Goal: Transaction & Acquisition: Purchase product/service

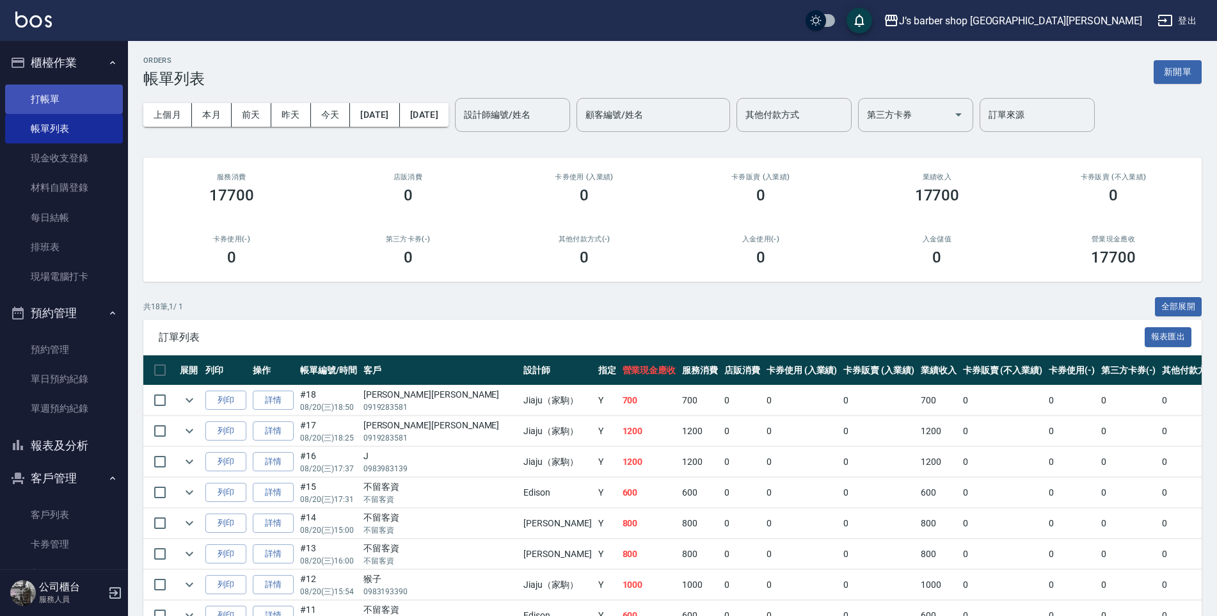
click at [70, 106] on link "打帳單" at bounding box center [64, 98] width 118 height 29
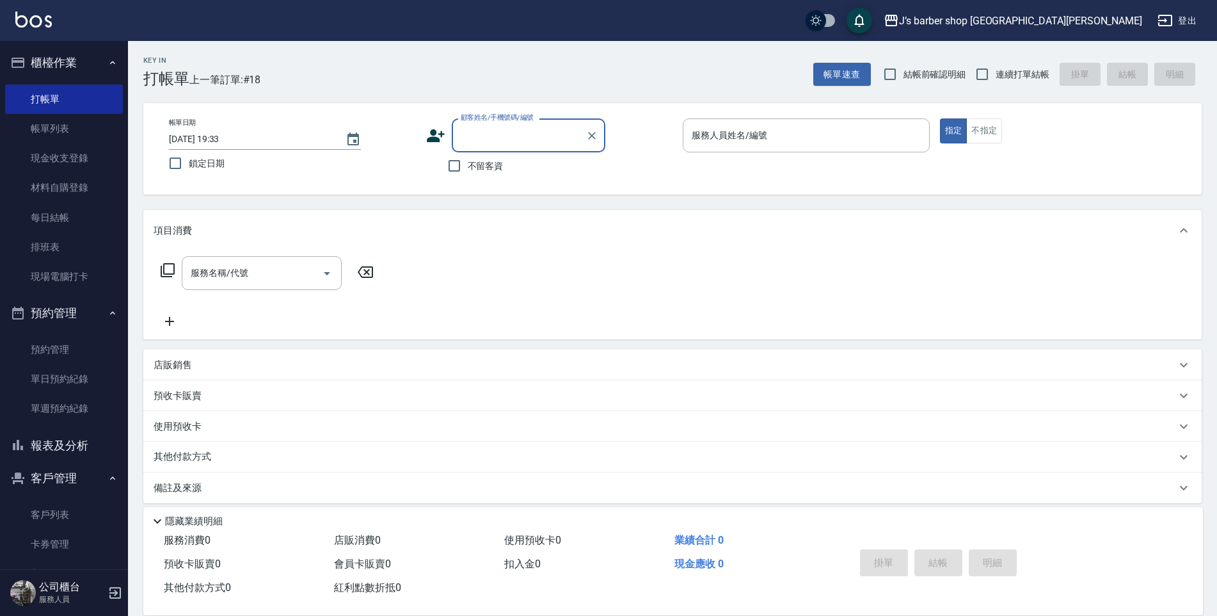
click at [460, 137] on input "顧客姓名/手機號碼/編號" at bounding box center [519, 135] width 123 height 22
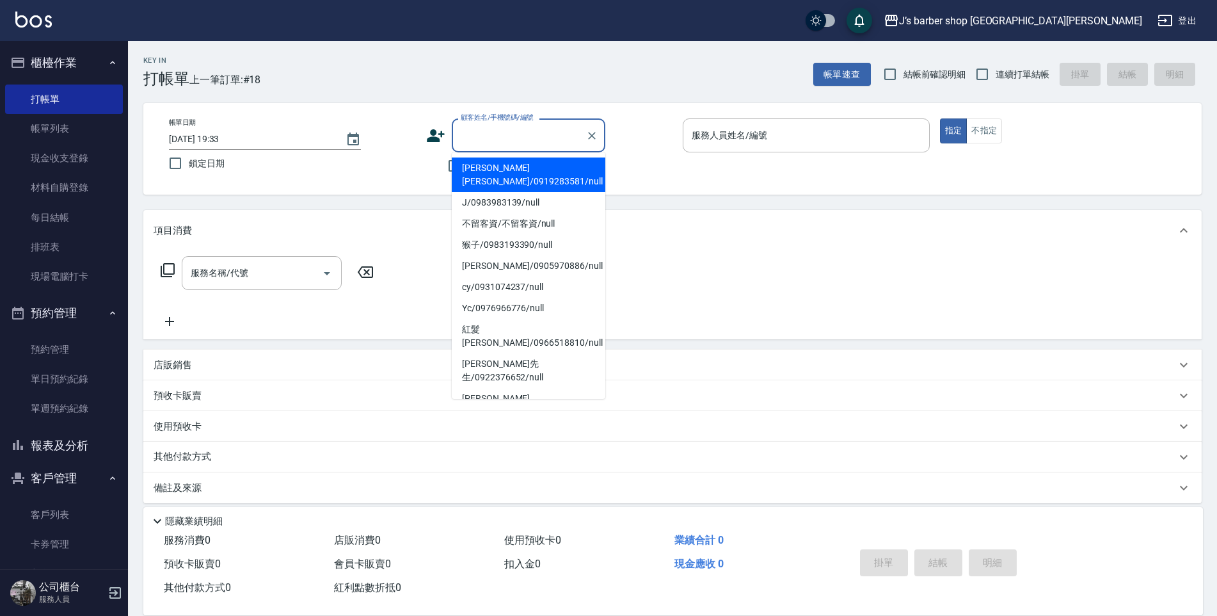
type input "ㄙ"
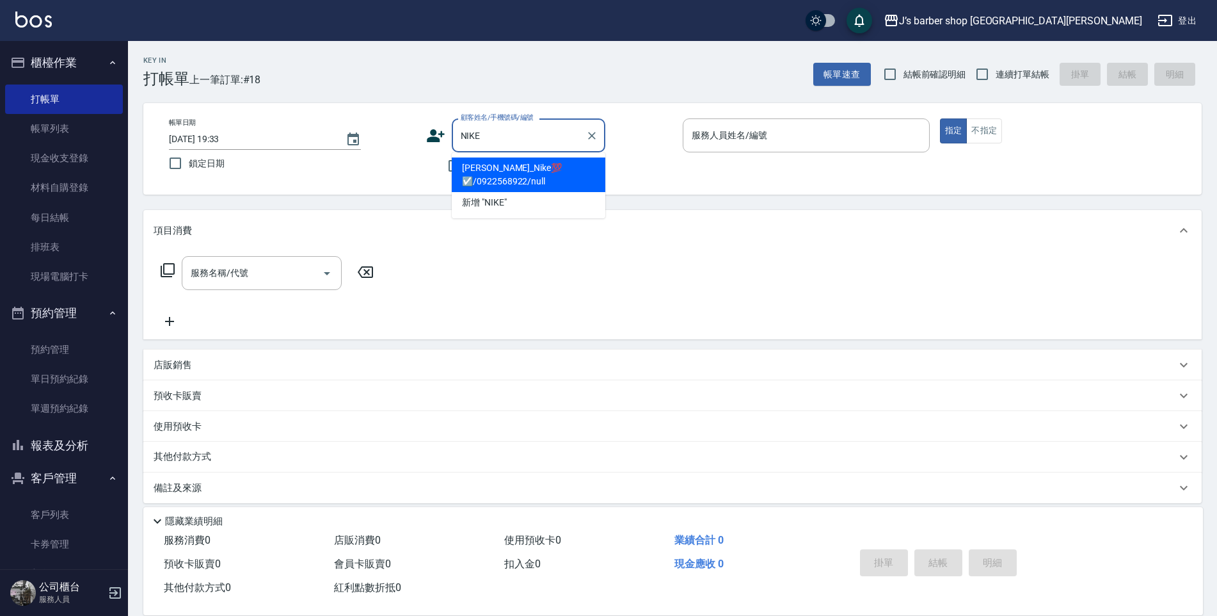
click at [543, 179] on li "廖軍丞_Nike💯 ☑️/0922568922/null" at bounding box center [529, 174] width 154 height 35
type input "廖軍丞_Nike💯 ☑️/0922568922/null"
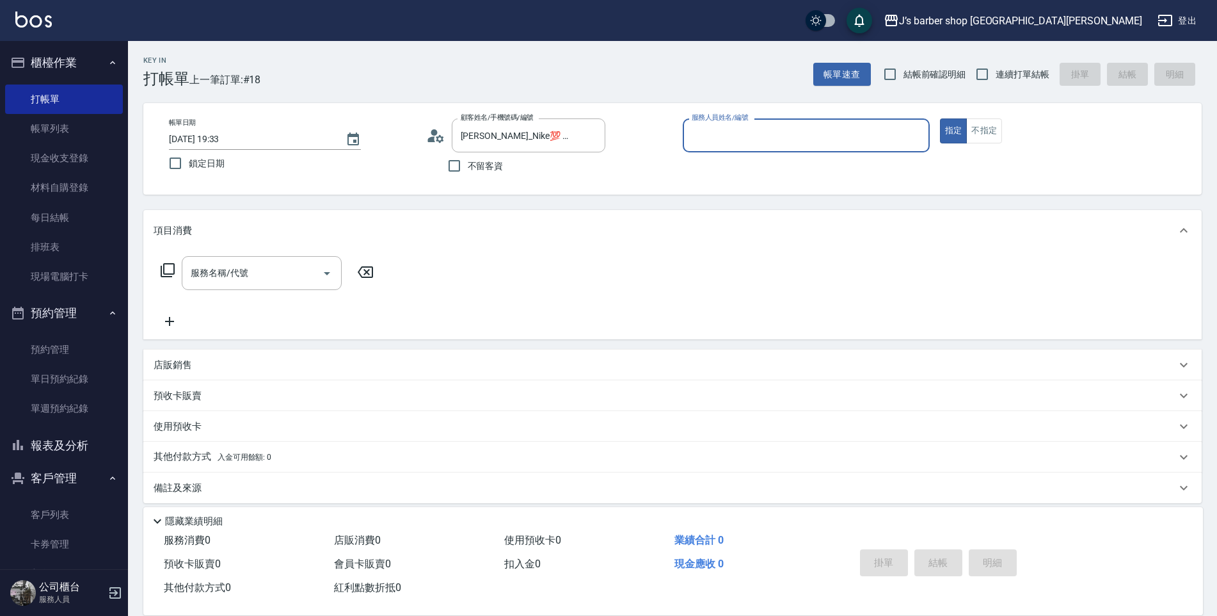
click at [708, 148] on div "服務人員姓名/編號" at bounding box center [806, 135] width 247 height 34
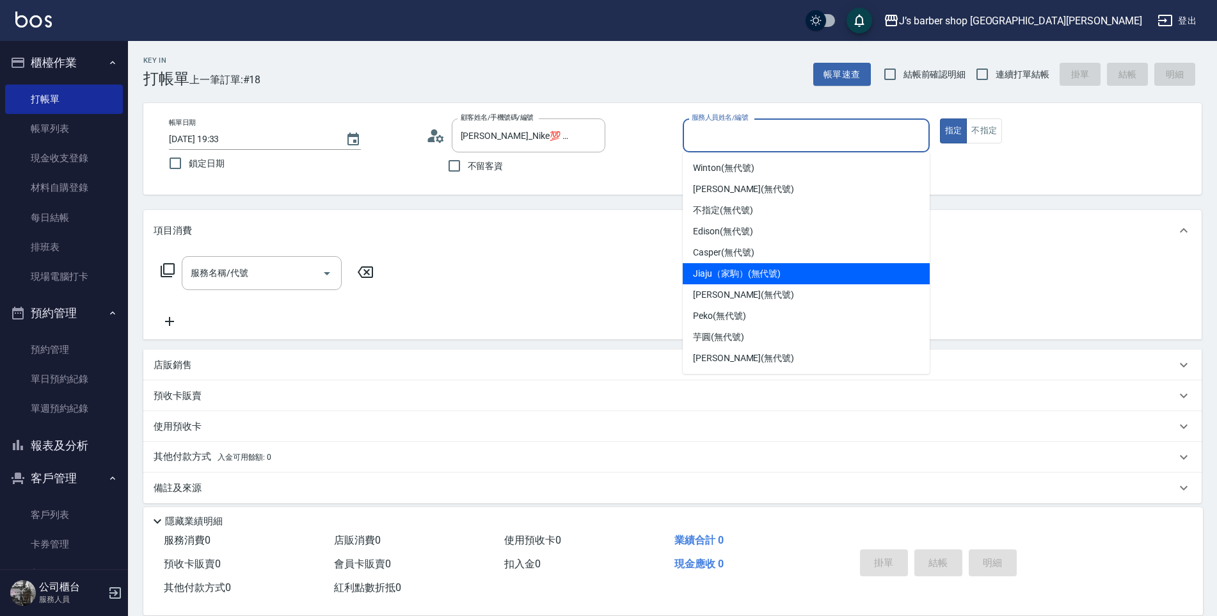
click at [733, 276] on span "Jiaju（家駒） (無代號)" at bounding box center [737, 273] width 88 height 13
type input "Jiaju（家駒）(無代號)"
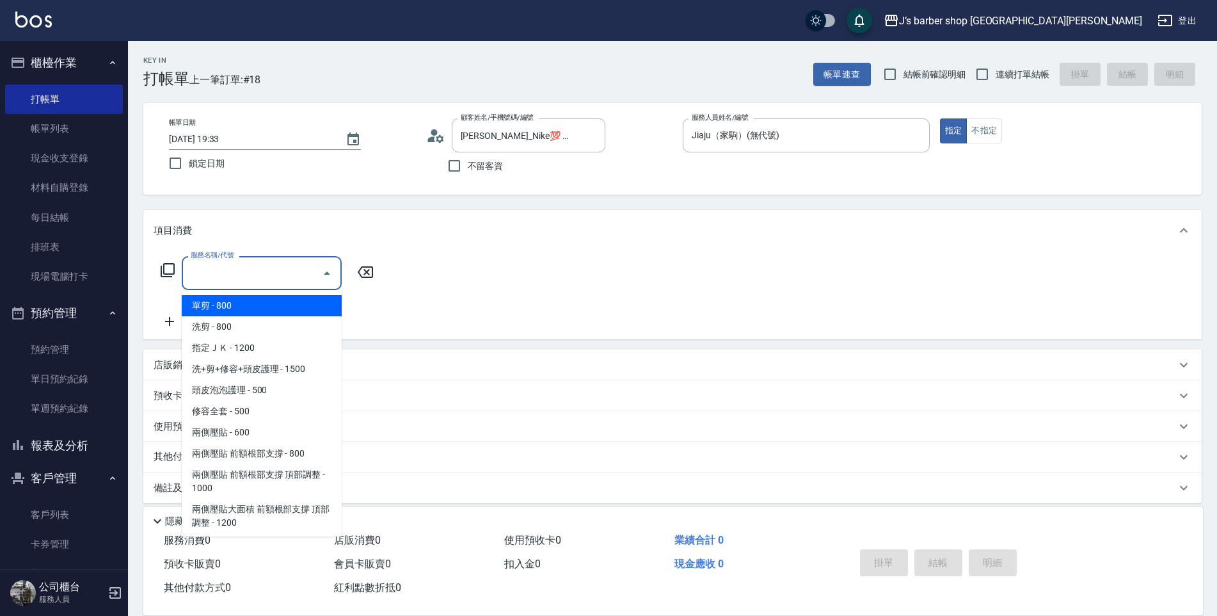
click at [305, 266] on input "服務名稱/代號" at bounding box center [252, 273] width 129 height 22
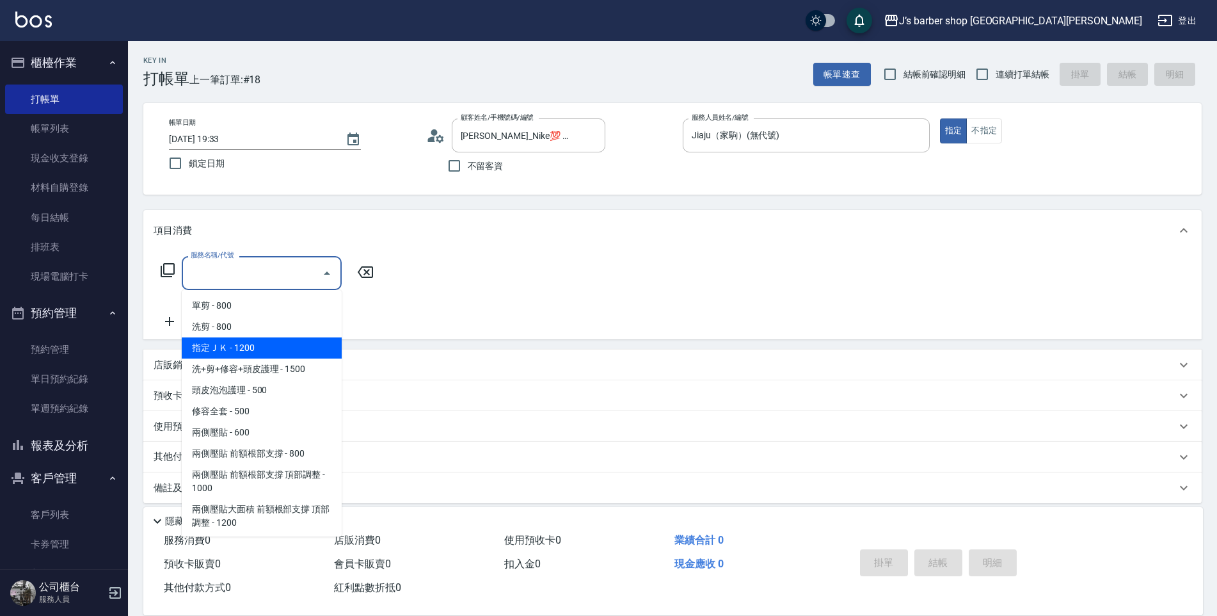
click at [277, 342] on span "指定ＪＫ - 1200" at bounding box center [262, 347] width 160 height 21
type input "指定ＪＫ(102)"
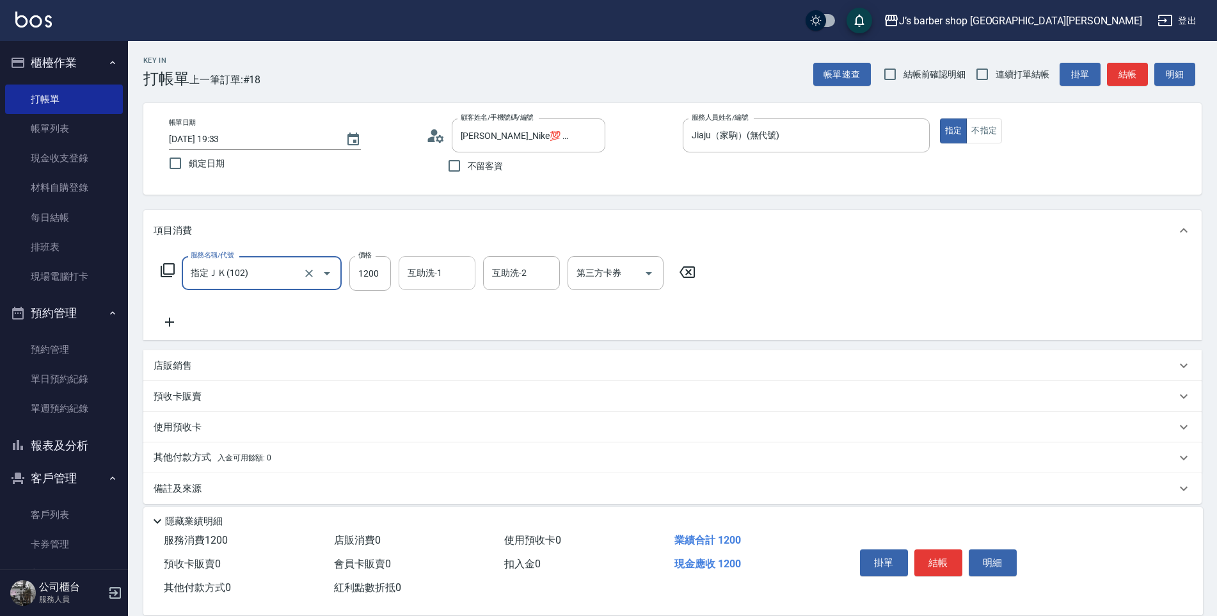
click at [428, 272] on input "互助洗-1" at bounding box center [436, 273] width 65 height 22
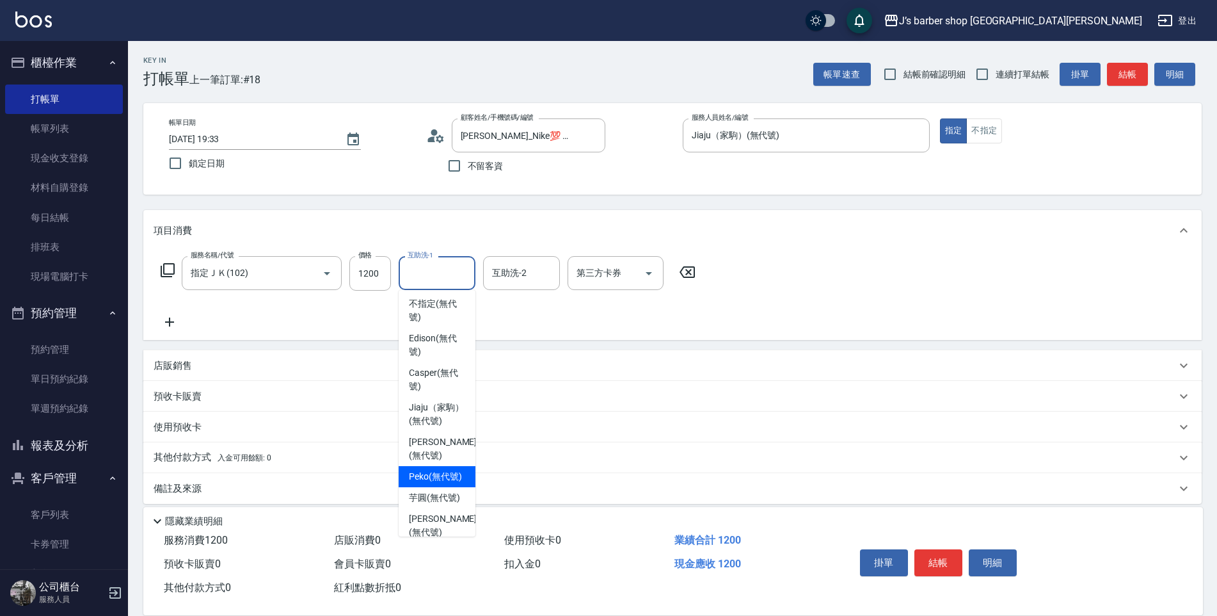
scroll to position [109, 0]
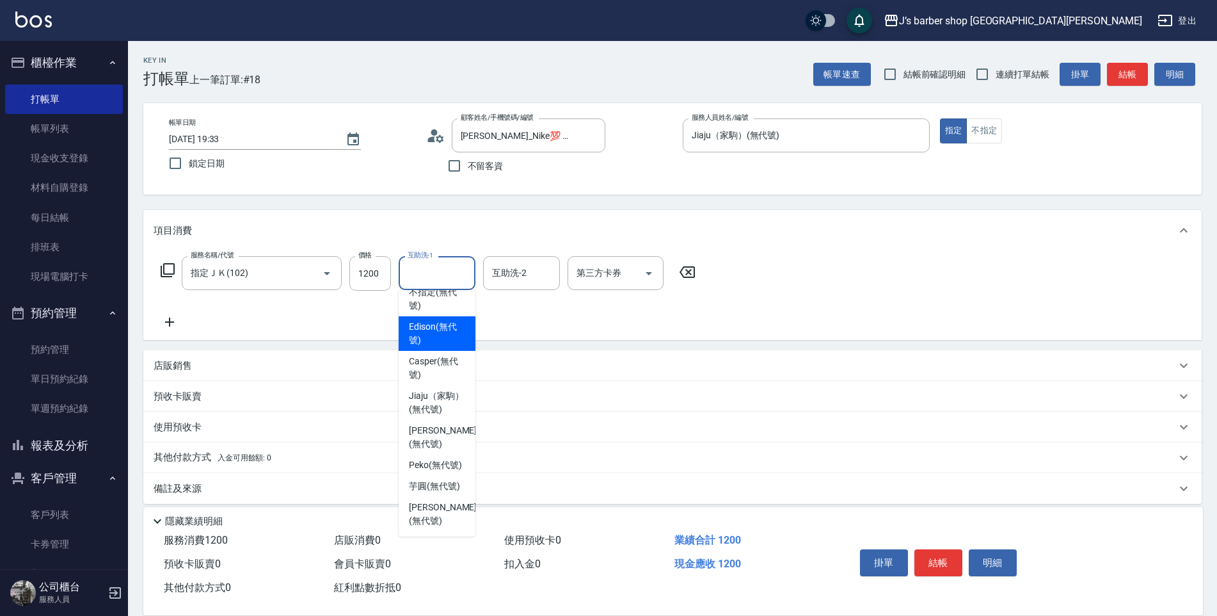
click at [429, 320] on span "Edison (無代號)" at bounding box center [437, 333] width 56 height 27
type input "Edison(無代號)"
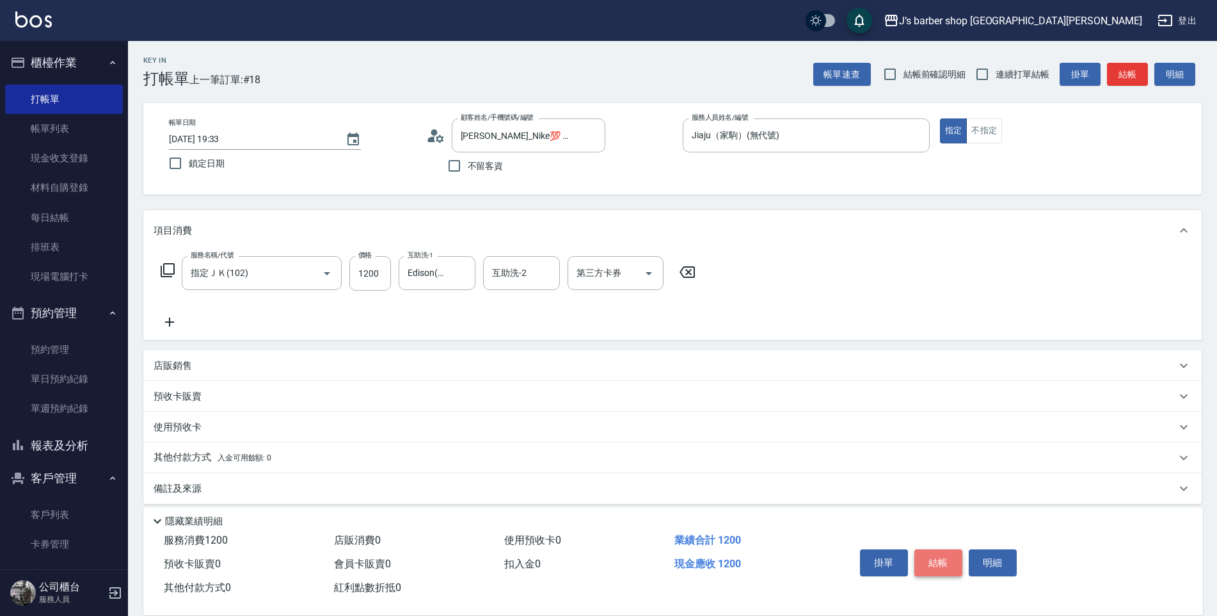
click at [931, 553] on button "結帳" at bounding box center [939, 562] width 48 height 27
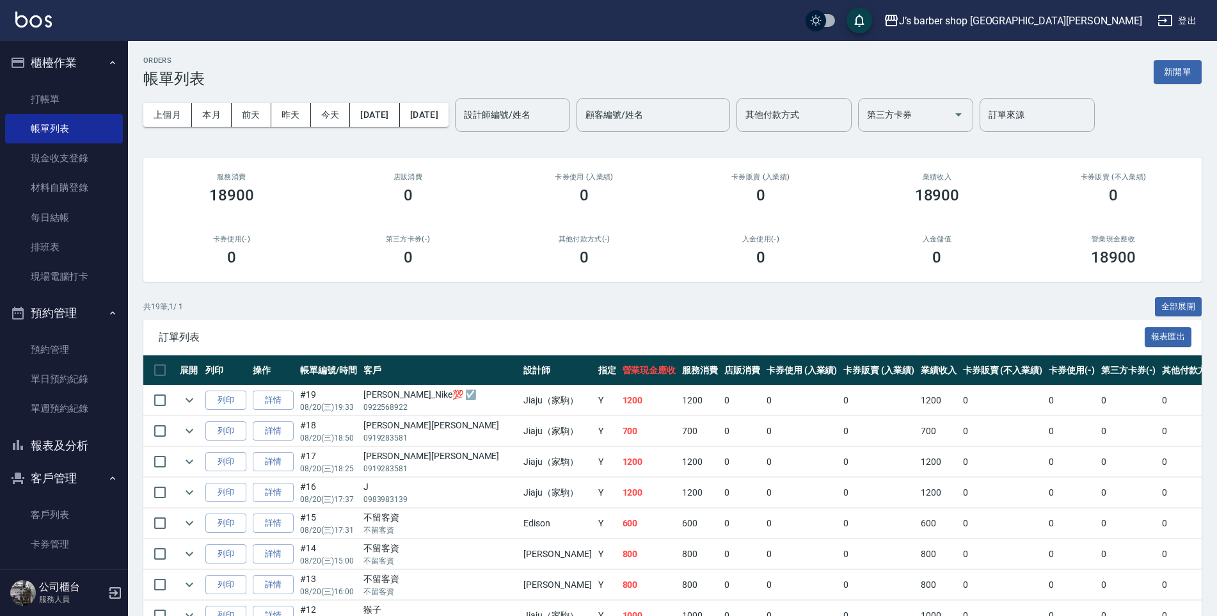
click at [1137, 148] on div "ORDERS 帳單列表 新開單 上個月 本月 前天 昨天 今天 2025/08/20 2025/08/20 設計師編號/姓名 設計師編號/姓名 顧客編號/姓名…" at bounding box center [672, 530] width 1089 height 978
click at [1213, 20] on div "J’s barber shop 台中大隆 登出" at bounding box center [608, 20] width 1217 height 41
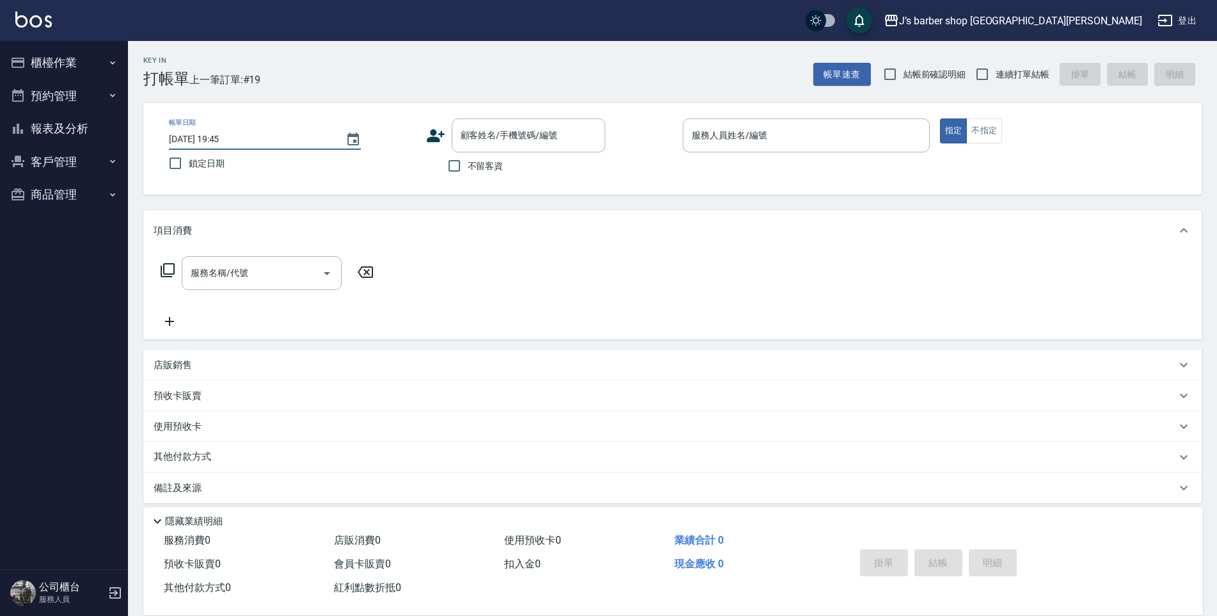
click at [225, 138] on input "[DATE] 19:45" at bounding box center [251, 139] width 164 height 21
type input "[DATE] 01:45"
click at [447, 160] on input "不留客資" at bounding box center [454, 165] width 27 height 27
checkbox input "true"
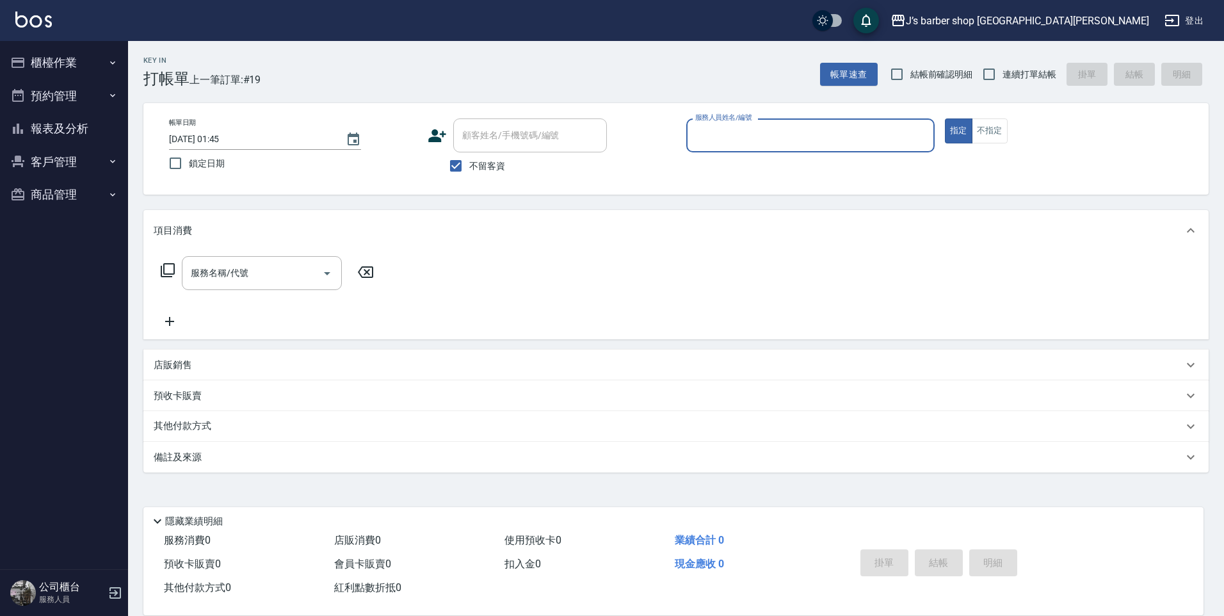
click at [726, 134] on input "服務人員姓名/編號" at bounding box center [810, 135] width 237 height 22
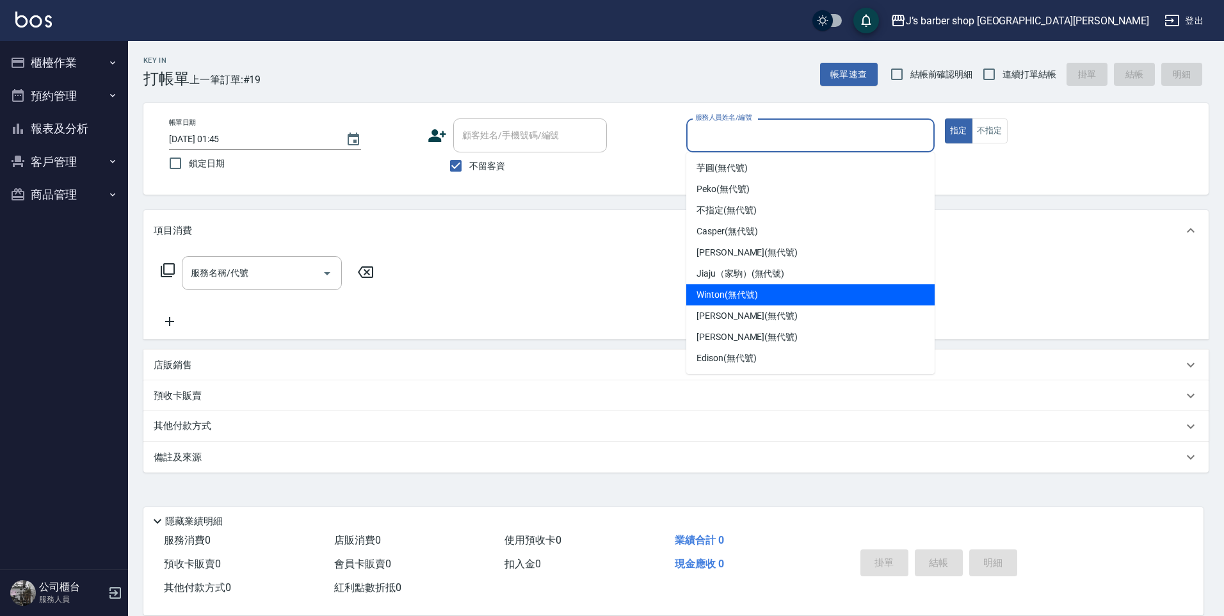
click at [721, 289] on span "Winton (無代號)" at bounding box center [726, 294] width 61 height 13
type input "Winton(無代號)"
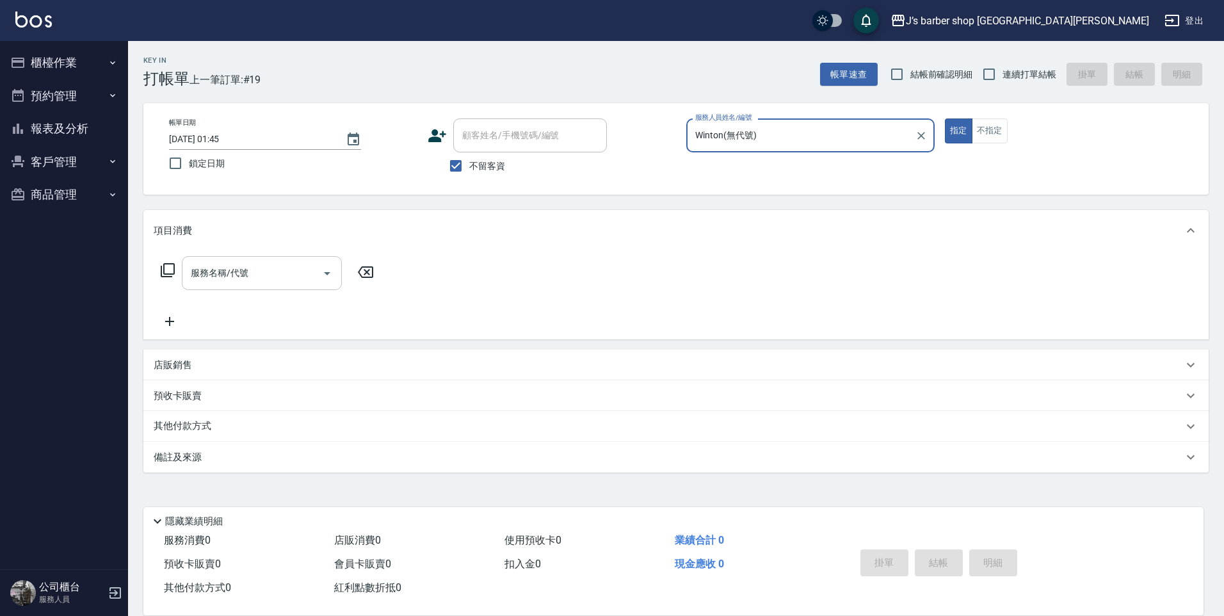
click at [296, 275] on input "服務名稱/代號" at bounding box center [252, 273] width 129 height 22
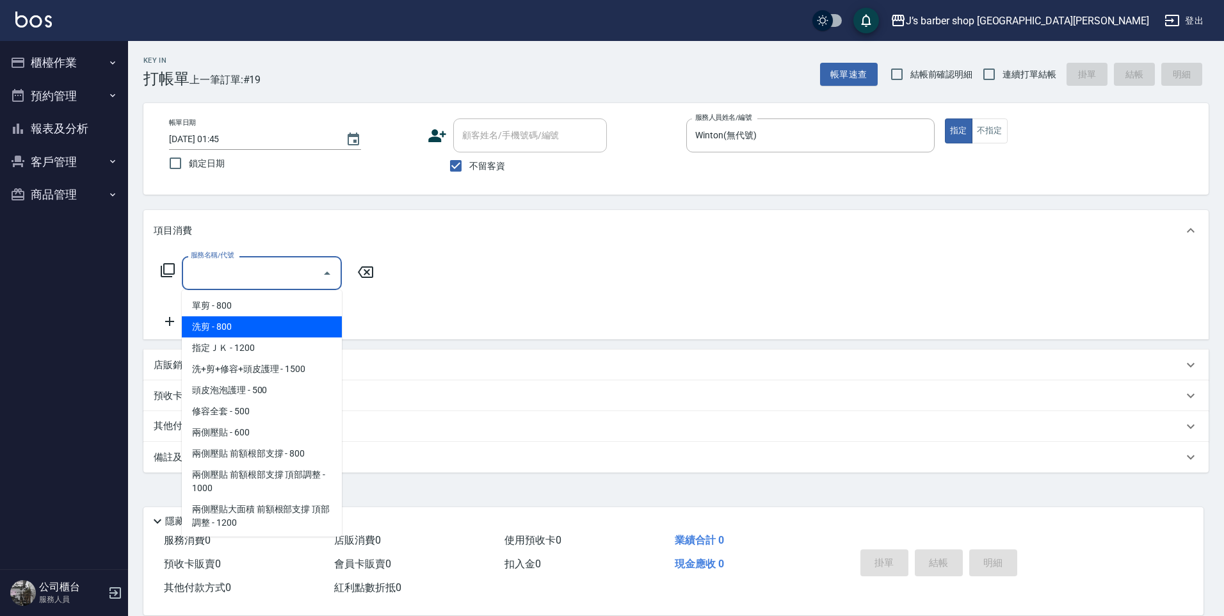
click at [277, 320] on span "洗剪 - 800" at bounding box center [262, 326] width 160 height 21
type input "洗剪(101)"
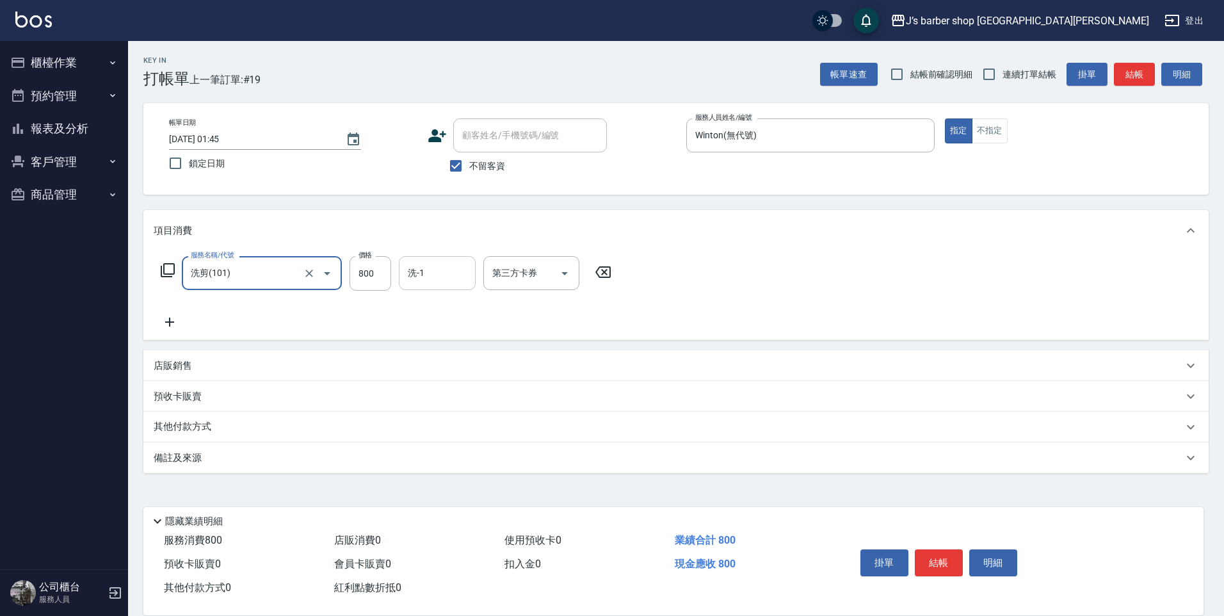
click at [411, 278] on input "洗-1" at bounding box center [436, 273] width 65 height 22
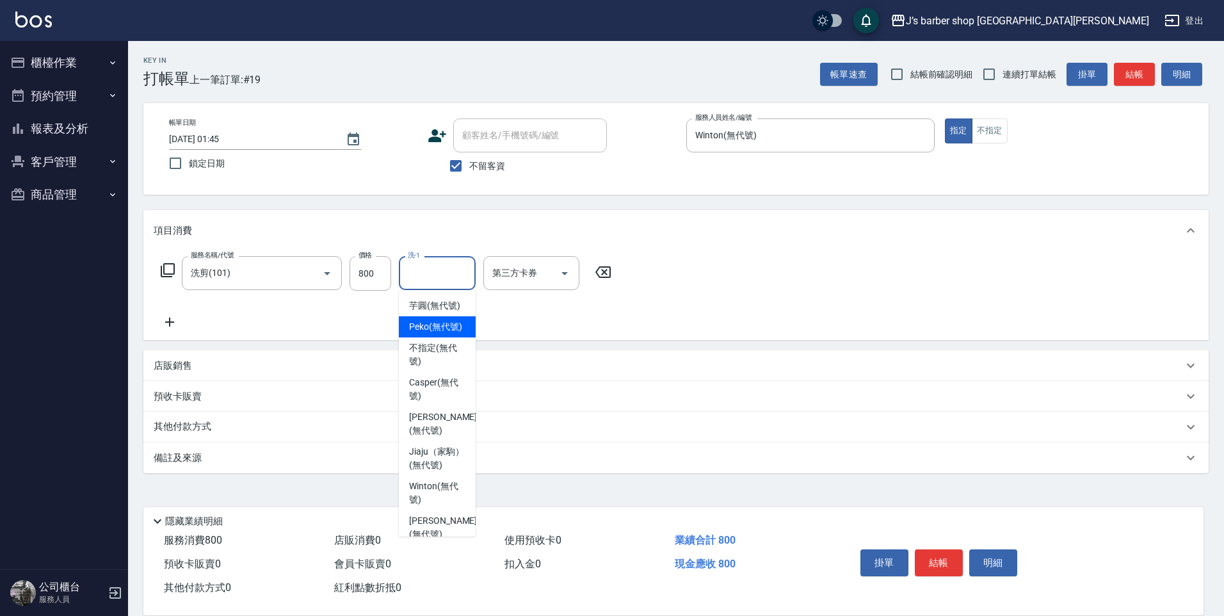
click at [445, 333] on span "Peko (無代號)" at bounding box center [435, 326] width 53 height 13
type input "Peko(無代號)"
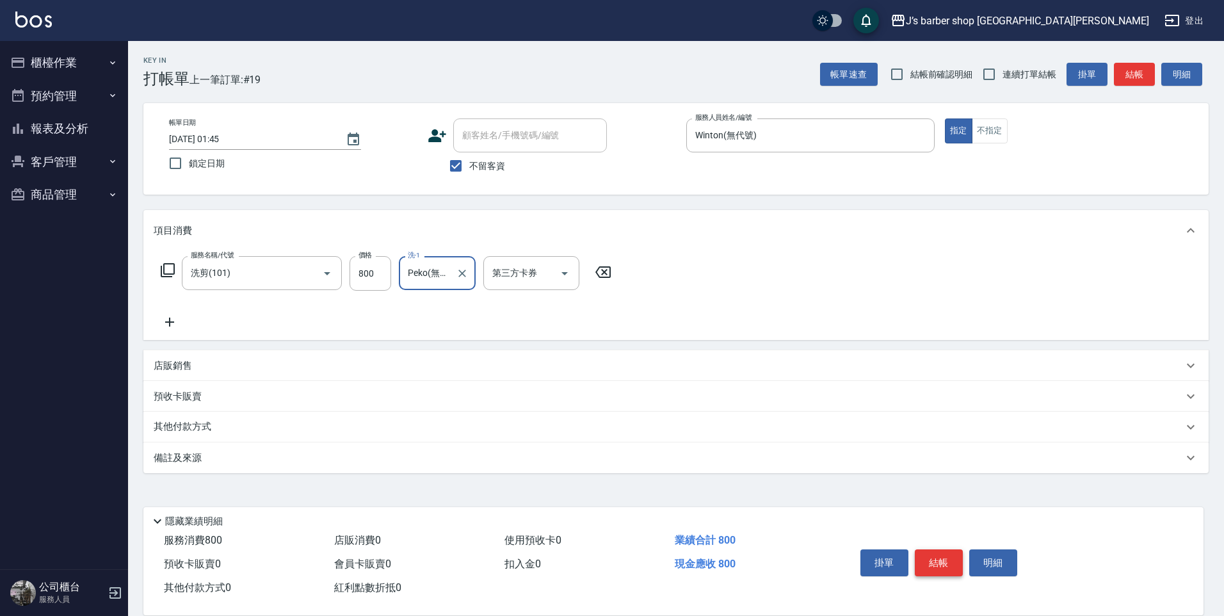
click at [931, 549] on button "結帳" at bounding box center [939, 562] width 48 height 27
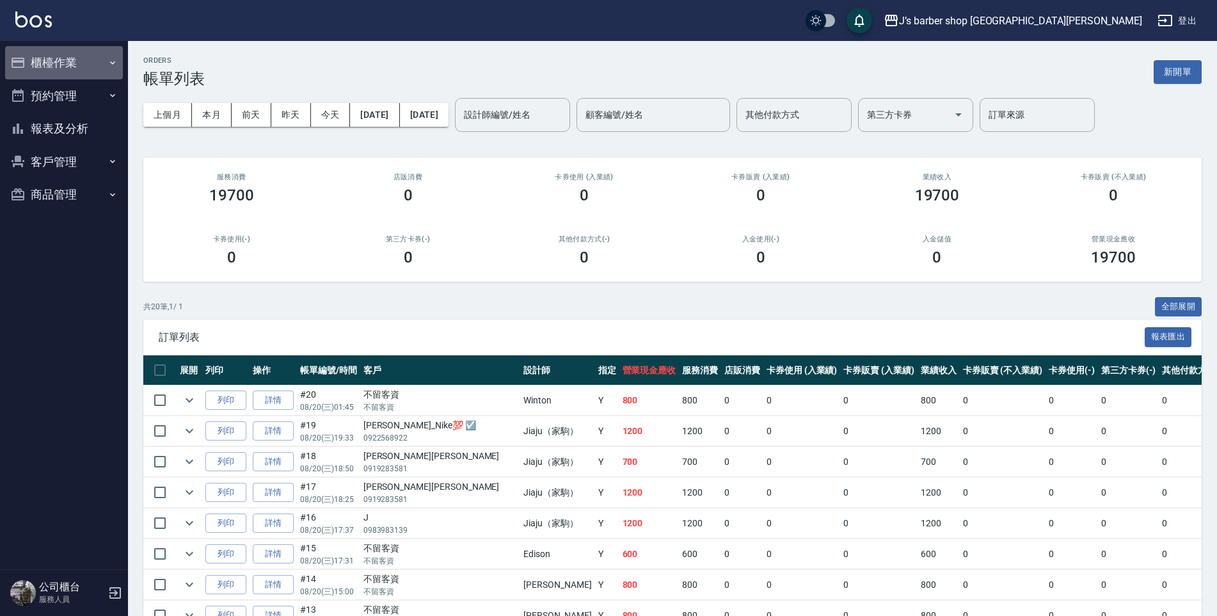
click at [76, 65] on button "櫃檯作業" at bounding box center [64, 62] width 118 height 33
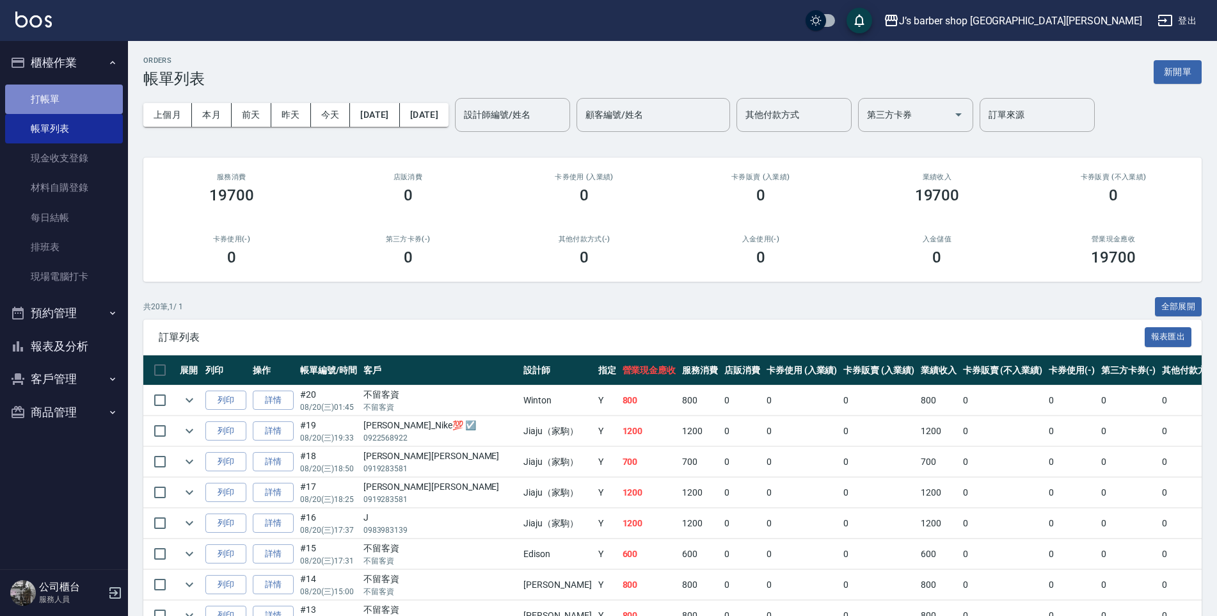
click at [78, 95] on link "打帳單" at bounding box center [64, 98] width 118 height 29
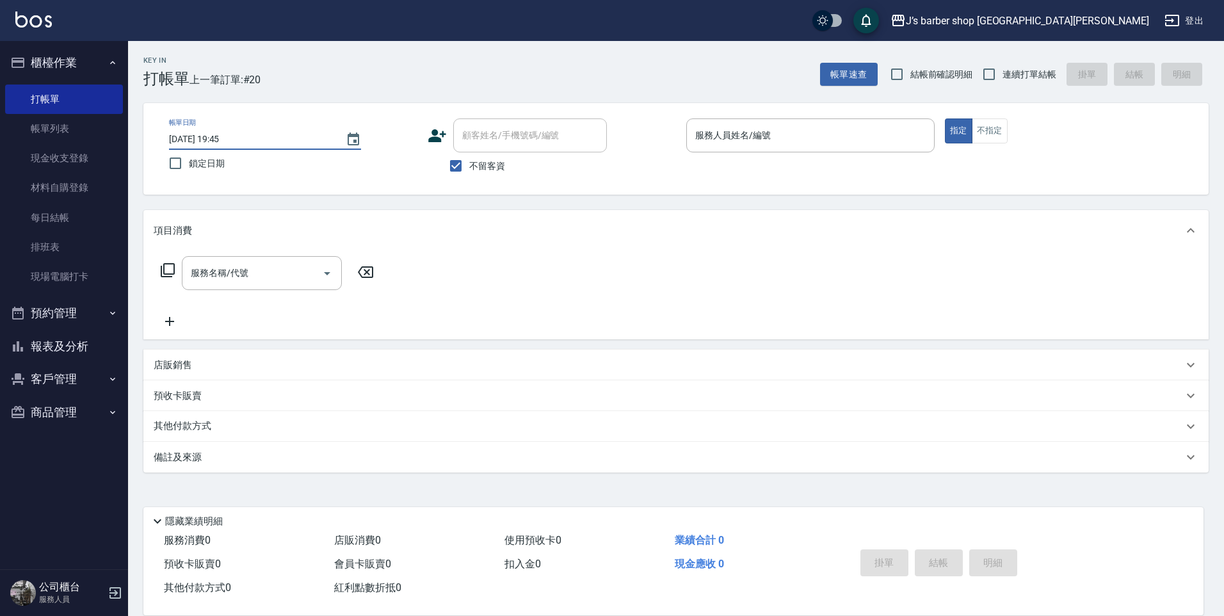
click at [222, 136] on input "[DATE] 19:45" at bounding box center [251, 139] width 164 height 21
type input "[DATE] 02:45"
click at [726, 133] on input "服務人員姓名/編號" at bounding box center [810, 135] width 237 height 22
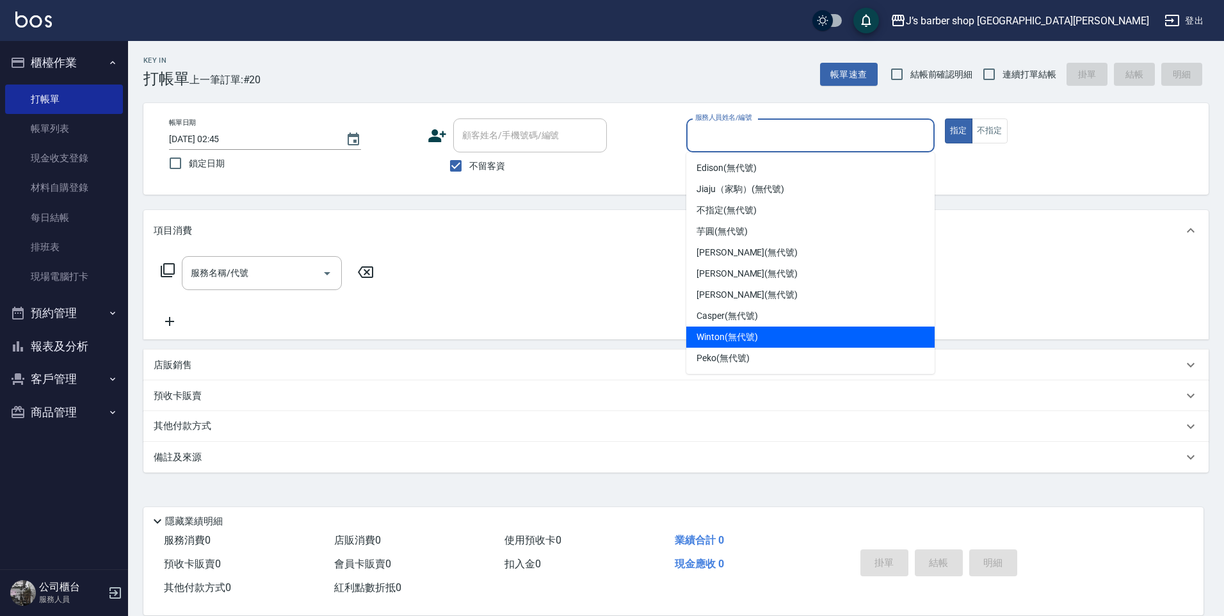
click at [732, 339] on span "Winton (無代號)" at bounding box center [726, 336] width 61 height 13
type input "Winton(無代號)"
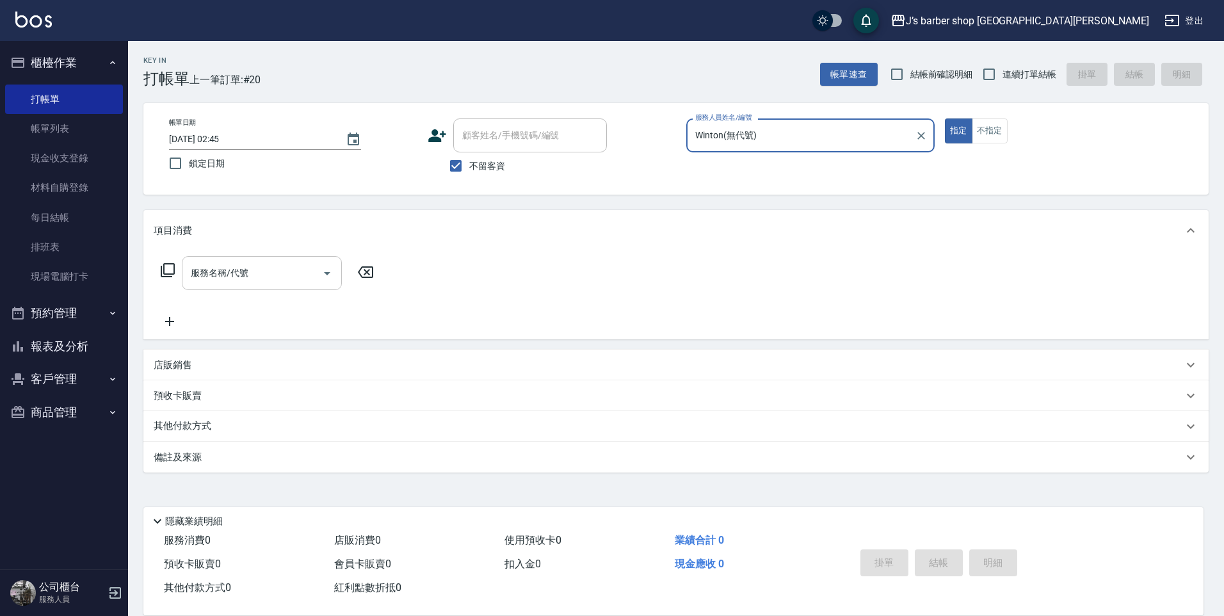
click at [294, 276] on input "服務名稱/代號" at bounding box center [252, 273] width 129 height 22
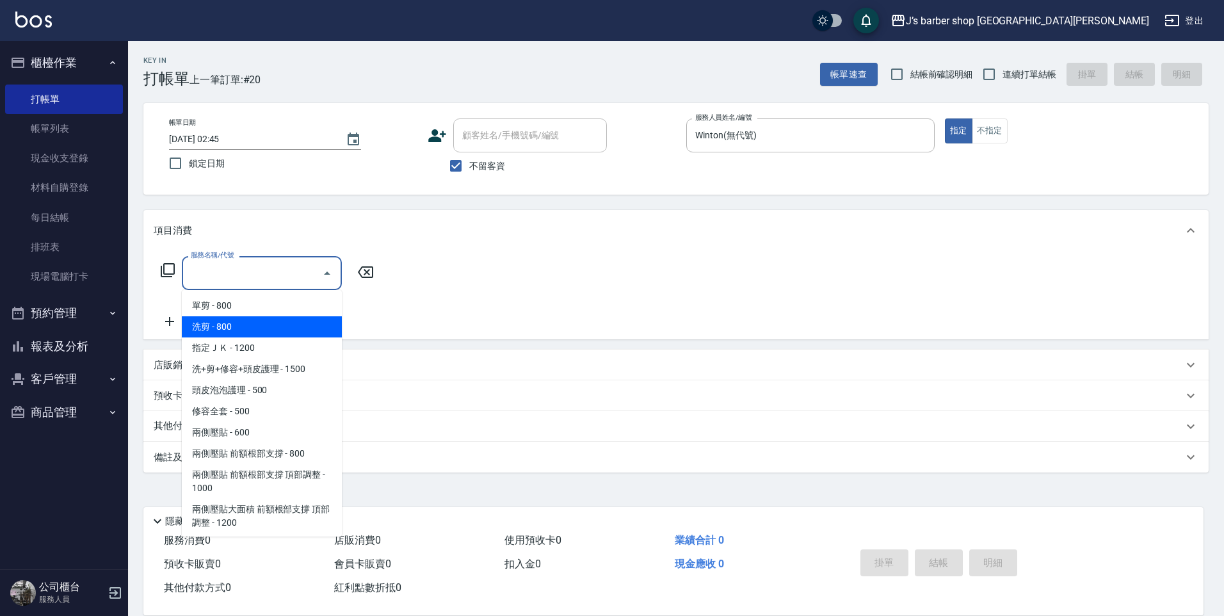
click at [293, 330] on span "洗剪 - 800" at bounding box center [262, 326] width 160 height 21
type input "洗剪(101)"
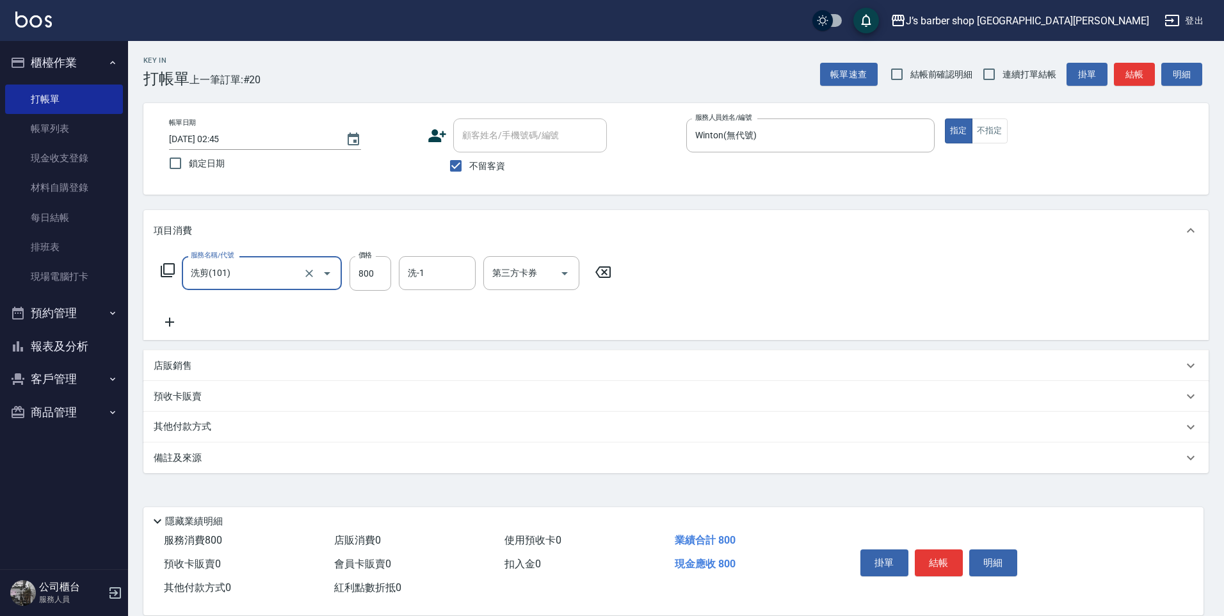
click at [415, 269] on input "洗-1" at bounding box center [436, 273] width 65 height 22
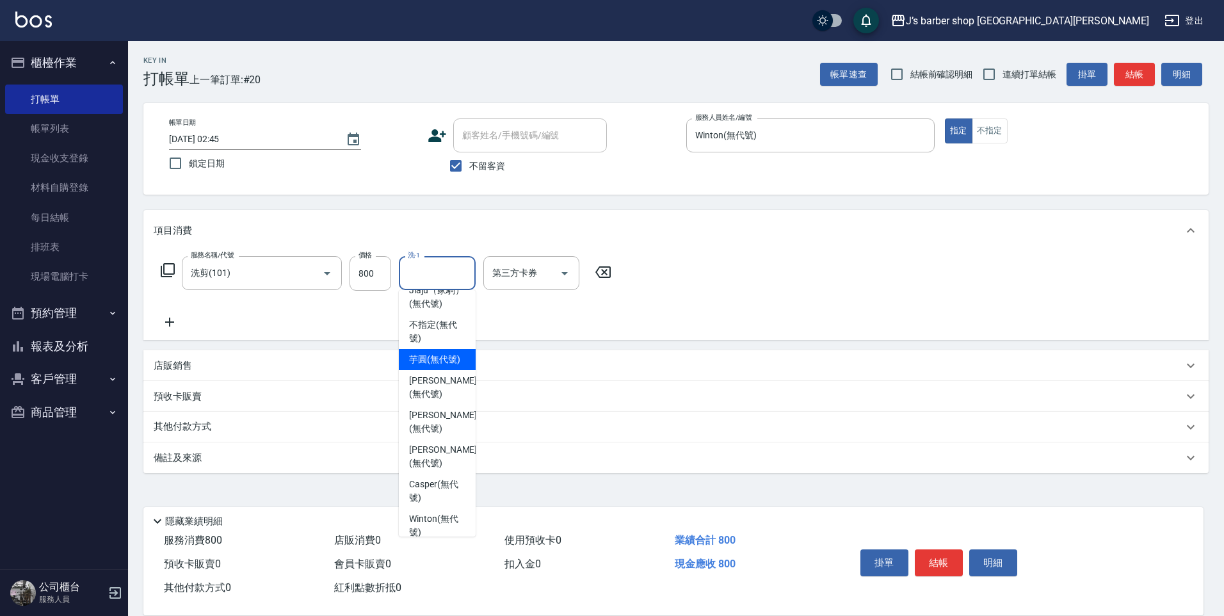
scroll to position [109, 0]
drag, startPoint x: 447, startPoint y: 471, endPoint x: 460, endPoint y: 475, distance: 12.8
click at [447, 479] on span "Winton (無代號)" at bounding box center [437, 492] width 56 height 27
type input "Winton(無代號)"
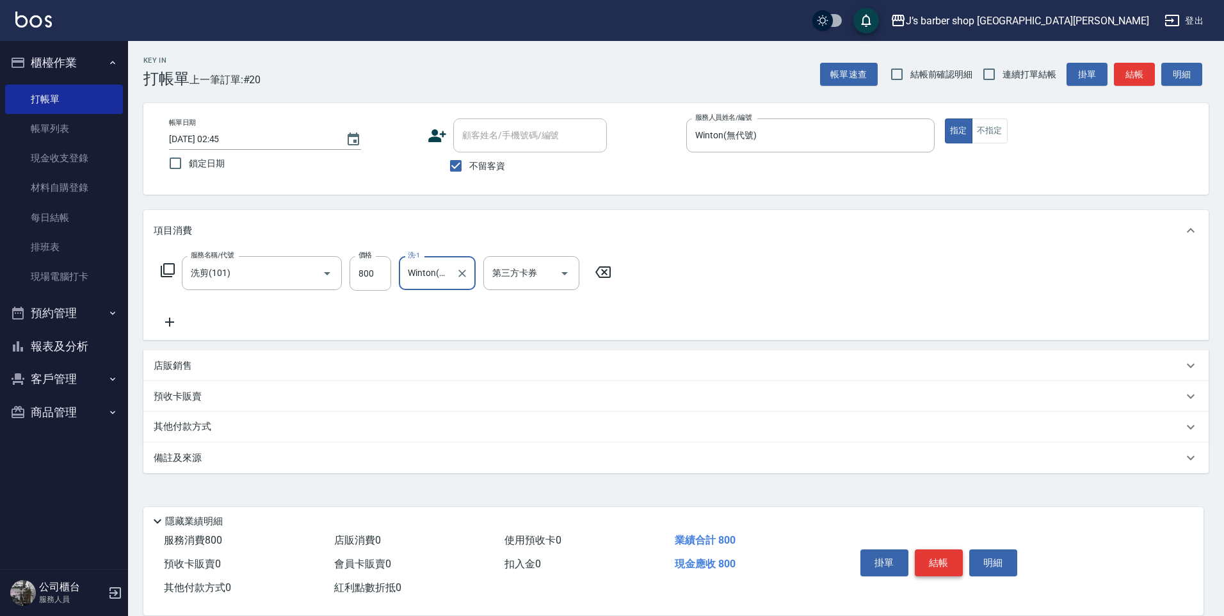
click at [954, 552] on button "結帳" at bounding box center [939, 562] width 48 height 27
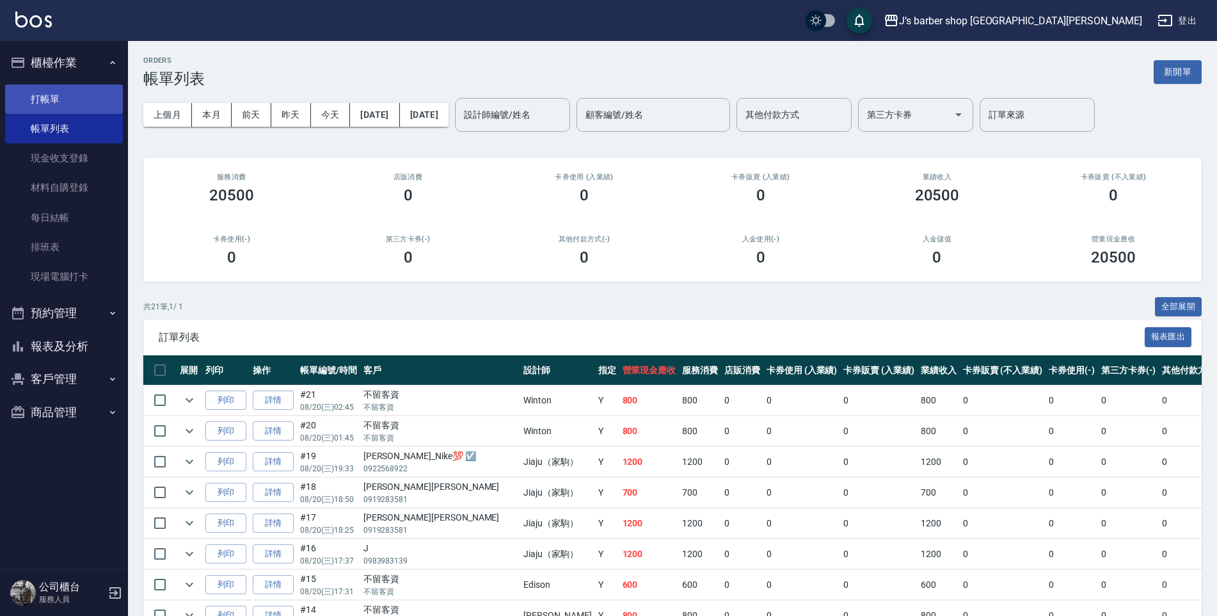
click at [68, 109] on link "打帳單" at bounding box center [64, 98] width 118 height 29
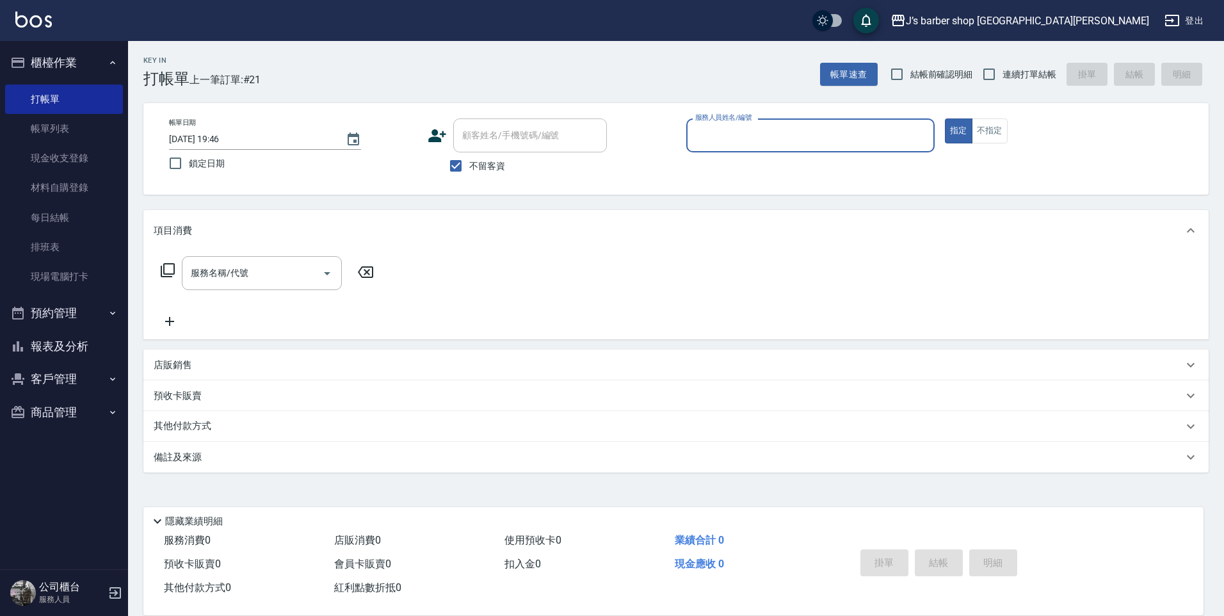
click at [219, 132] on input "[DATE] 19:46" at bounding box center [251, 139] width 164 height 21
type input "[DATE] 03:46"
click at [677, 127] on div "帳單日期 [DATE] 03:46 鎖定日期 顧客姓名/手機號碼/編號 顧客姓名/手機號碼/編號 不留客資 服務人員姓名/編號 服務人員姓名/編號 指定 不指定" at bounding box center [676, 148] width 1034 height 61
click at [695, 130] on input "服務人員姓名/編號" at bounding box center [810, 135] width 237 height 22
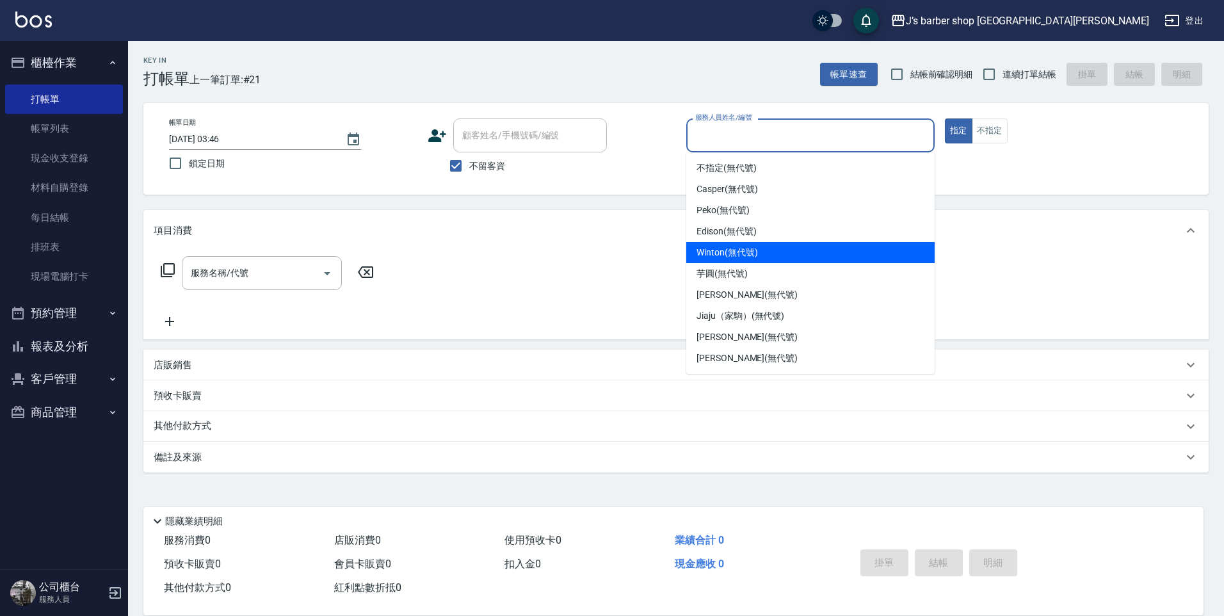
click at [735, 248] on span "Winton (無代號)" at bounding box center [726, 252] width 61 height 13
type input "Winton(無代號)"
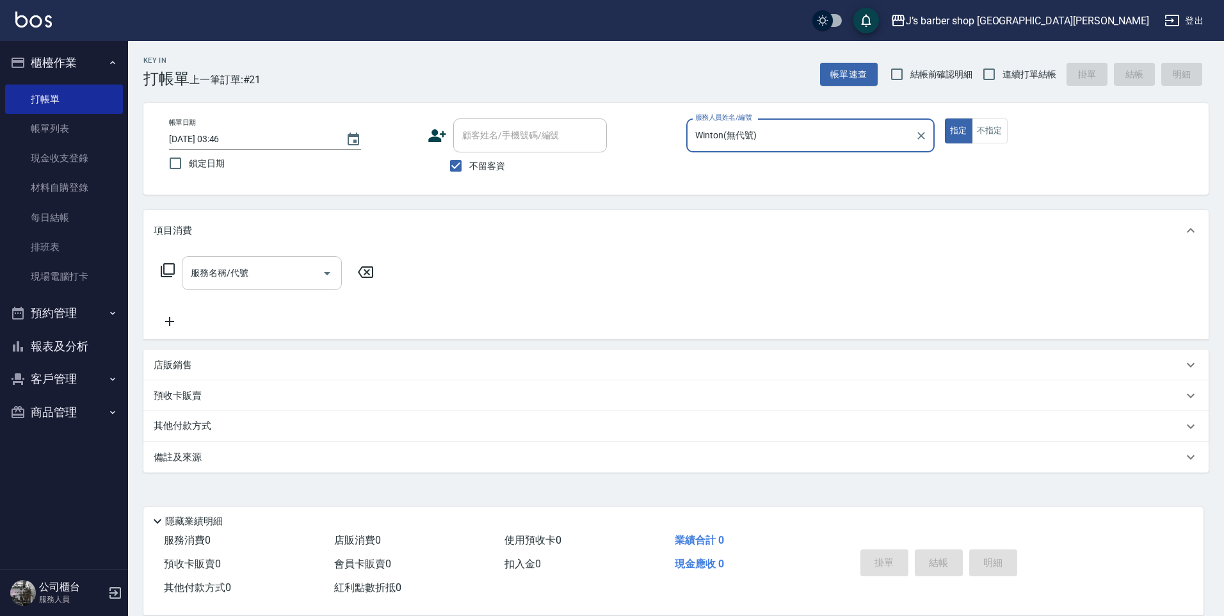
click at [251, 283] on input "服務名稱/代號" at bounding box center [252, 273] width 129 height 22
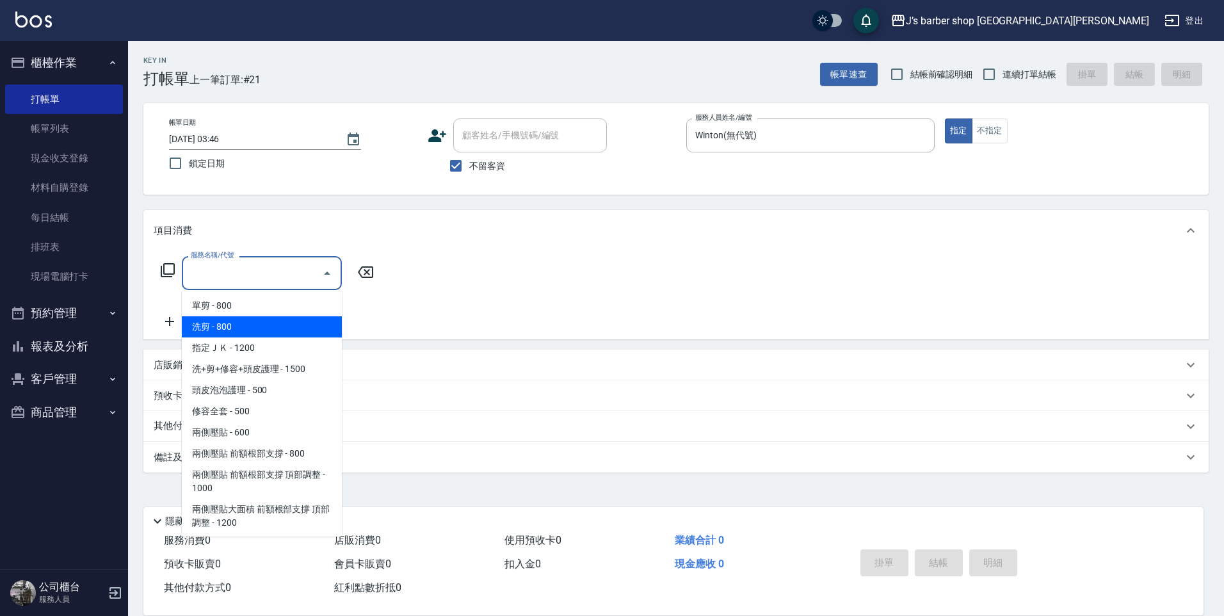
click at [247, 319] on span "洗剪 - 800" at bounding box center [262, 326] width 160 height 21
type input "洗剪(101)"
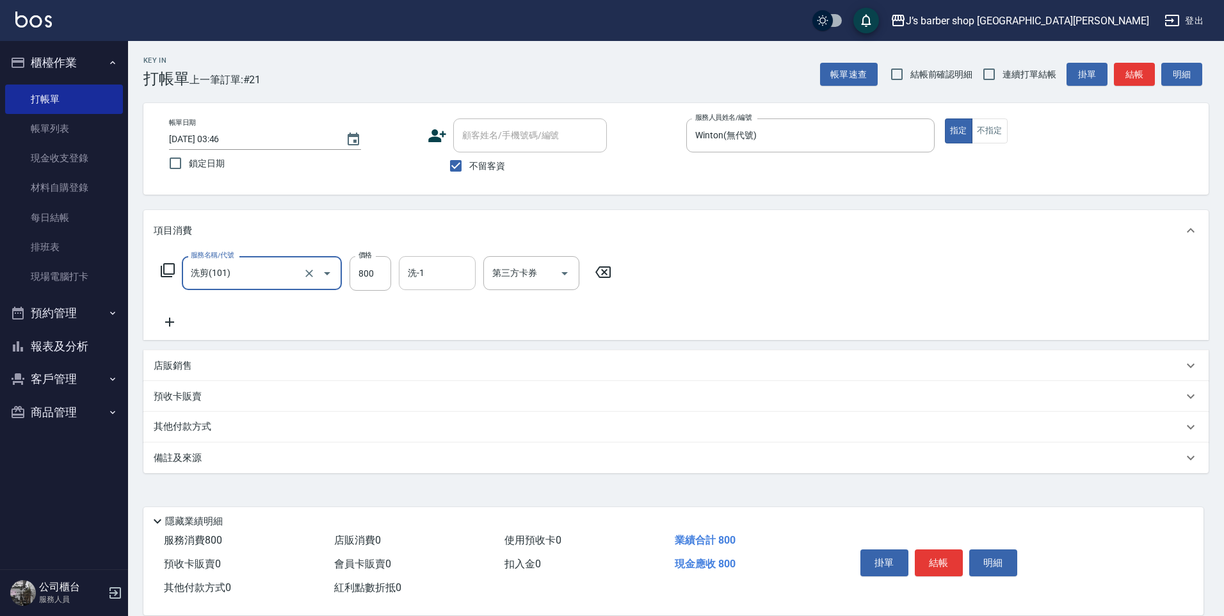
click at [421, 276] on input "洗-1" at bounding box center [436, 273] width 65 height 22
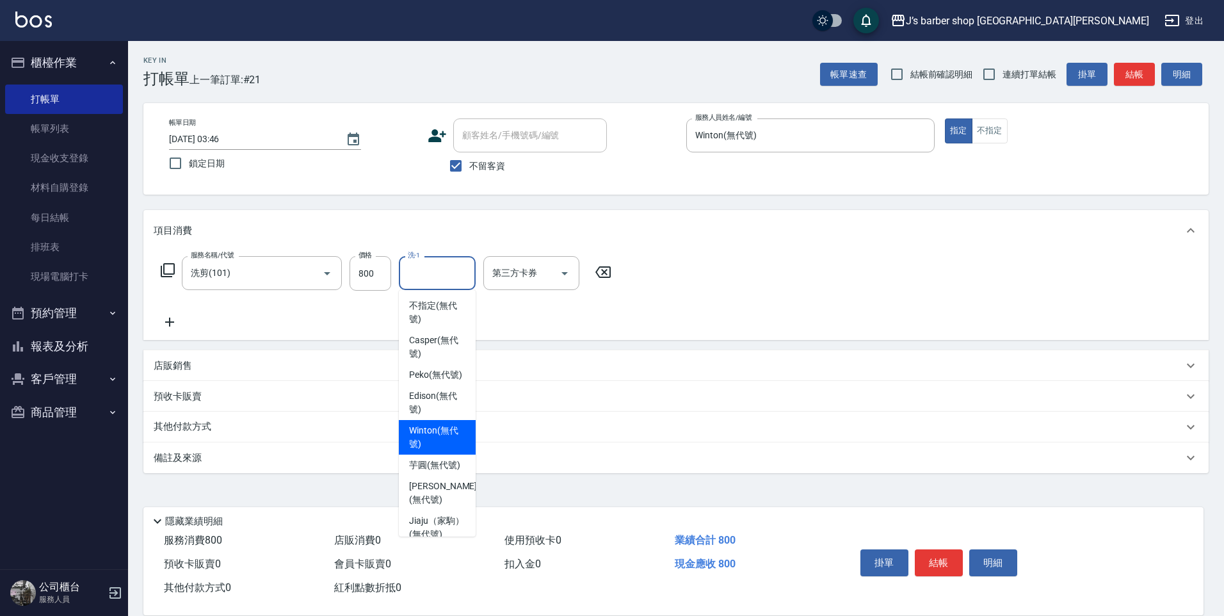
click at [440, 446] on span "Winton (無代號)" at bounding box center [437, 437] width 56 height 27
type input "Winton(無代號)"
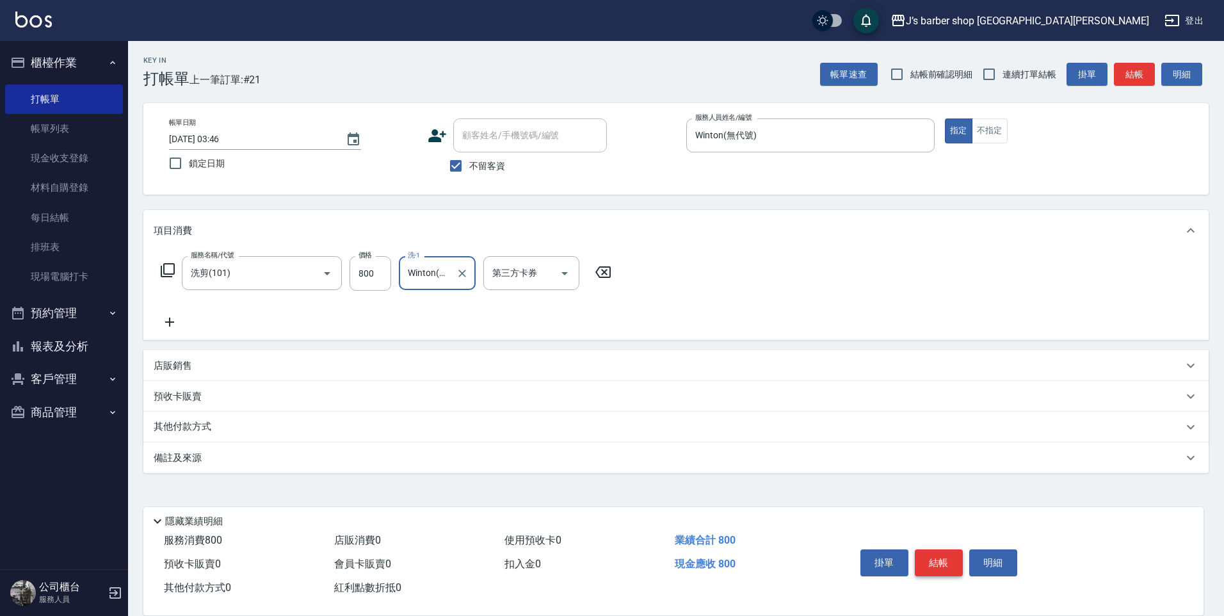
click at [925, 555] on button "結帳" at bounding box center [939, 562] width 48 height 27
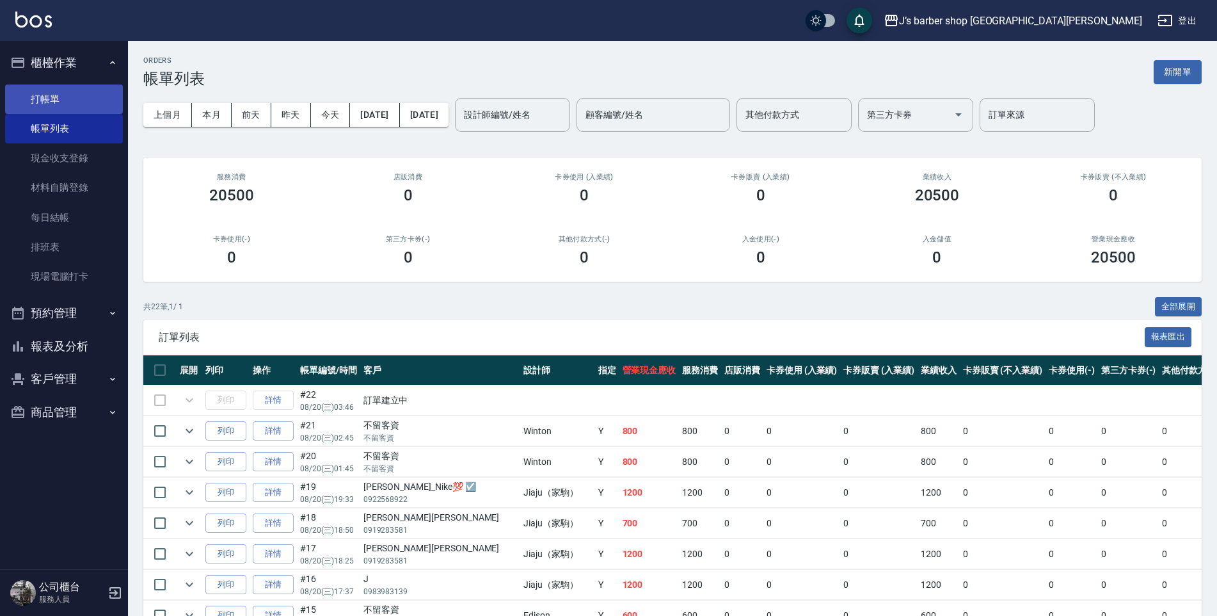
click at [36, 91] on link "打帳單" at bounding box center [64, 98] width 118 height 29
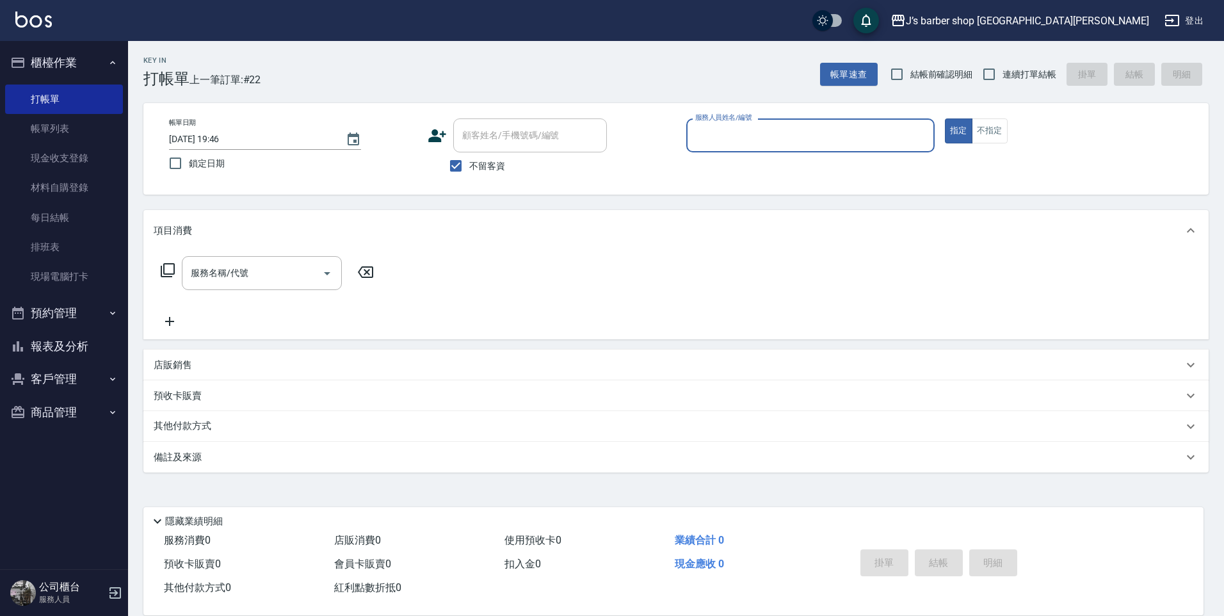
click at [222, 136] on input "[DATE] 19:46" at bounding box center [251, 139] width 164 height 21
type input "[DATE] 04:46"
drag, startPoint x: 660, startPoint y: 129, endPoint x: 701, endPoint y: 127, distance: 41.0
click at [684, 127] on div "帳單日期 [DATE] 04:46 鎖定日期 顧客姓名/手機號碼/編號 顧客姓名/手機號碼/編號 不留客資 服務人員姓名/編號 服務人員姓名/編號 指定 不指定" at bounding box center [676, 148] width 1034 height 61
click at [701, 127] on div "服務人員姓名/編號 服務人員姓名/編號" at bounding box center [810, 135] width 248 height 34
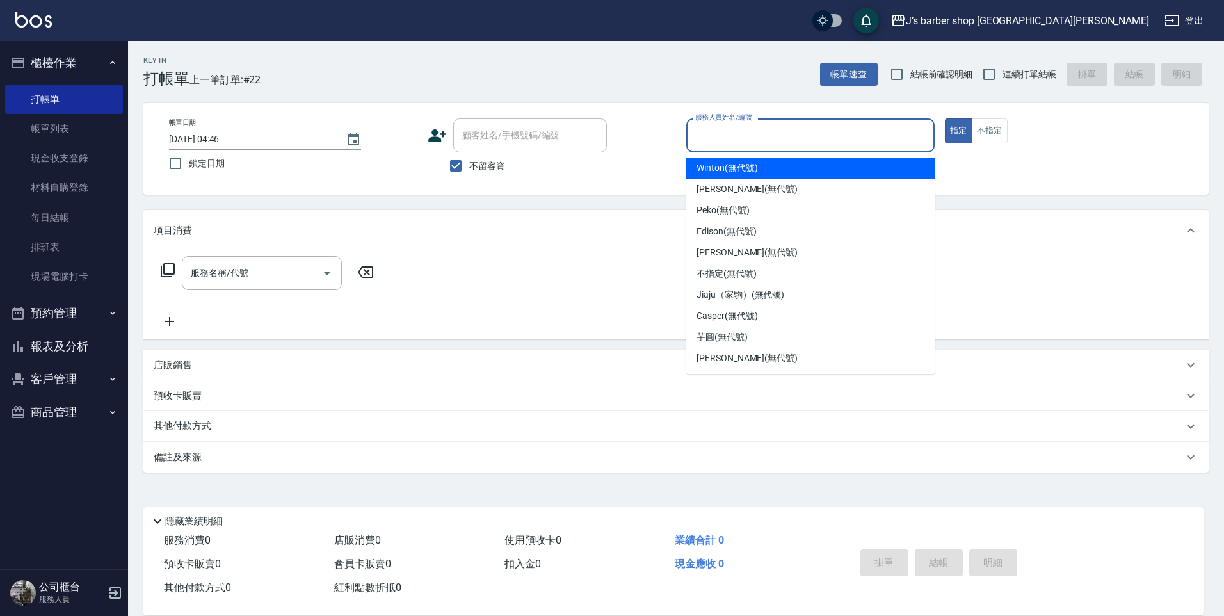
click at [751, 170] on span "Winton (無代號)" at bounding box center [726, 167] width 61 height 13
type input "Winton(無代號)"
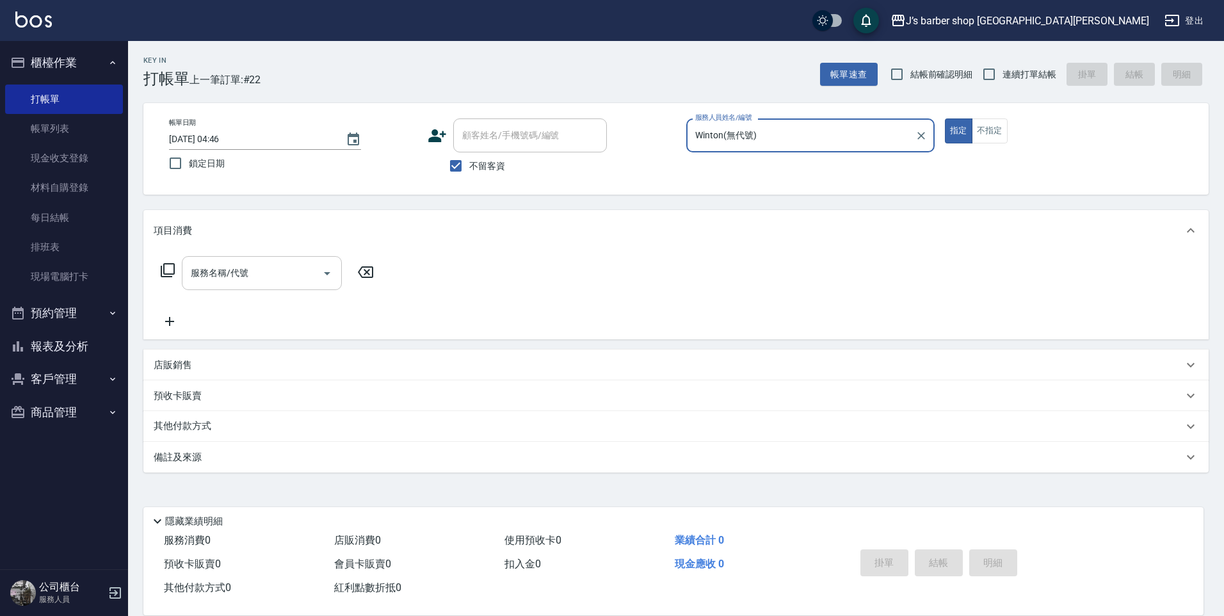
click at [291, 266] on input "服務名稱/代號" at bounding box center [252, 273] width 129 height 22
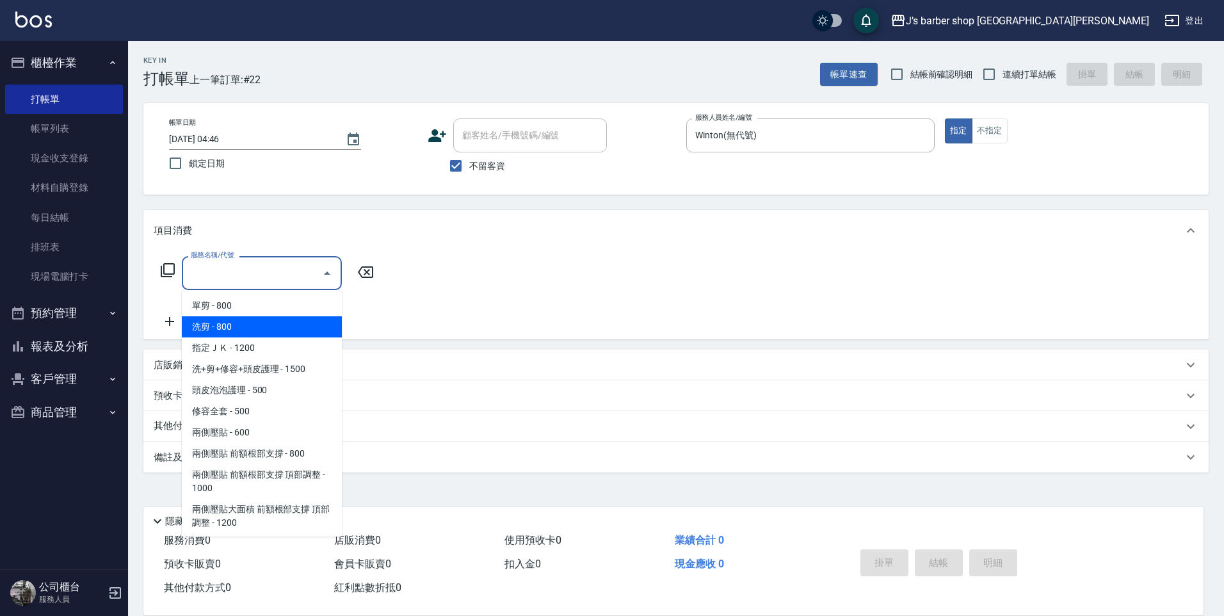
click at [278, 321] on span "洗剪 - 800" at bounding box center [262, 326] width 160 height 21
type input "洗剪(101)"
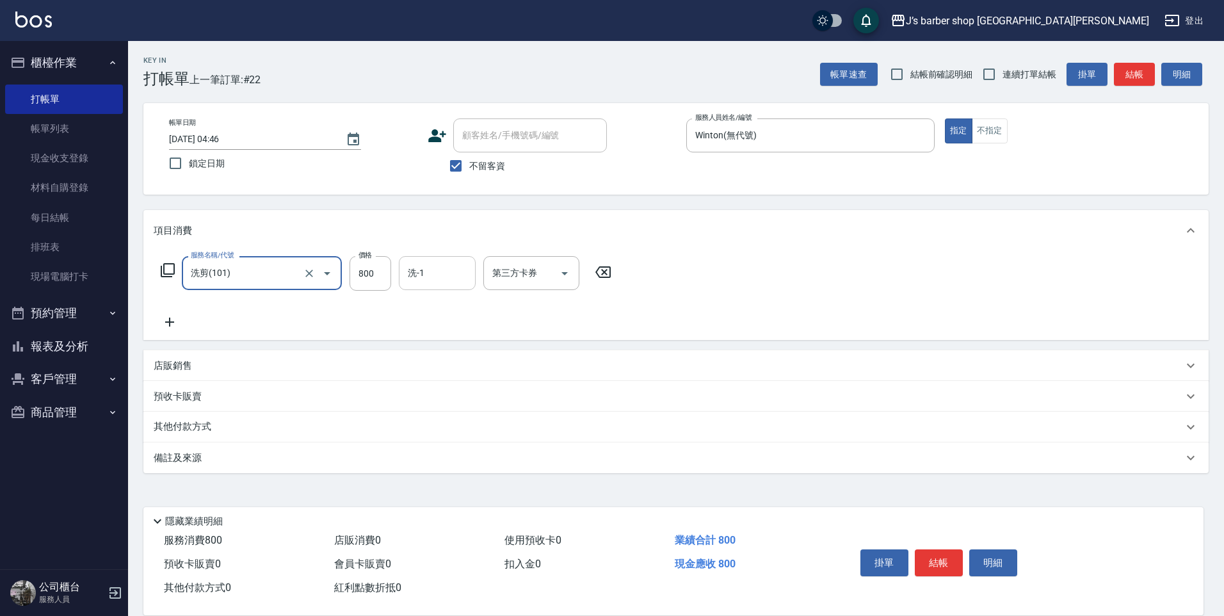
click at [415, 269] on div "洗-1 洗-1" at bounding box center [437, 273] width 77 height 34
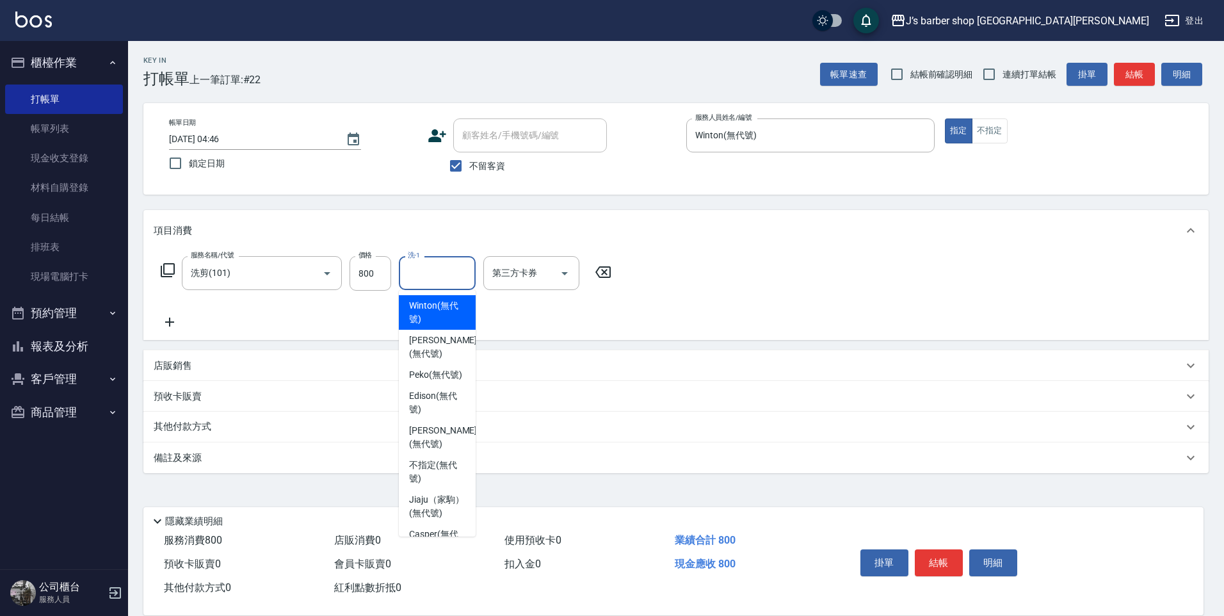
click at [438, 313] on span "Winton (無代號)" at bounding box center [437, 312] width 56 height 27
type input "Winton(無代號)"
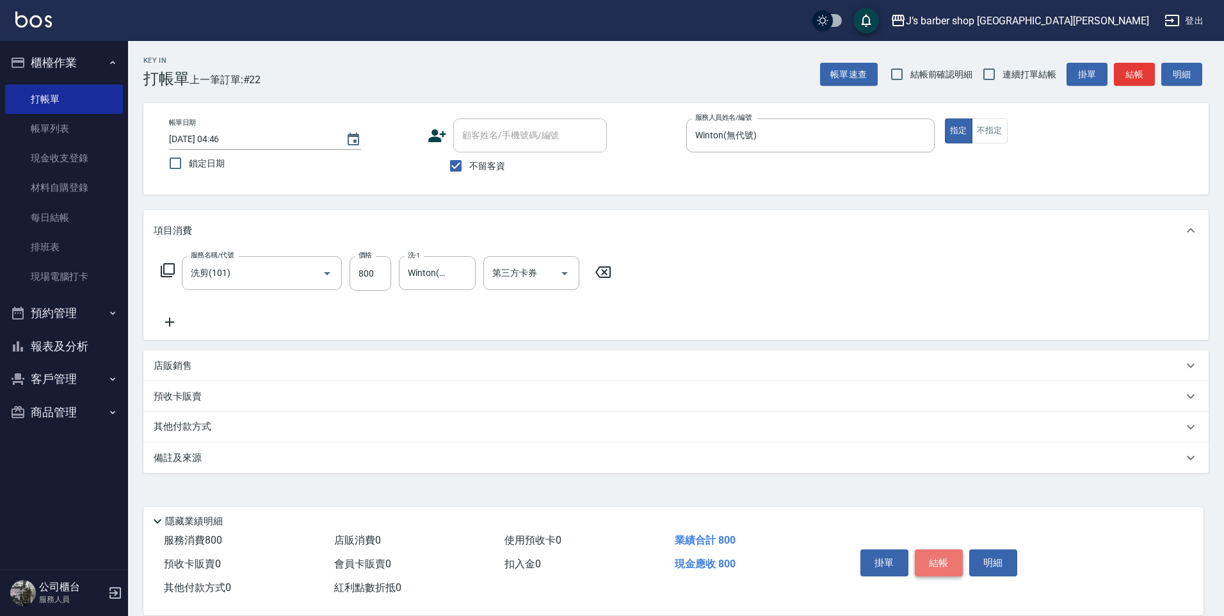
click at [926, 549] on button "結帳" at bounding box center [939, 562] width 48 height 27
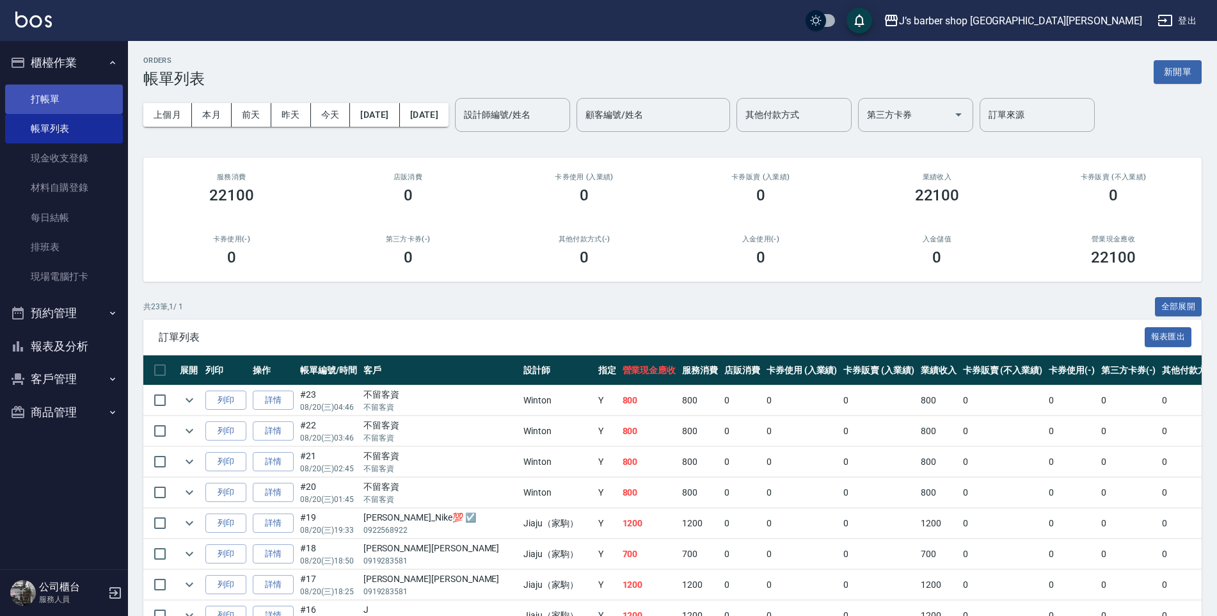
click at [67, 84] on link "打帳單" at bounding box center [64, 98] width 118 height 29
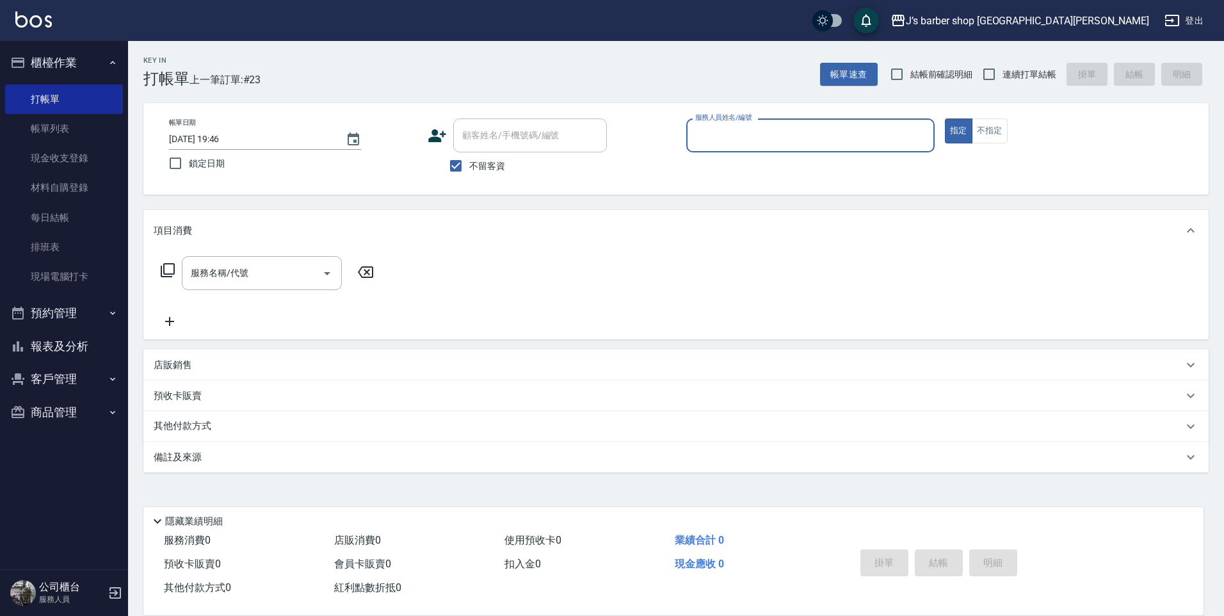
click at [227, 138] on input "[DATE] 19:46" at bounding box center [251, 139] width 164 height 21
type input "[DATE] 05:46"
click at [762, 147] on input "服務人員姓名/編號" at bounding box center [810, 135] width 237 height 22
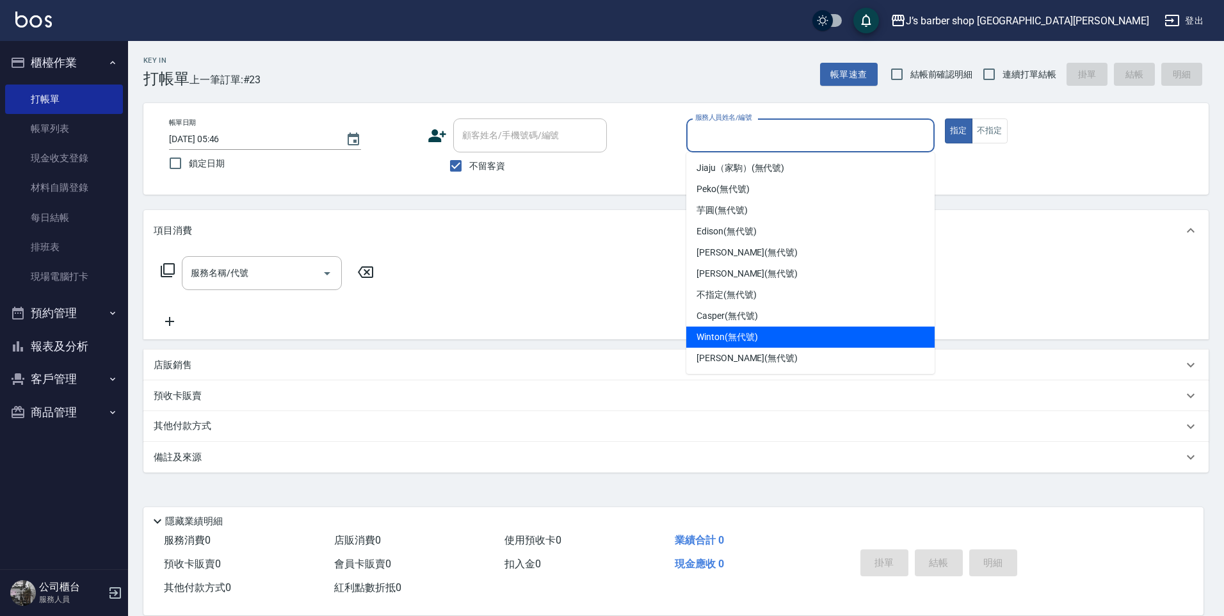
click at [734, 328] on div "Winton (無代號)" at bounding box center [810, 336] width 248 height 21
type input "Winton(無代號)"
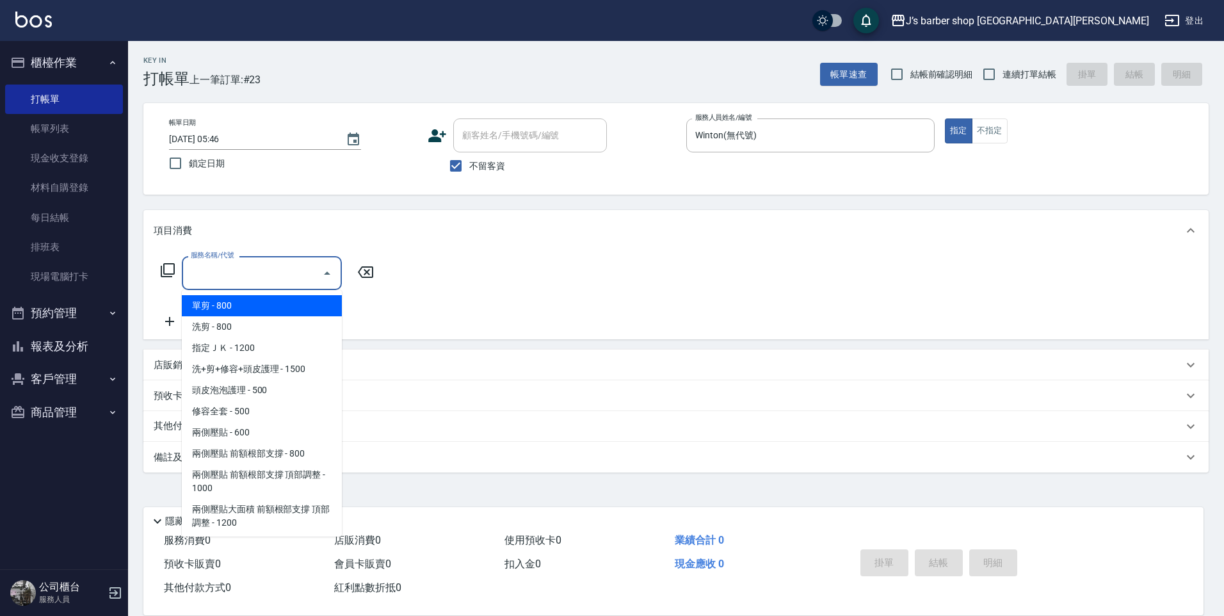
click at [293, 273] on input "服務名稱/代號" at bounding box center [252, 273] width 129 height 22
click at [295, 321] on span "洗剪 - 800" at bounding box center [262, 326] width 160 height 21
type input "洗剪(101)"
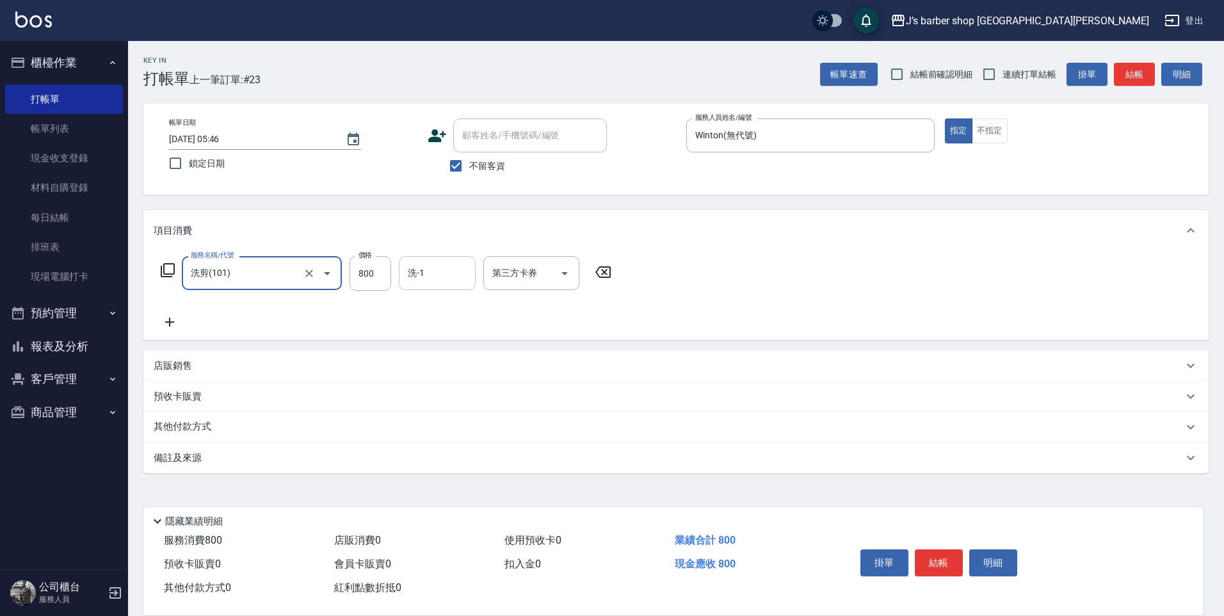
click at [430, 267] on input "洗-1" at bounding box center [436, 273] width 65 height 22
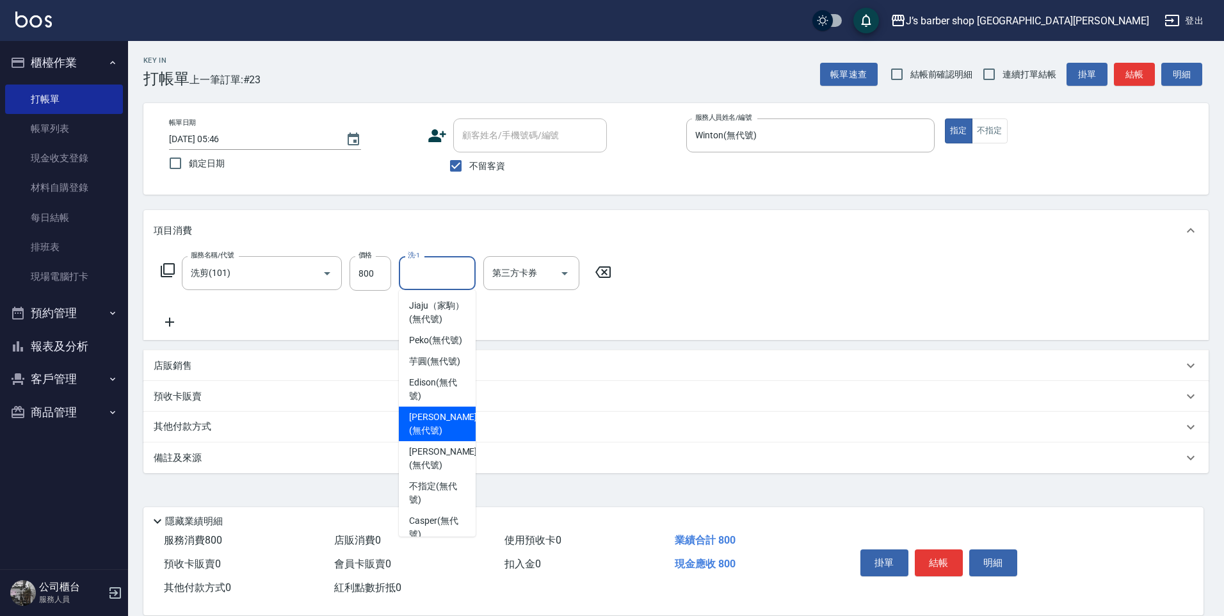
scroll to position [109, 0]
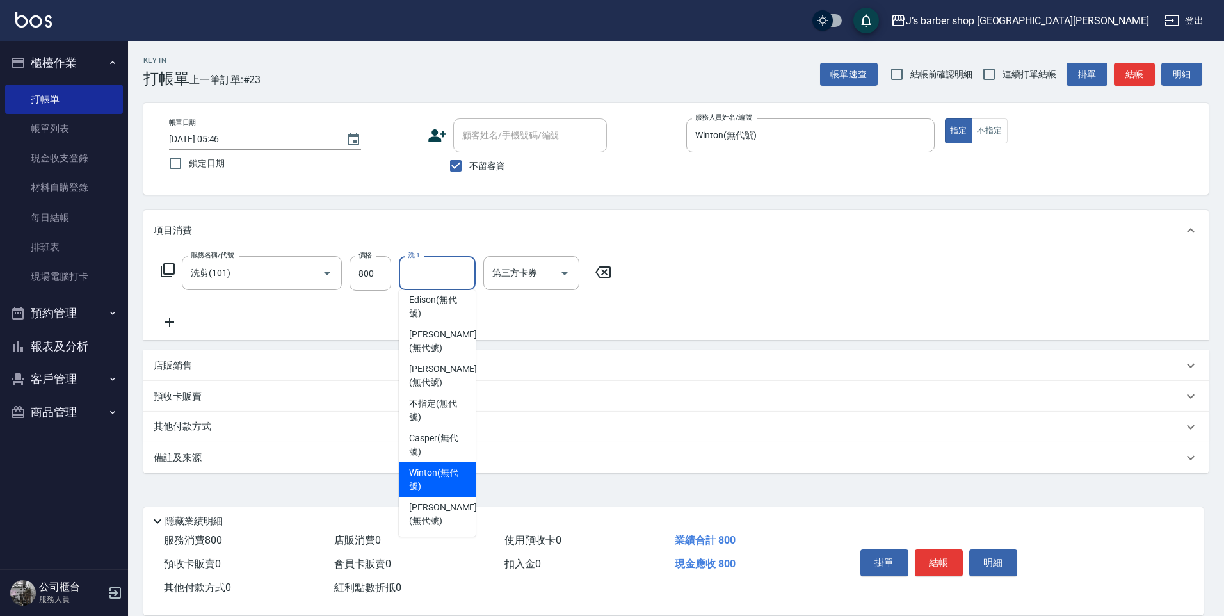
click at [435, 486] on span "Winton (無代號)" at bounding box center [437, 479] width 56 height 27
type input "Winton(無代號)"
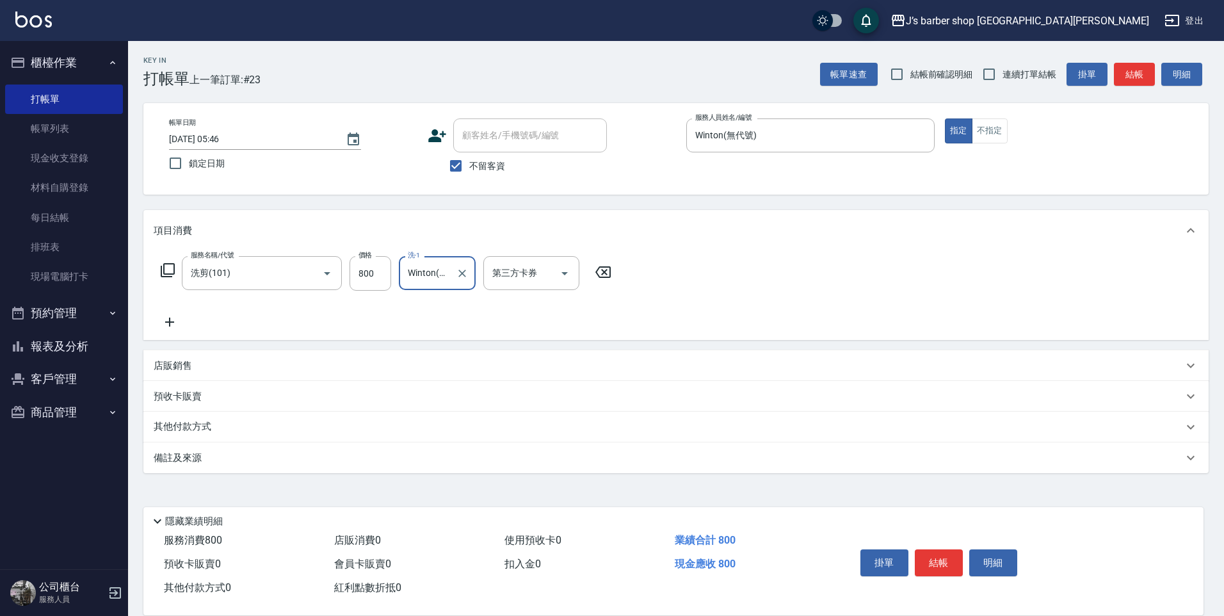
click at [300, 367] on div "店販銷售" at bounding box center [668, 365] width 1029 height 13
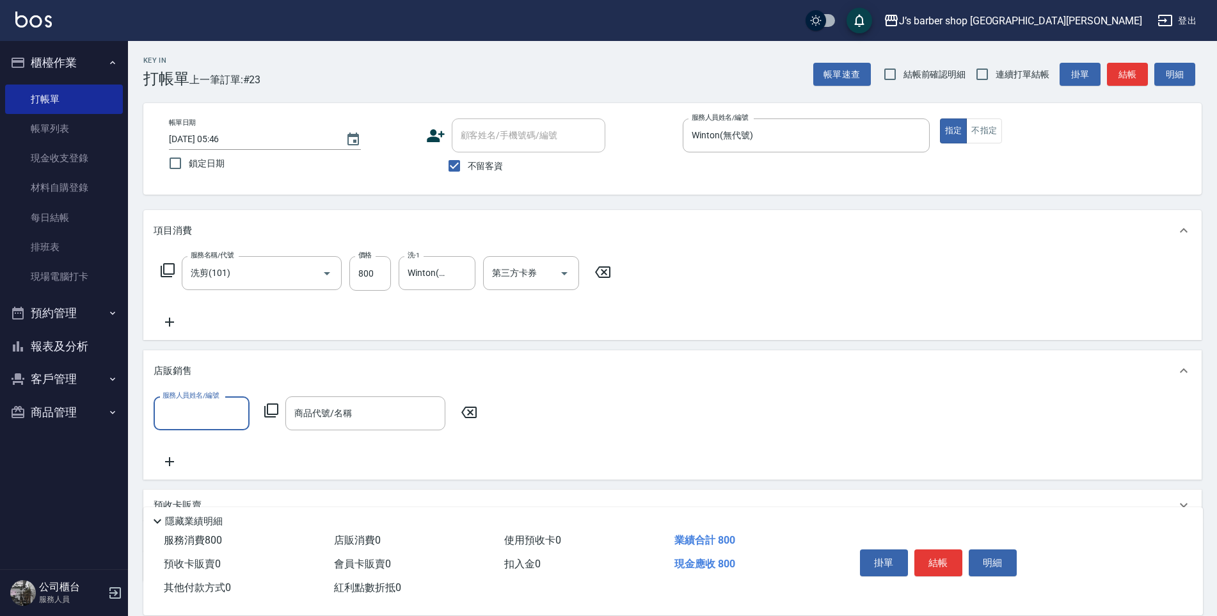
scroll to position [0, 0]
click at [227, 399] on div "服務人員姓名/編號" at bounding box center [202, 413] width 96 height 34
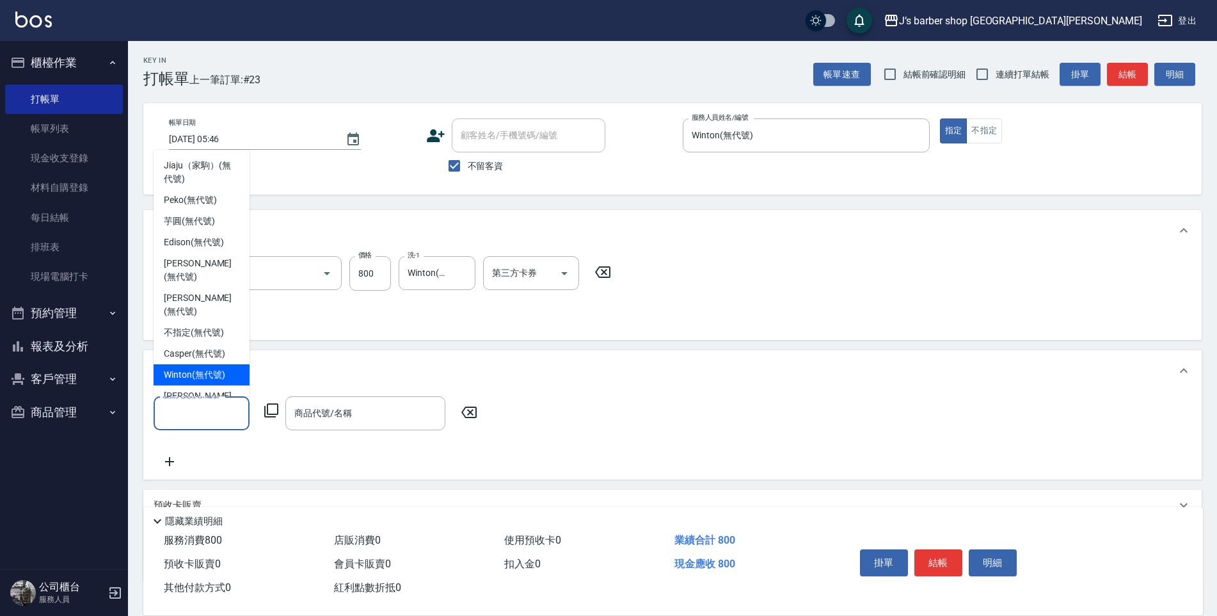
click at [229, 364] on div "Winton (無代號)" at bounding box center [202, 374] width 96 height 21
type input "Winton(無代號)"
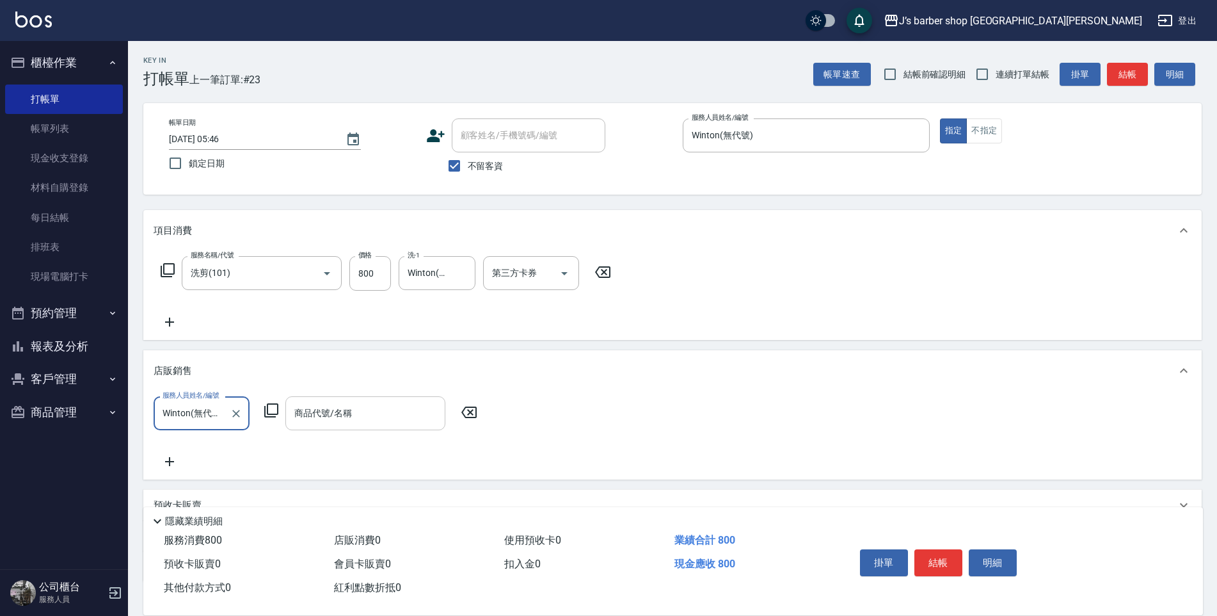
click at [366, 399] on div "商品代號/名稱" at bounding box center [365, 413] width 160 height 34
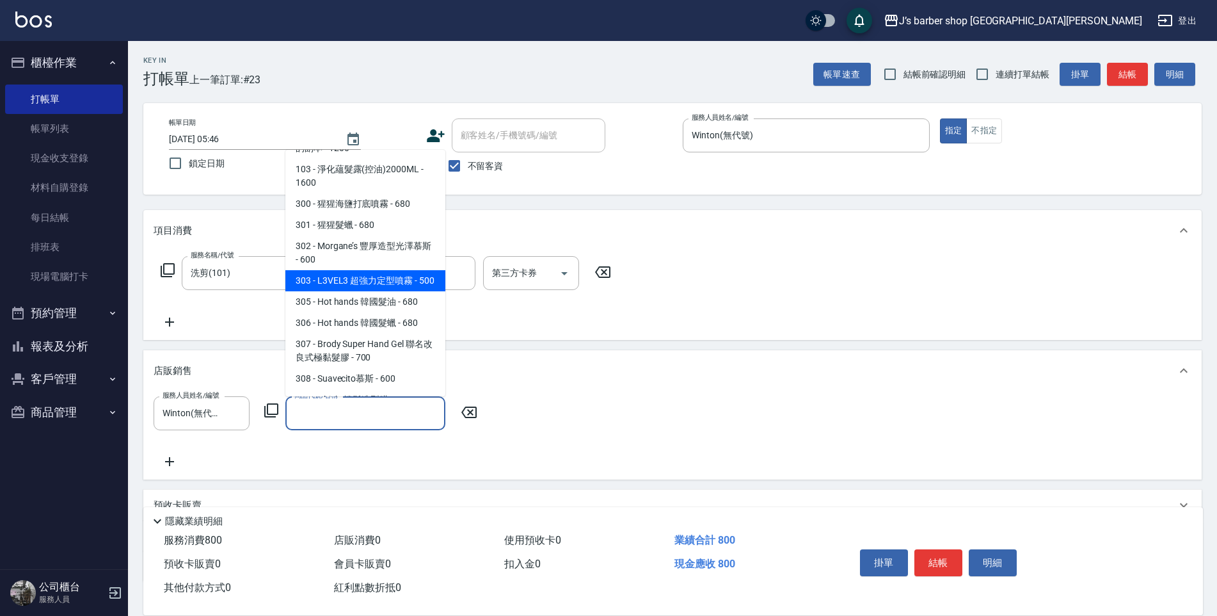
scroll to position [256, 0]
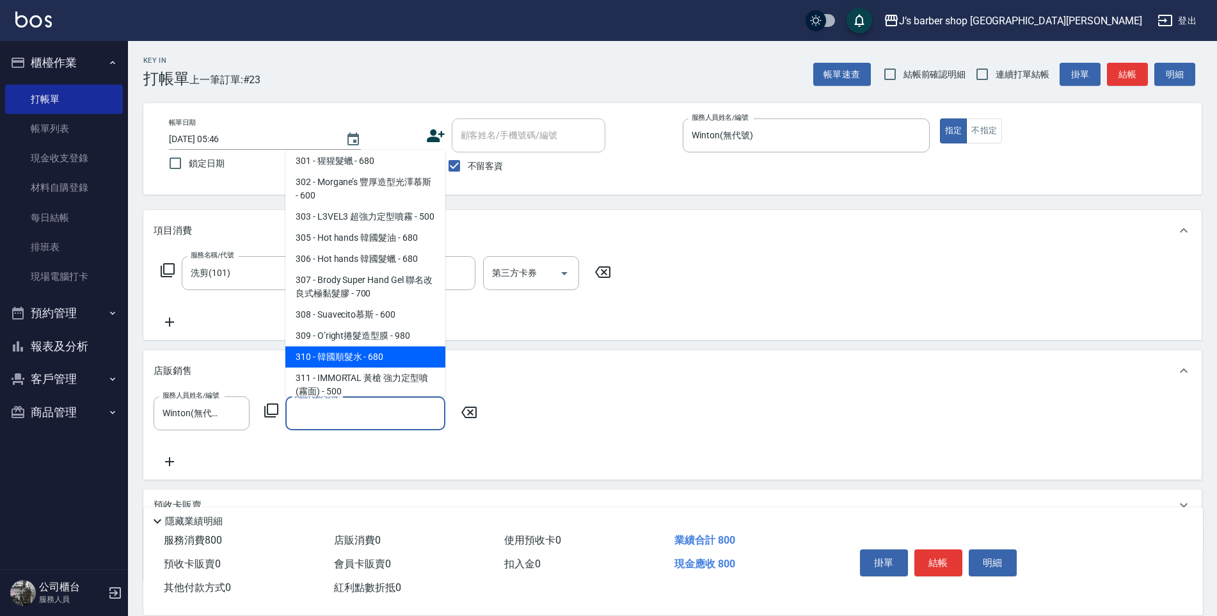
click at [401, 351] on span "310 - 韓國順髮水 - 680" at bounding box center [365, 356] width 160 height 21
type input "韓國順髮水"
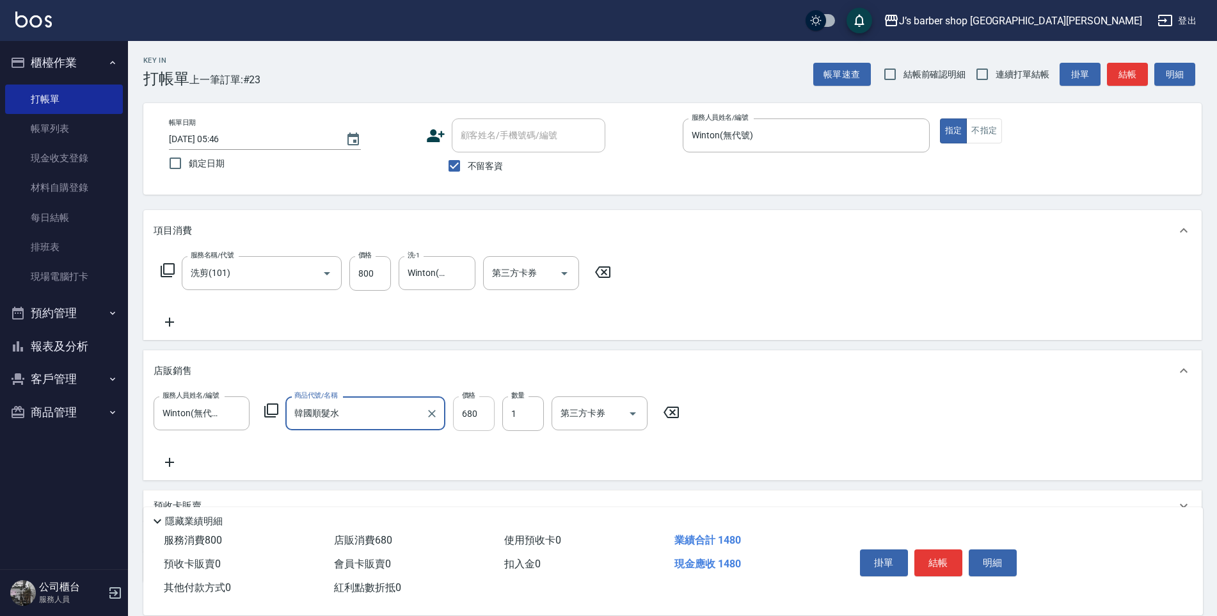
click at [469, 401] on input "680" at bounding box center [474, 413] width 42 height 35
type input "700"
click at [948, 550] on button "結帳" at bounding box center [939, 562] width 48 height 27
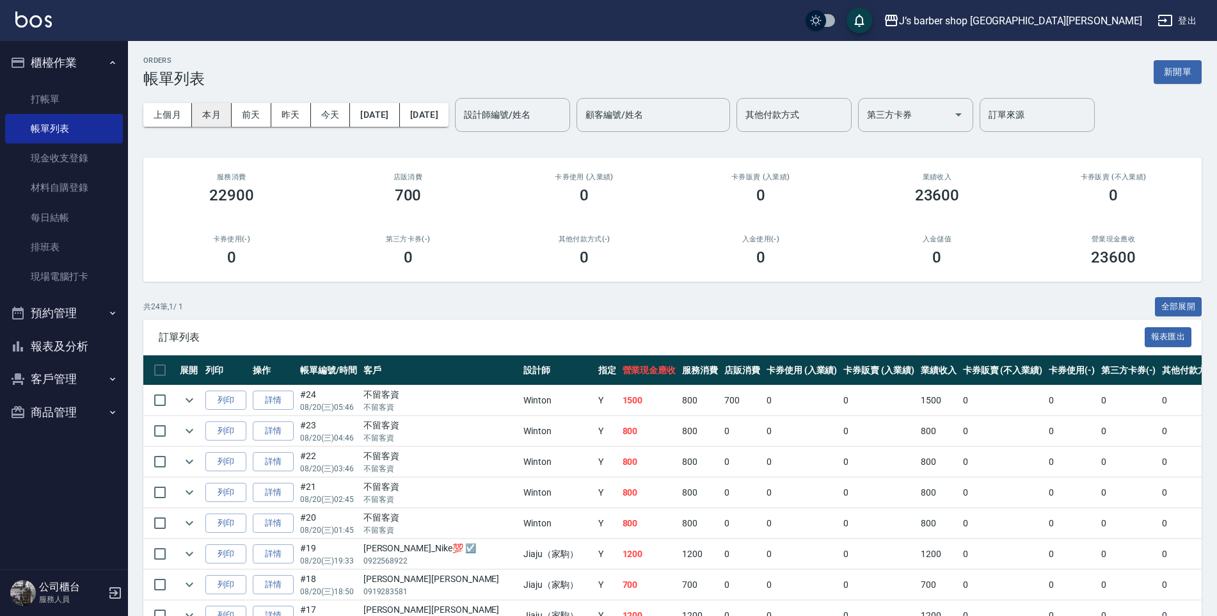
click at [222, 118] on button "本月" at bounding box center [212, 115] width 40 height 24
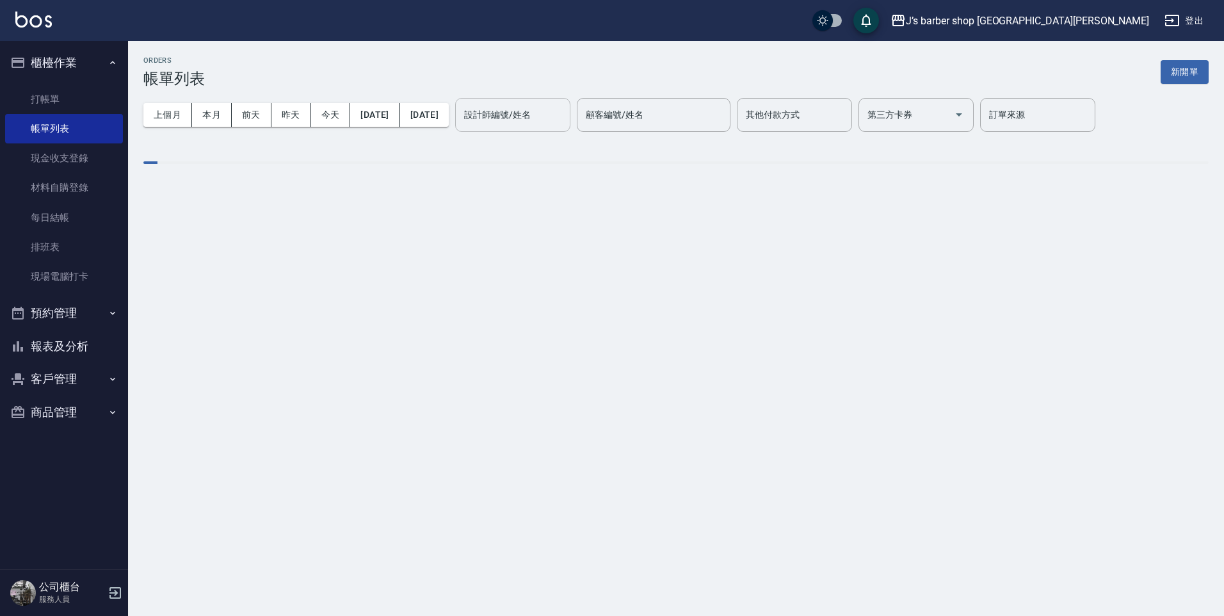
click at [524, 115] on input "設計師編號/姓名" at bounding box center [513, 115] width 104 height 22
click at [339, 116] on button "今天" at bounding box center [331, 115] width 40 height 24
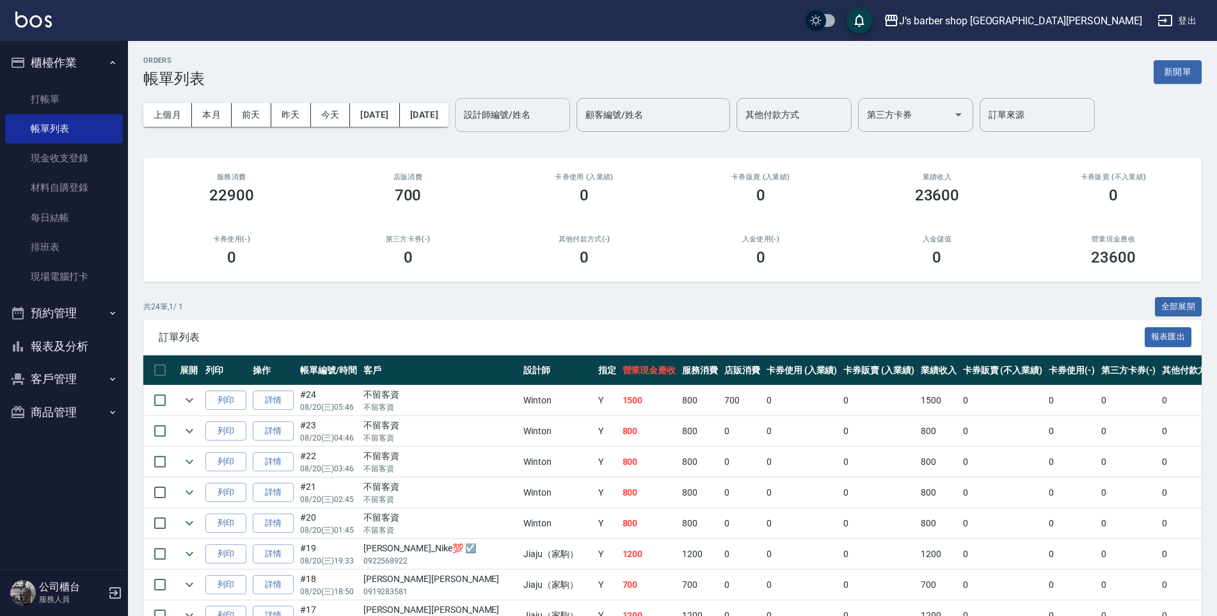
click at [548, 124] on input "設計師編號/姓名" at bounding box center [513, 115] width 104 height 22
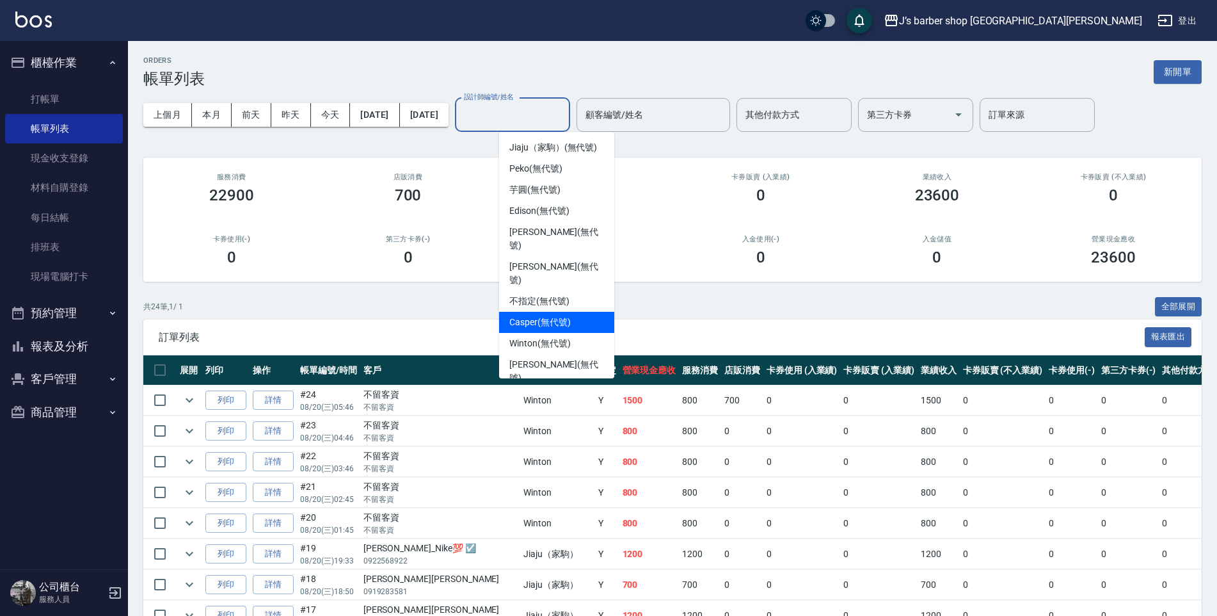
click at [547, 312] on div "Casper (無代號)" at bounding box center [556, 322] width 115 height 21
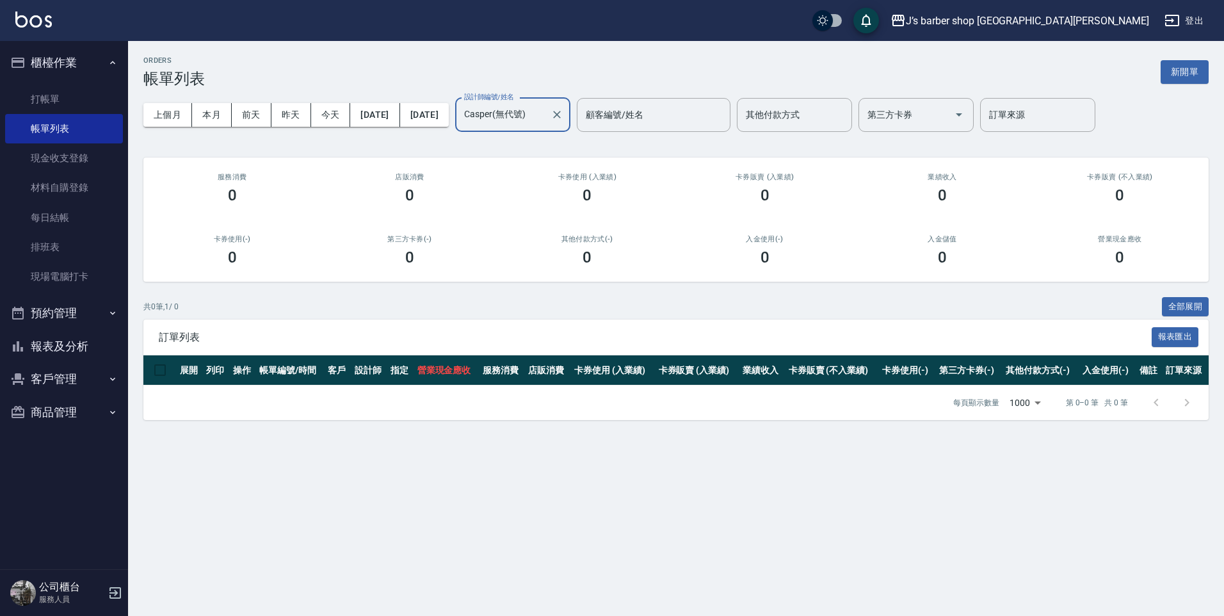
click at [556, 127] on div "Casper(無代號) 設計師編號/姓名" at bounding box center [512, 115] width 115 height 34
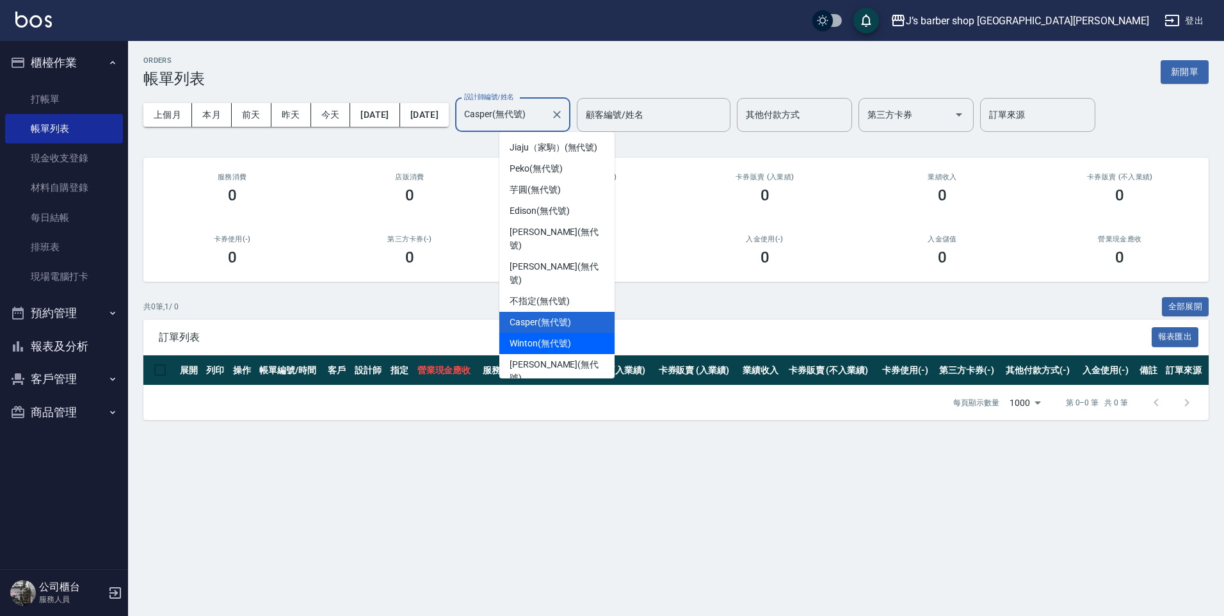
click at [550, 337] on span "Winton (無代號)" at bounding box center [539, 343] width 61 height 13
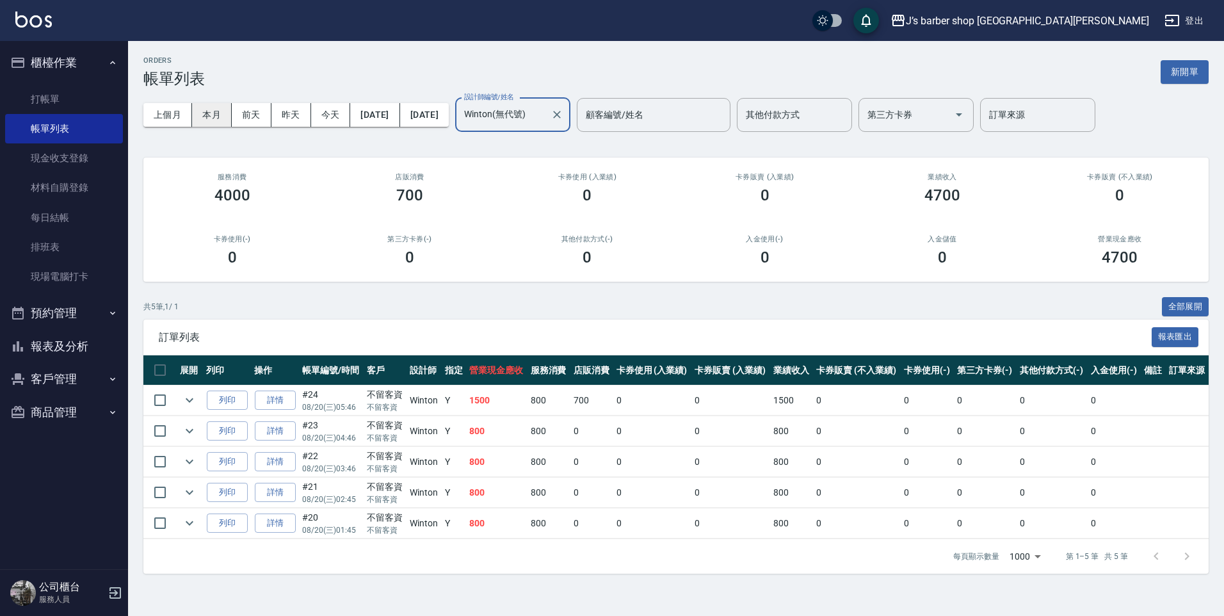
click at [208, 113] on button "本月" at bounding box center [212, 115] width 40 height 24
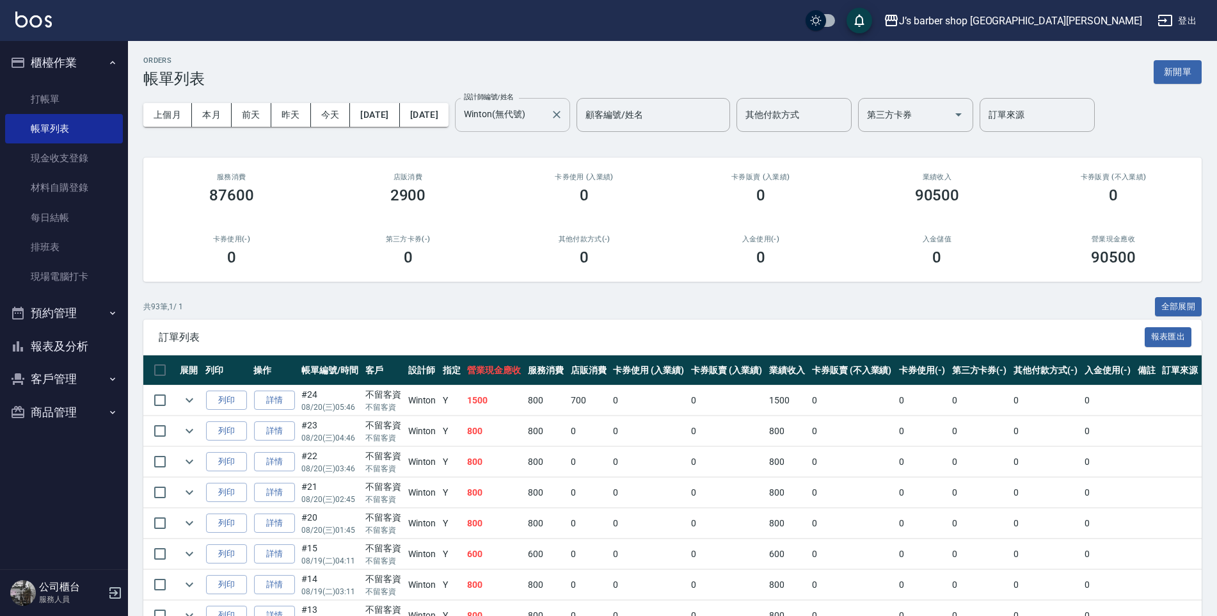
click at [519, 115] on input "Winton(無代號)" at bounding box center [503, 115] width 84 height 22
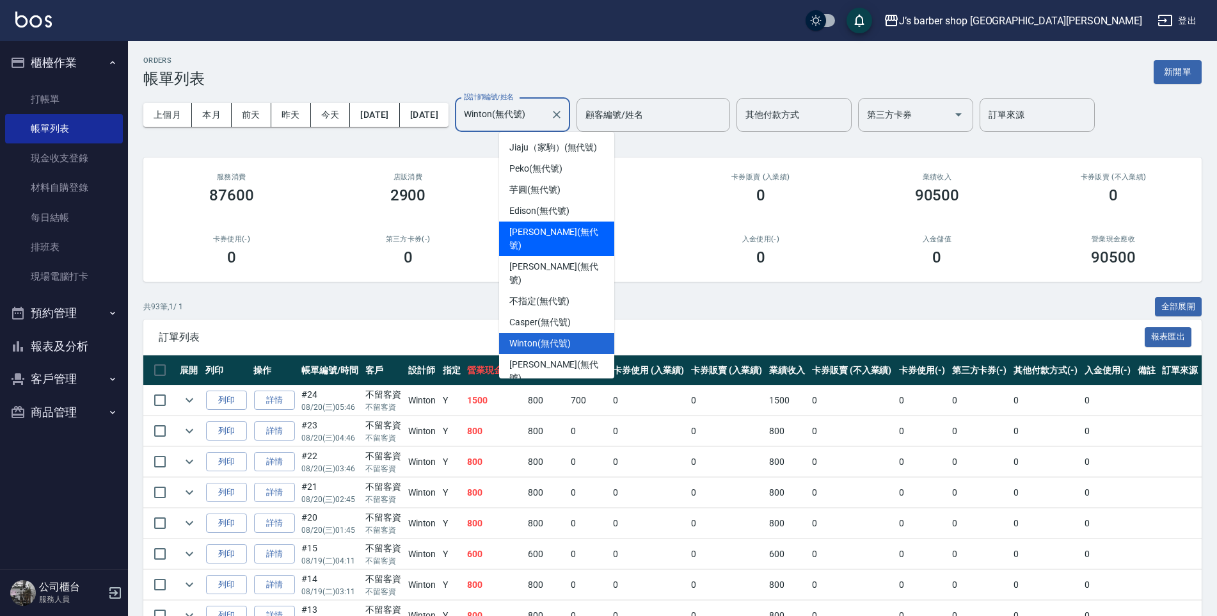
click at [563, 230] on span "[PERSON_NAME] (無代號)" at bounding box center [556, 238] width 95 height 27
type input "[PERSON_NAME](無代號)"
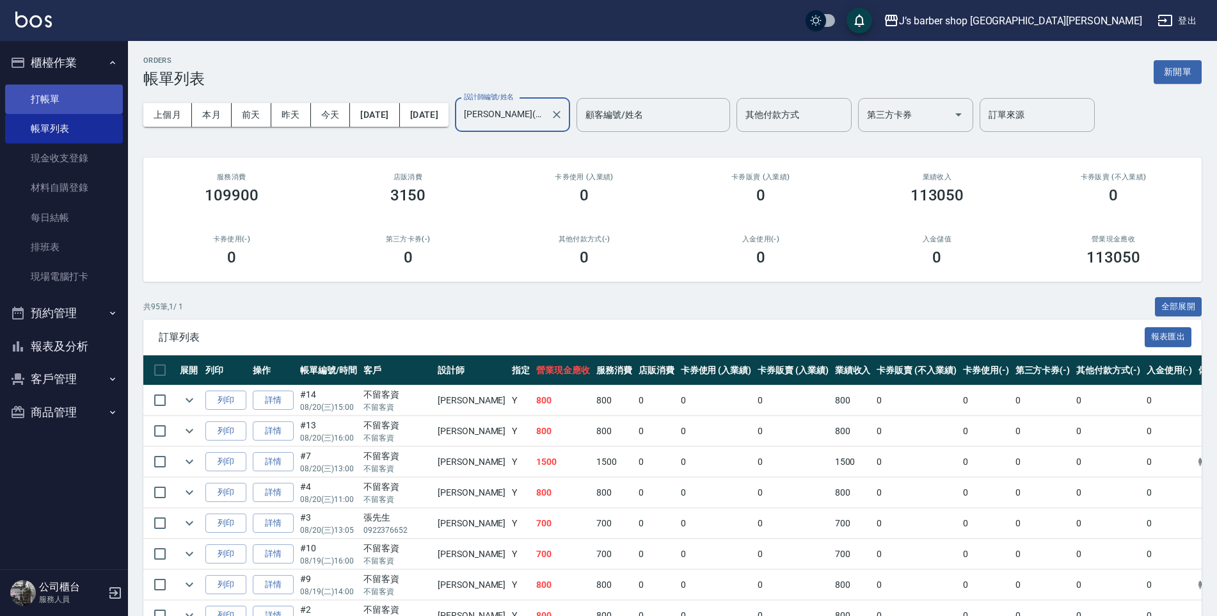
click at [104, 98] on link "打帳單" at bounding box center [64, 98] width 118 height 29
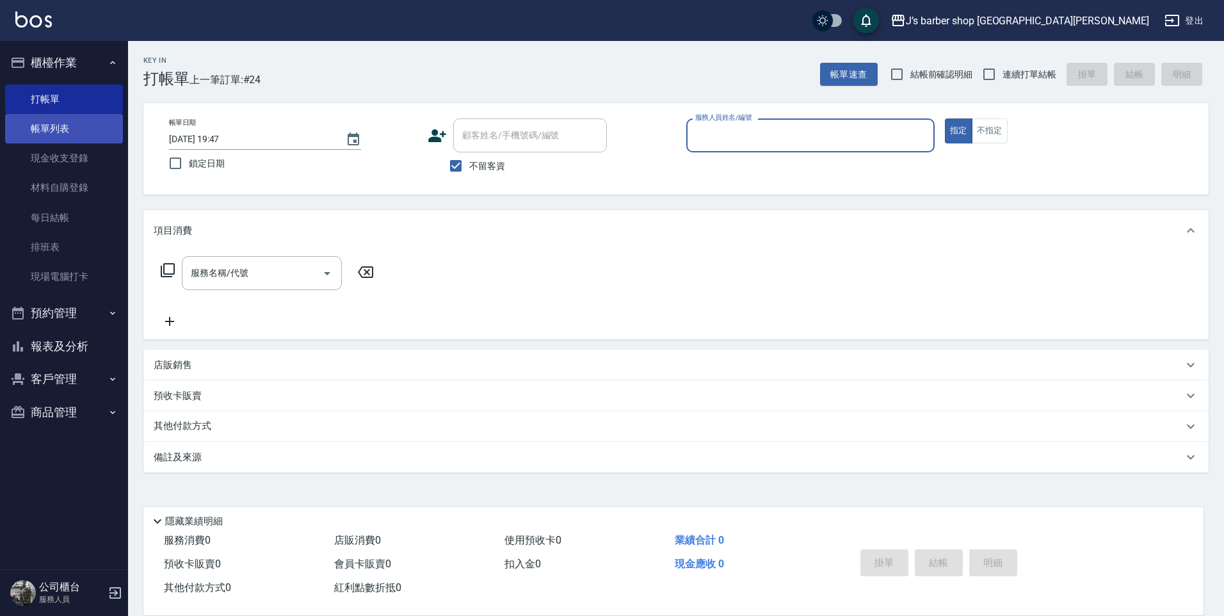
click at [28, 121] on link "帳單列表" at bounding box center [64, 128] width 118 height 29
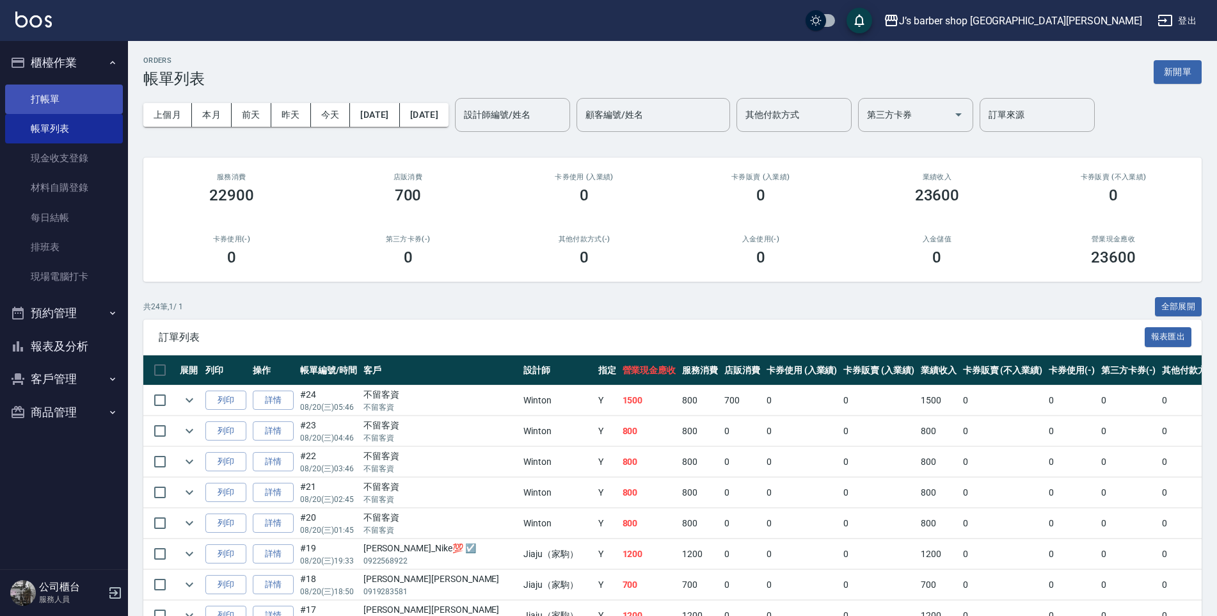
click at [77, 110] on link "打帳單" at bounding box center [64, 98] width 118 height 29
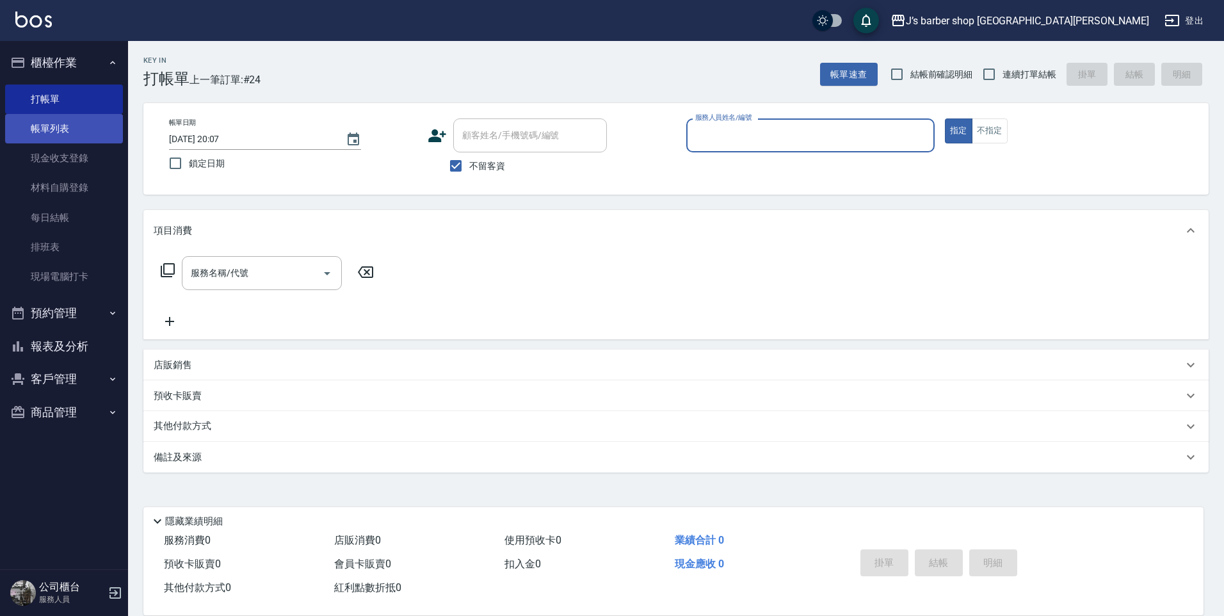
click at [68, 127] on link "帳單列表" at bounding box center [64, 128] width 118 height 29
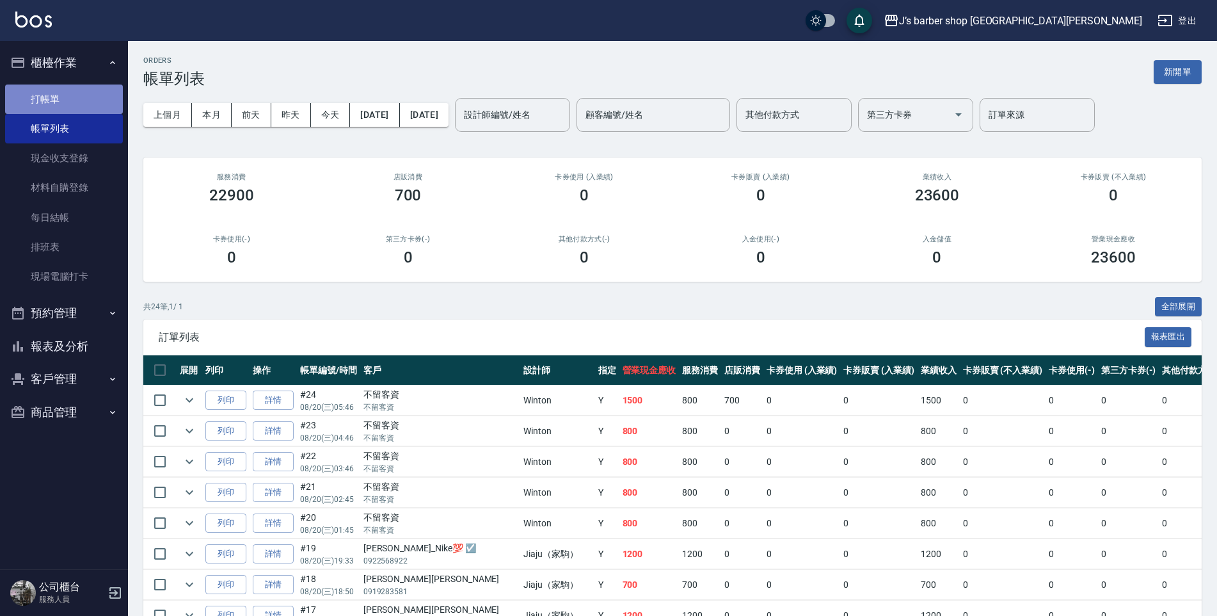
click at [102, 108] on link "打帳單" at bounding box center [64, 98] width 118 height 29
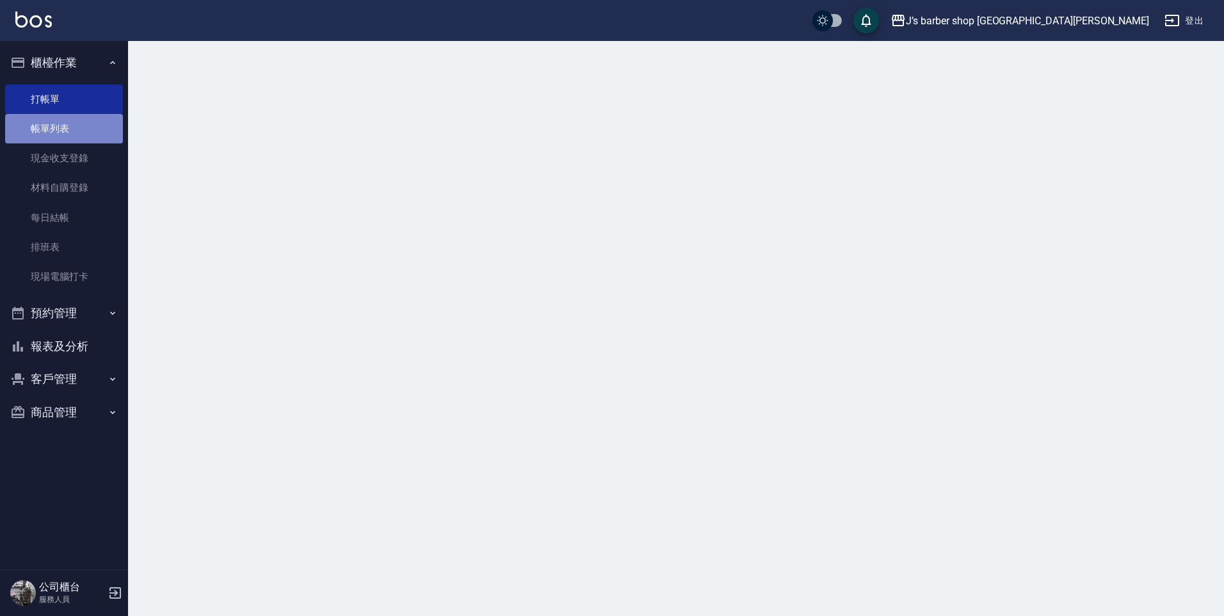
click at [98, 123] on link "帳單列表" at bounding box center [64, 128] width 118 height 29
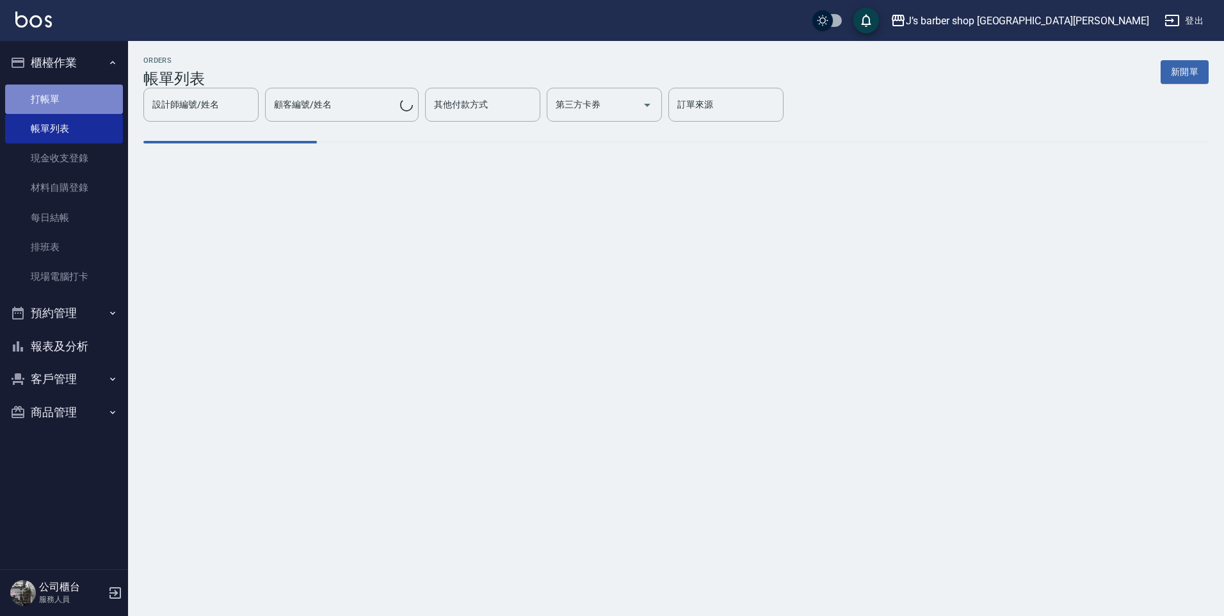
click at [99, 105] on link "打帳單" at bounding box center [64, 98] width 118 height 29
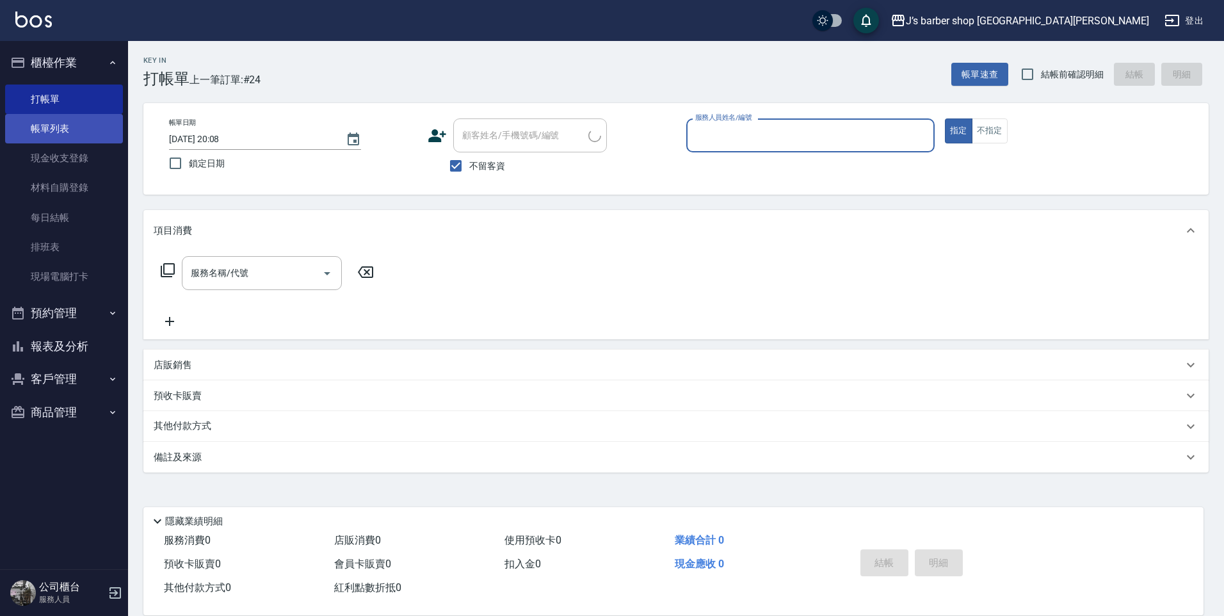
click at [95, 124] on link "帳單列表" at bounding box center [64, 128] width 118 height 29
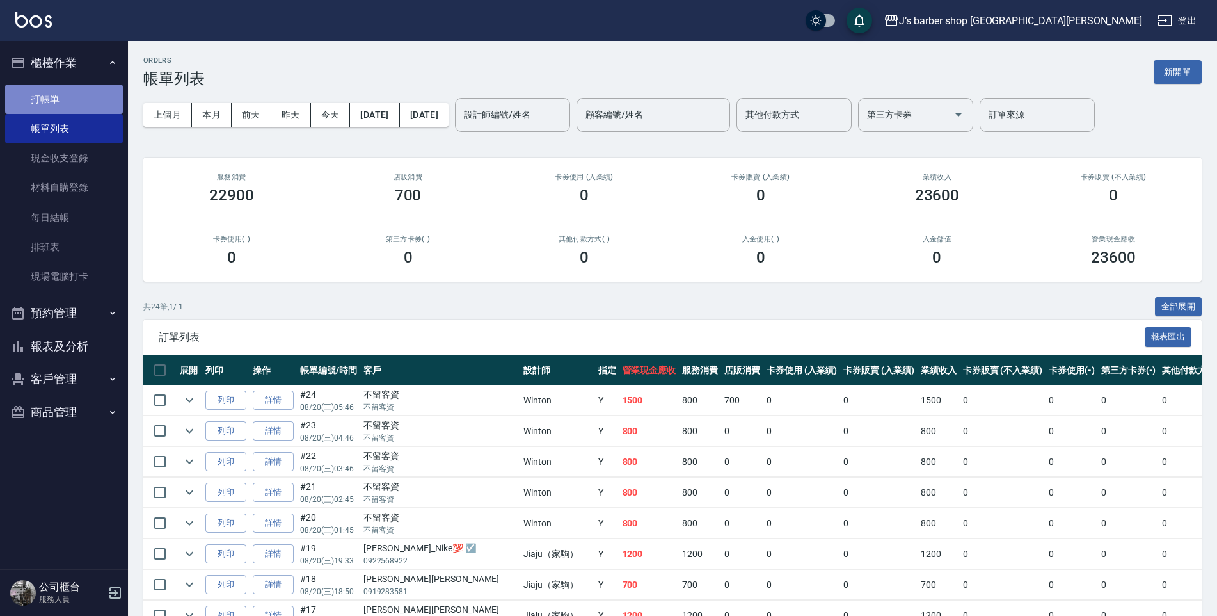
click at [28, 109] on link "打帳單" at bounding box center [64, 98] width 118 height 29
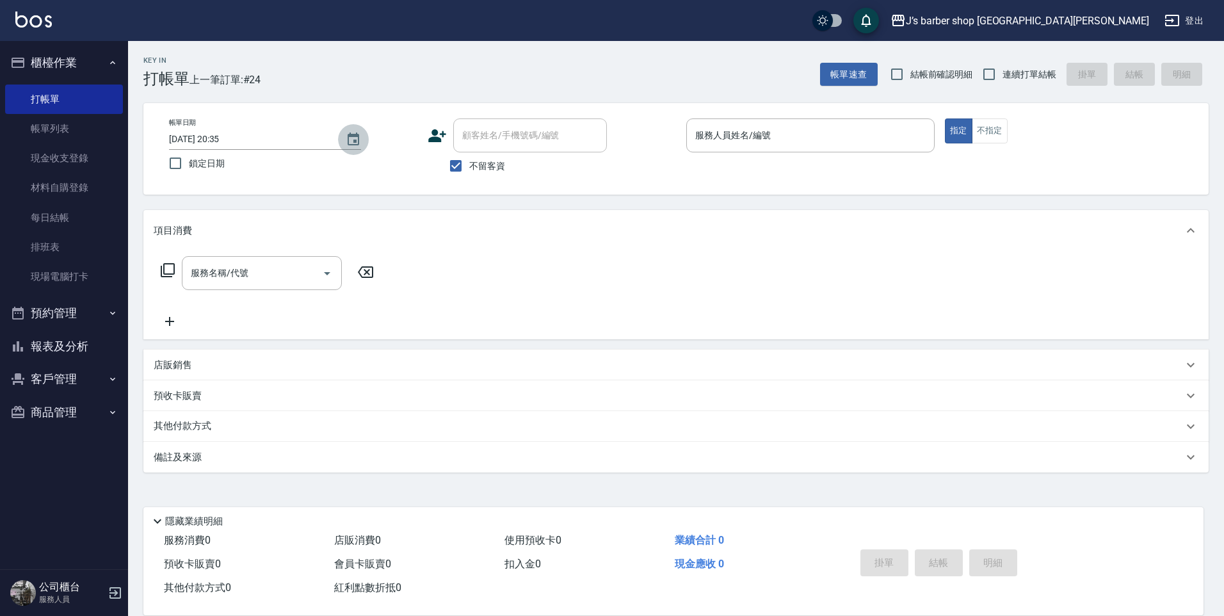
click at [349, 138] on icon "Choose date, selected date is 2025-08-20" at bounding box center [353, 139] width 15 height 15
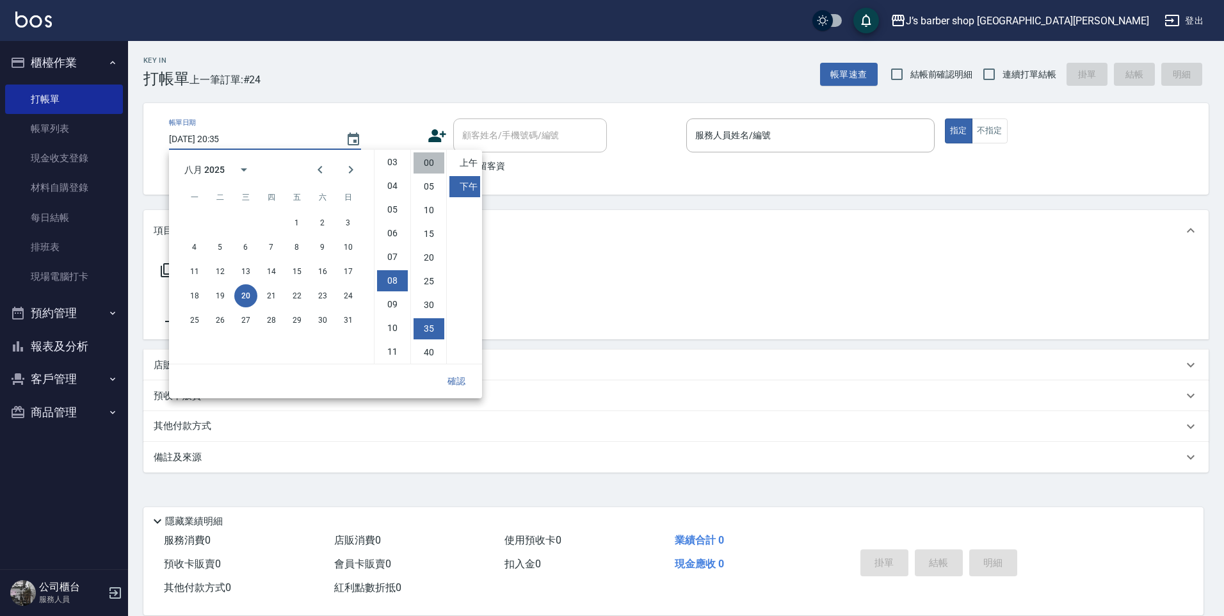
click at [431, 166] on li "00" at bounding box center [428, 162] width 31 height 21
type input "[DATE] 20:00"
click at [463, 391] on button "確認" at bounding box center [456, 381] width 41 height 24
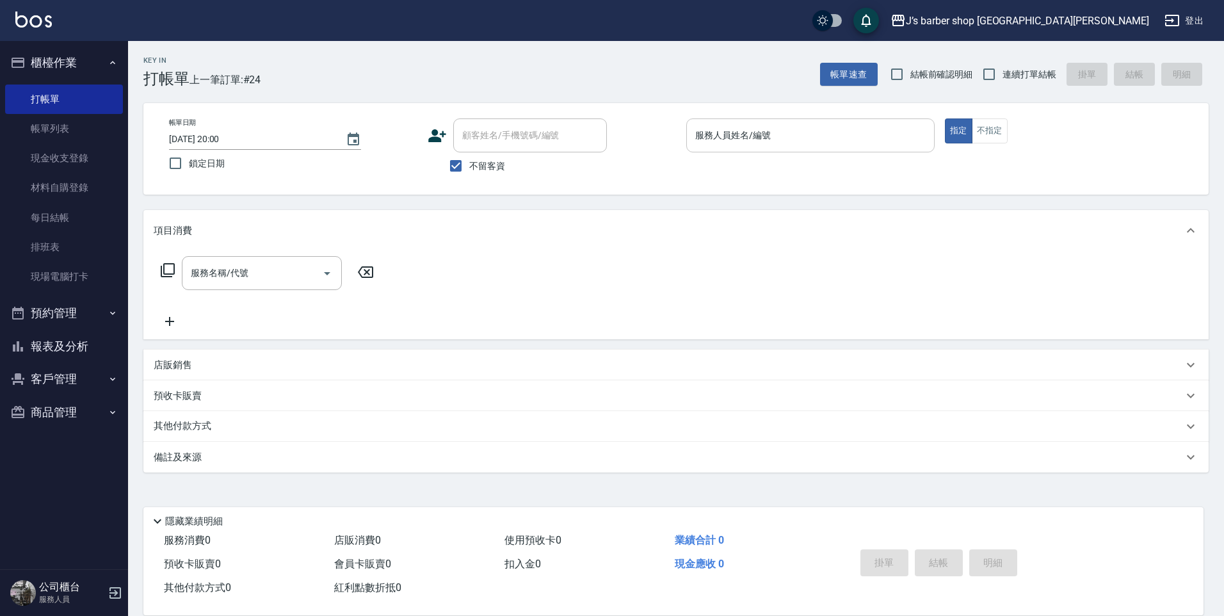
click at [746, 134] on input "服務人員姓名/編號" at bounding box center [810, 135] width 237 height 22
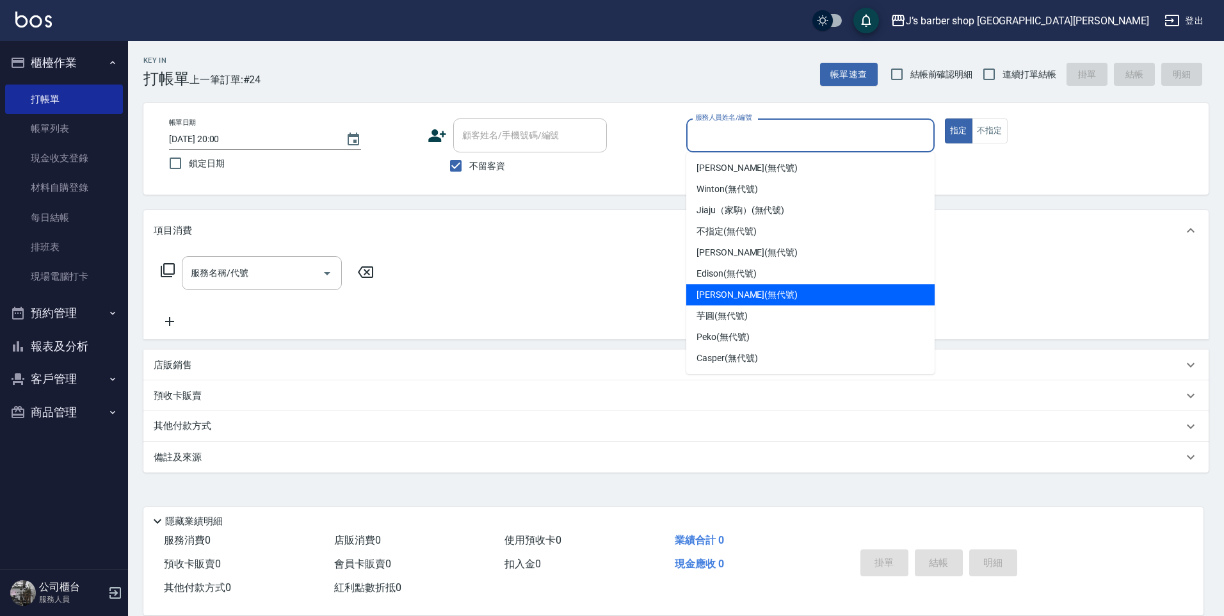
click at [717, 294] on span "[PERSON_NAME] (無代號)" at bounding box center [746, 294] width 101 height 13
type input "[PERSON_NAME](無代號)"
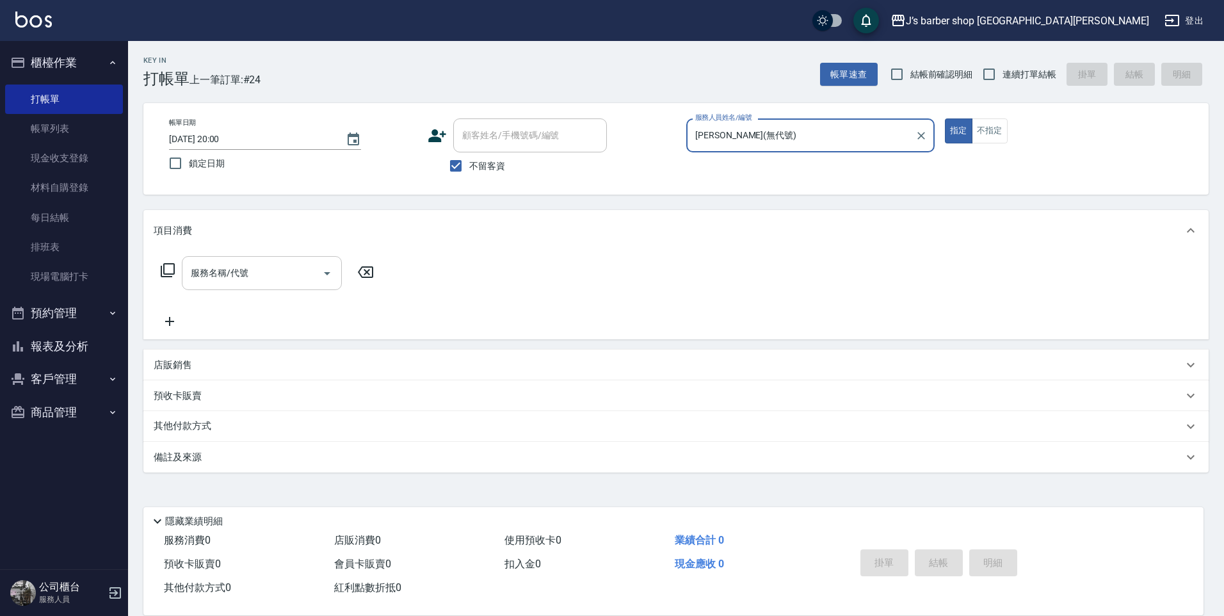
click at [297, 269] on input "服務名稱/代號" at bounding box center [252, 273] width 129 height 22
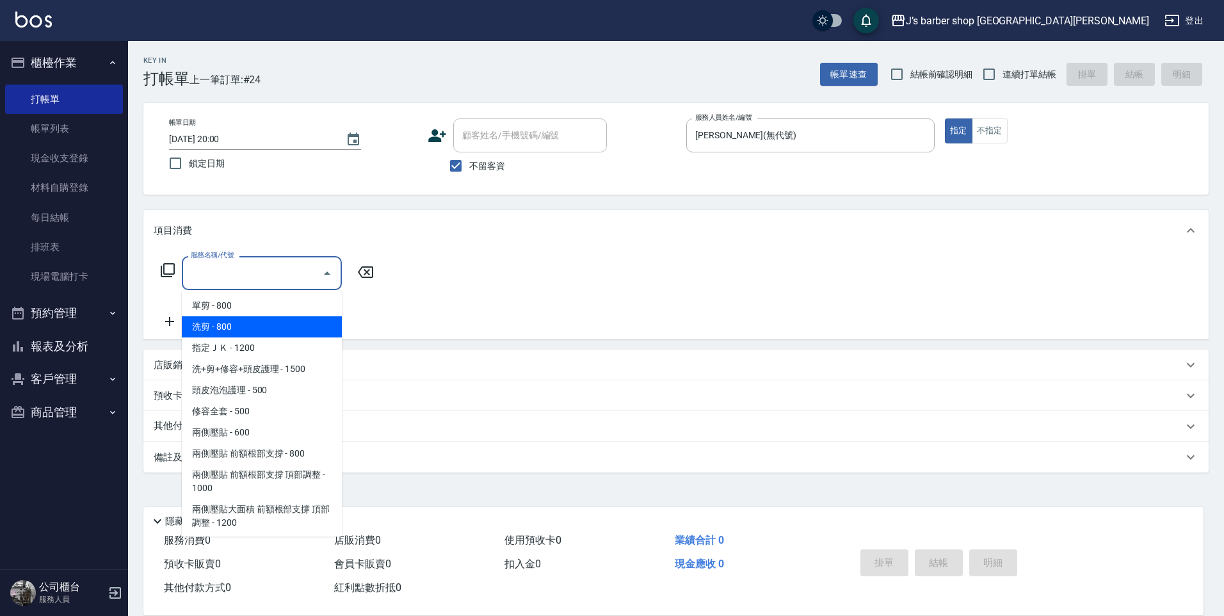
click at [250, 326] on span "洗剪 - 800" at bounding box center [262, 326] width 160 height 21
type input "洗剪(101)"
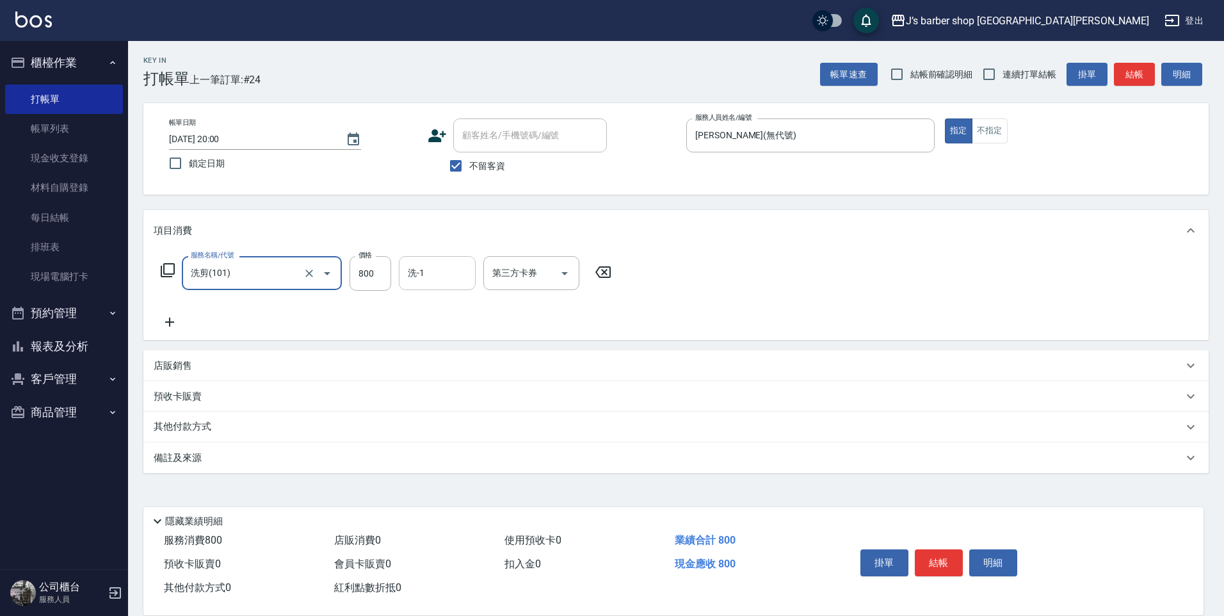
click at [441, 262] on input "洗-1" at bounding box center [436, 273] width 65 height 22
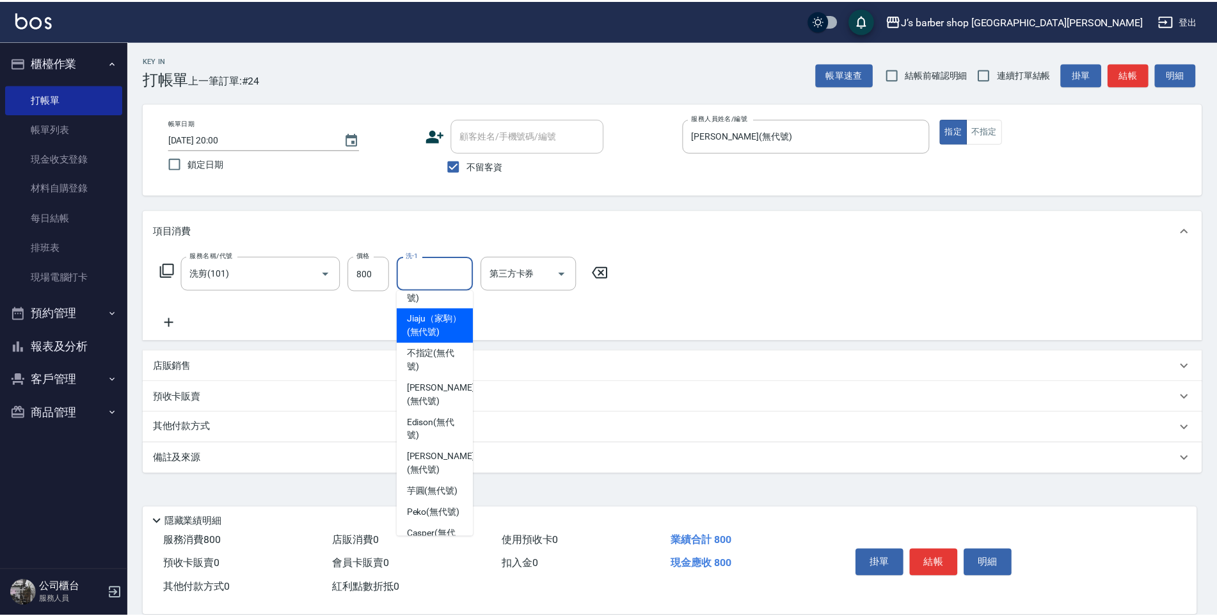
scroll to position [109, 0]
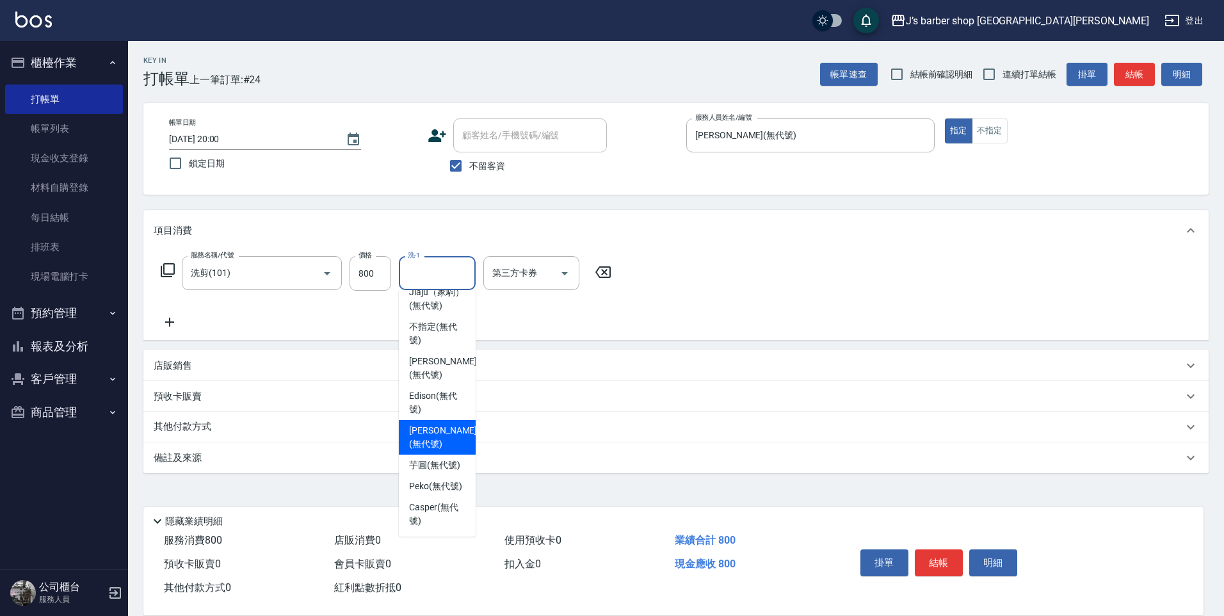
click at [429, 424] on span "[PERSON_NAME] (無代號)" at bounding box center [443, 437] width 68 height 27
type input "[PERSON_NAME](無代號)"
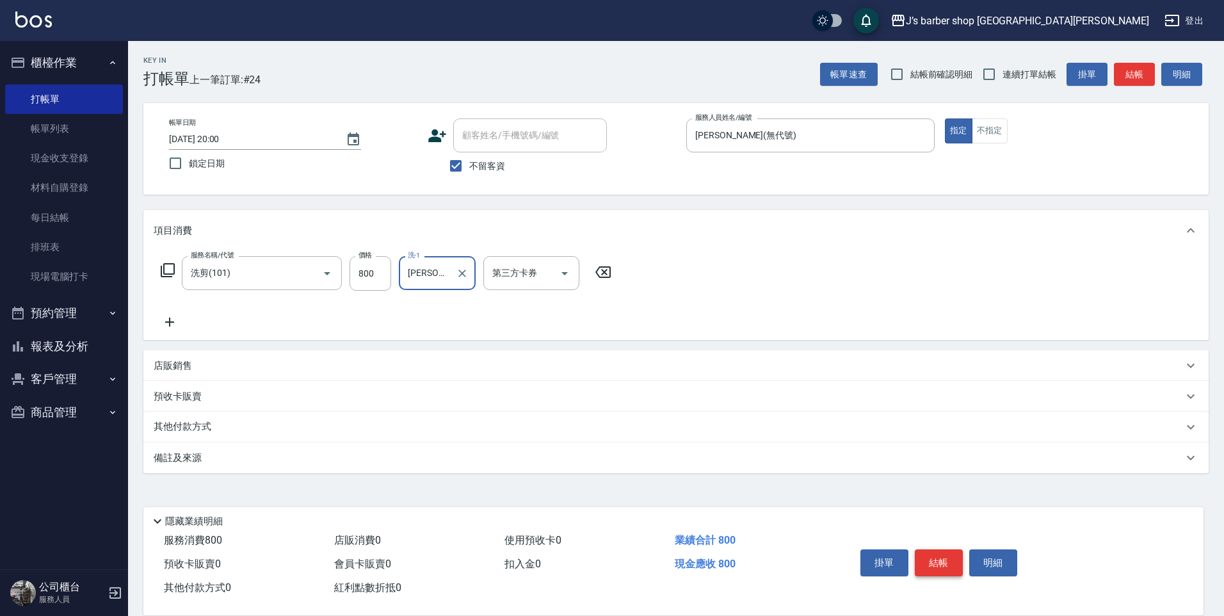
click at [930, 549] on button "結帳" at bounding box center [939, 562] width 48 height 27
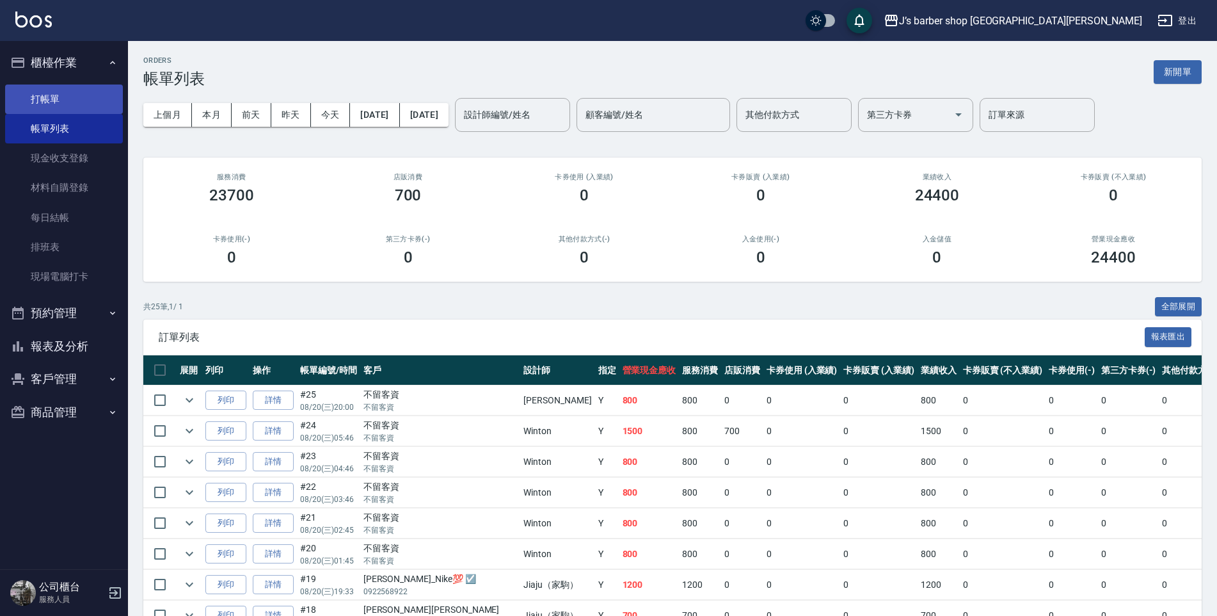
click at [73, 105] on link "打帳單" at bounding box center [64, 98] width 118 height 29
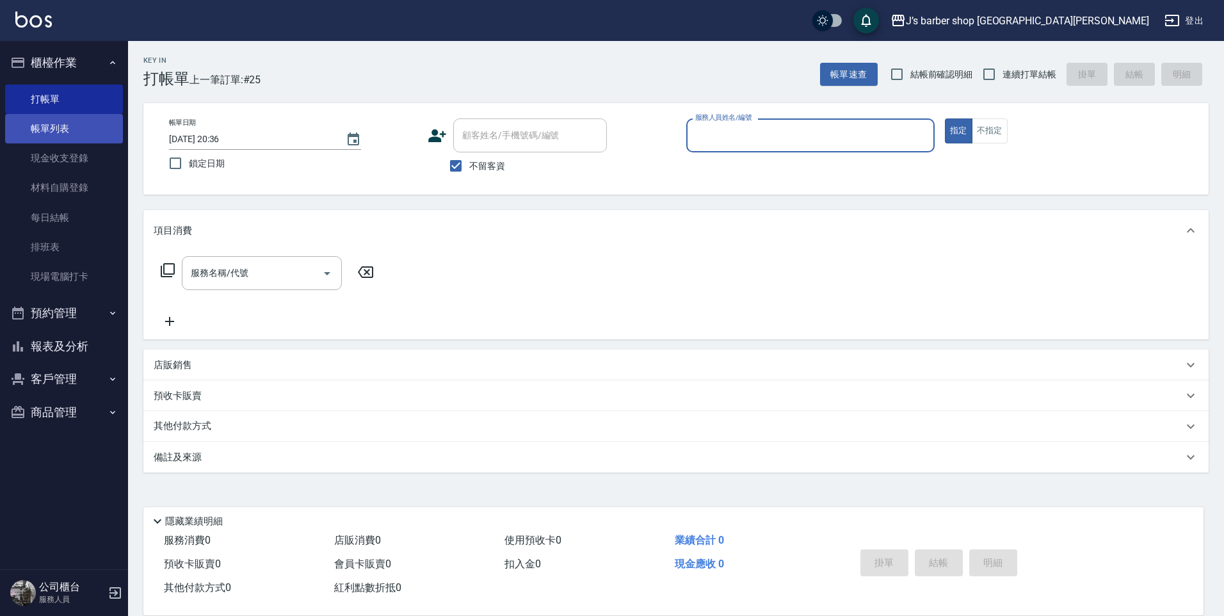
click at [74, 118] on link "帳單列表" at bounding box center [64, 128] width 118 height 29
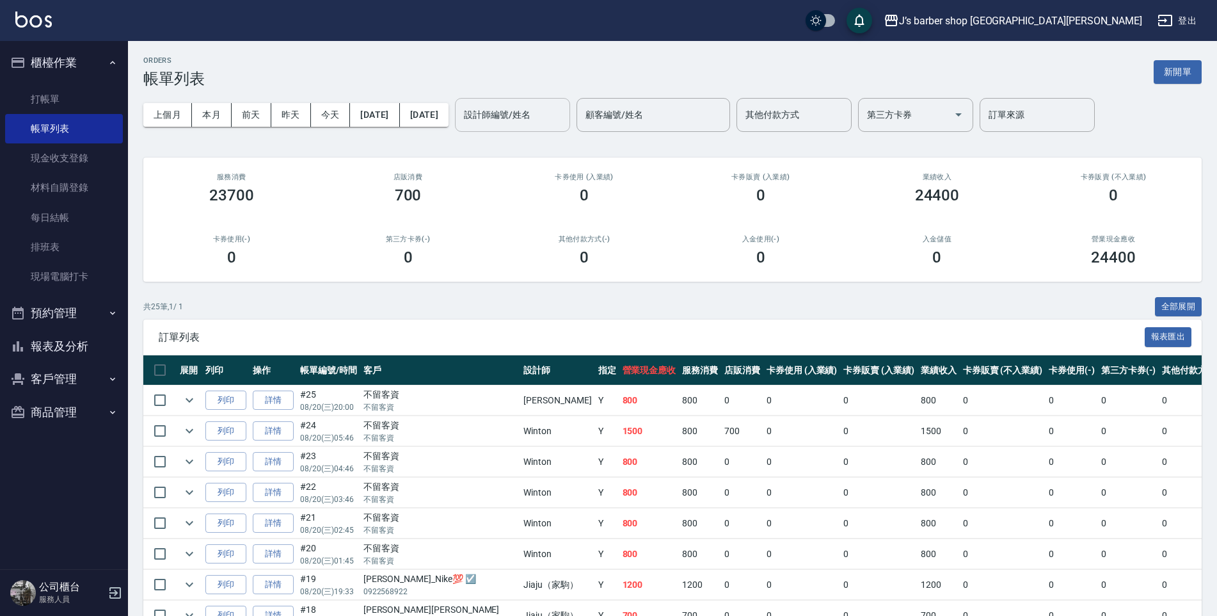
click at [534, 115] on input "設計師編號/姓名" at bounding box center [513, 115] width 104 height 22
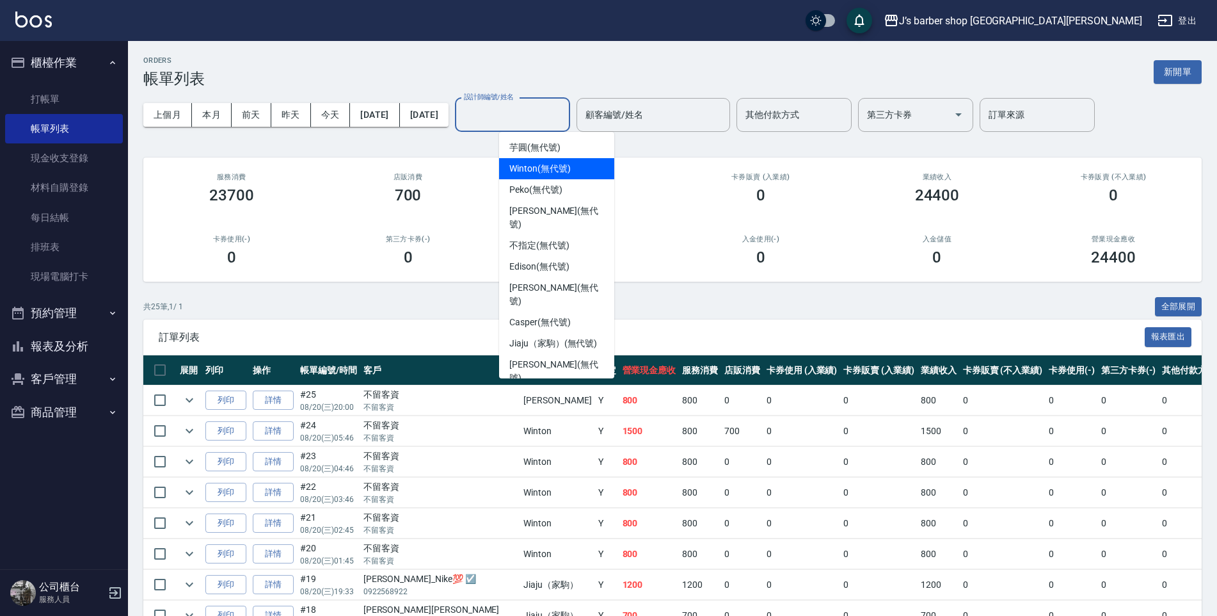
click at [552, 161] on div "Winton (無代號)" at bounding box center [556, 168] width 115 height 21
type input "Winton(無代號)"
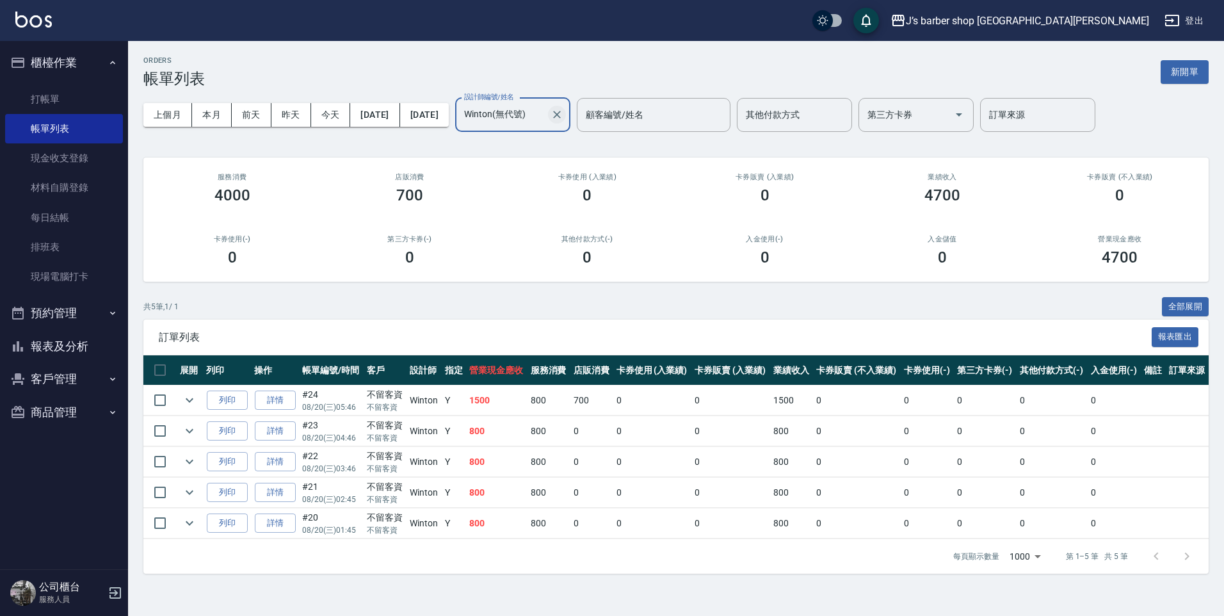
click at [563, 115] on icon "Clear" at bounding box center [556, 114] width 13 height 13
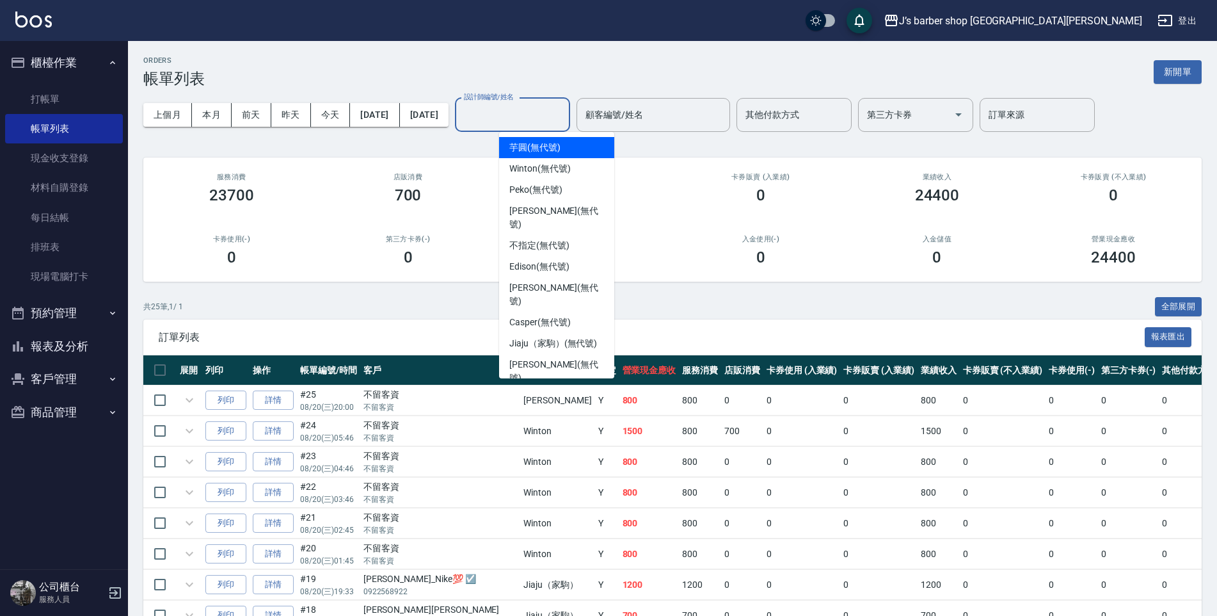
click at [564, 115] on input "設計師編號/姓名" at bounding box center [513, 115] width 104 height 22
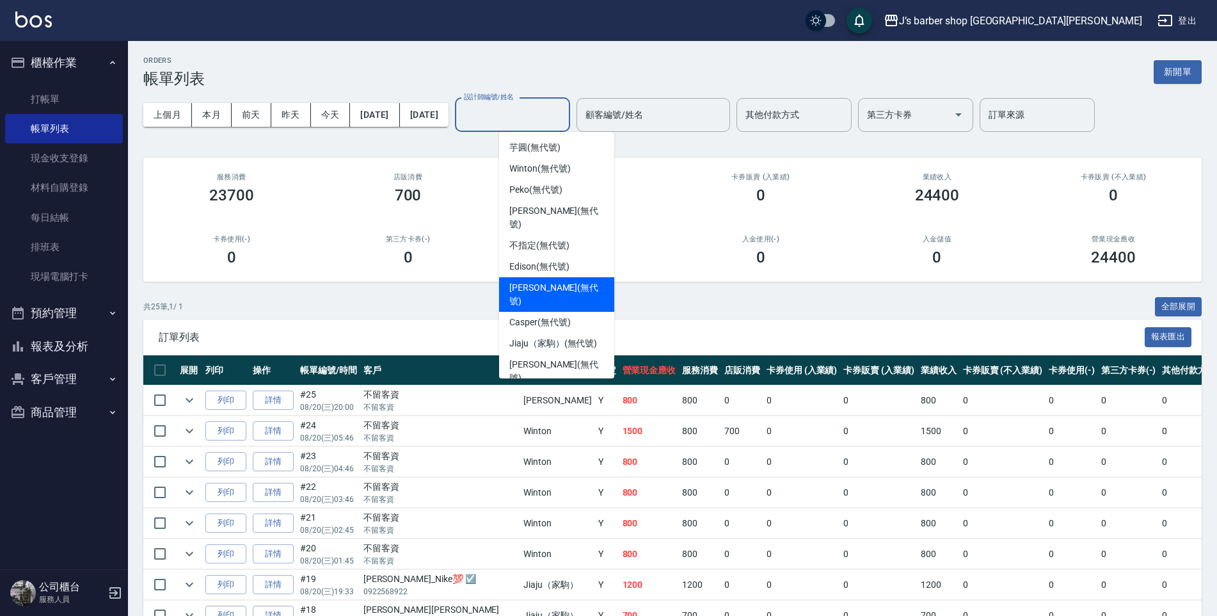
click at [547, 281] on span "[PERSON_NAME] (無代號)" at bounding box center [556, 294] width 95 height 27
type input "[PERSON_NAME](無代號)"
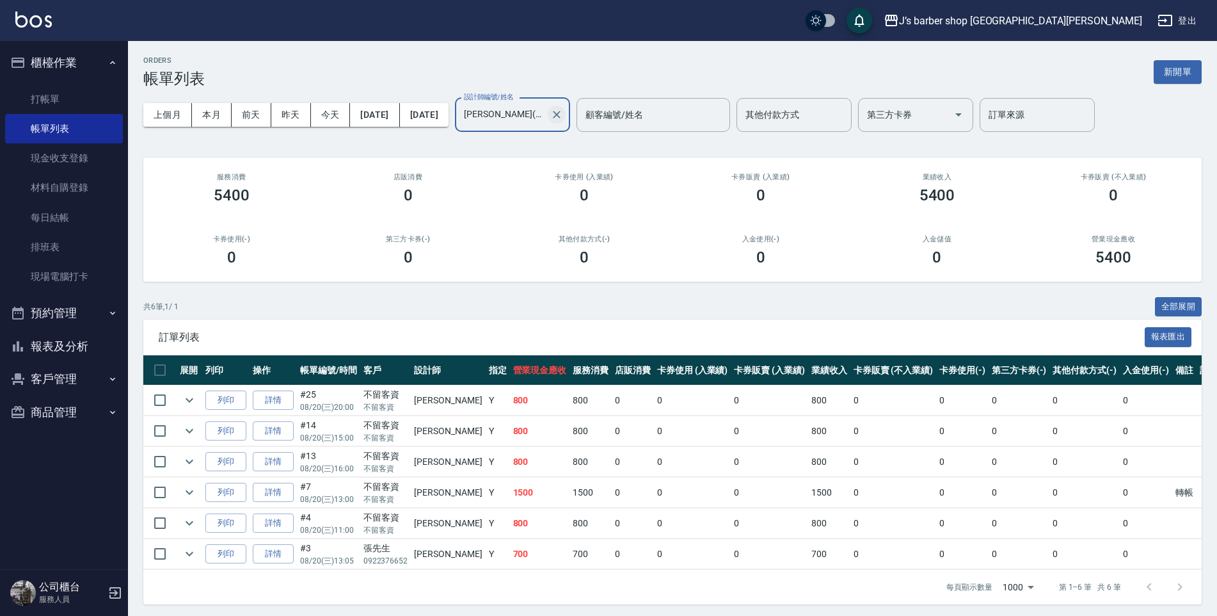
click at [563, 115] on icon "Clear" at bounding box center [556, 114] width 13 height 13
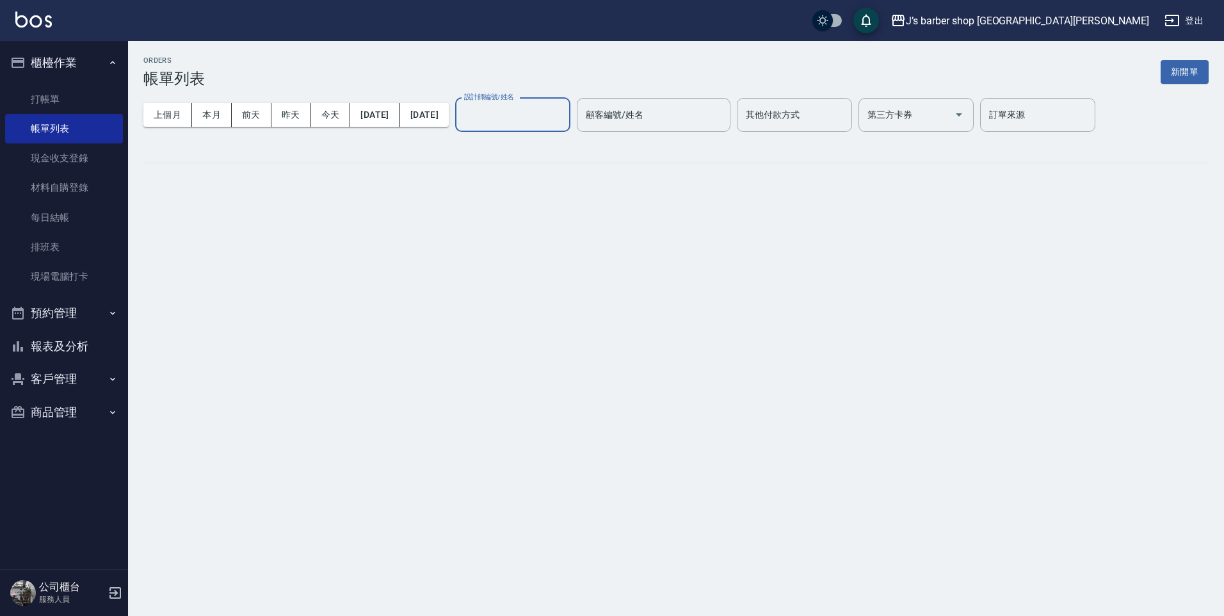
click at [564, 116] on input "設計師編號/姓名" at bounding box center [513, 115] width 104 height 22
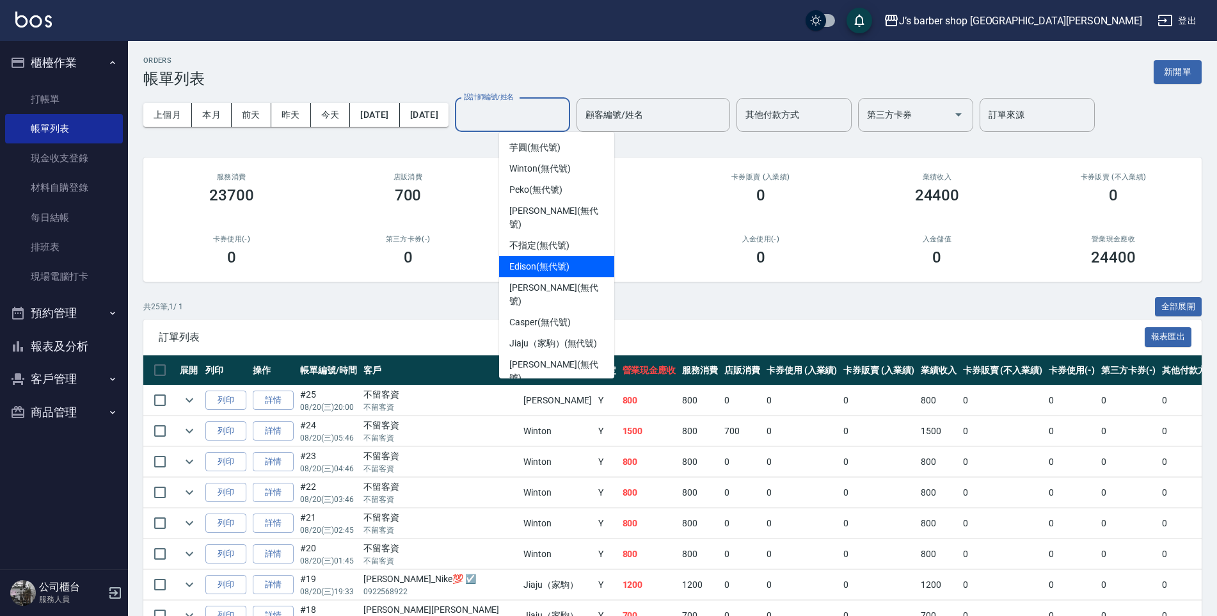
click at [545, 260] on span "Edison (無代號)" at bounding box center [539, 266] width 60 height 13
type input "Edison(無代號)"
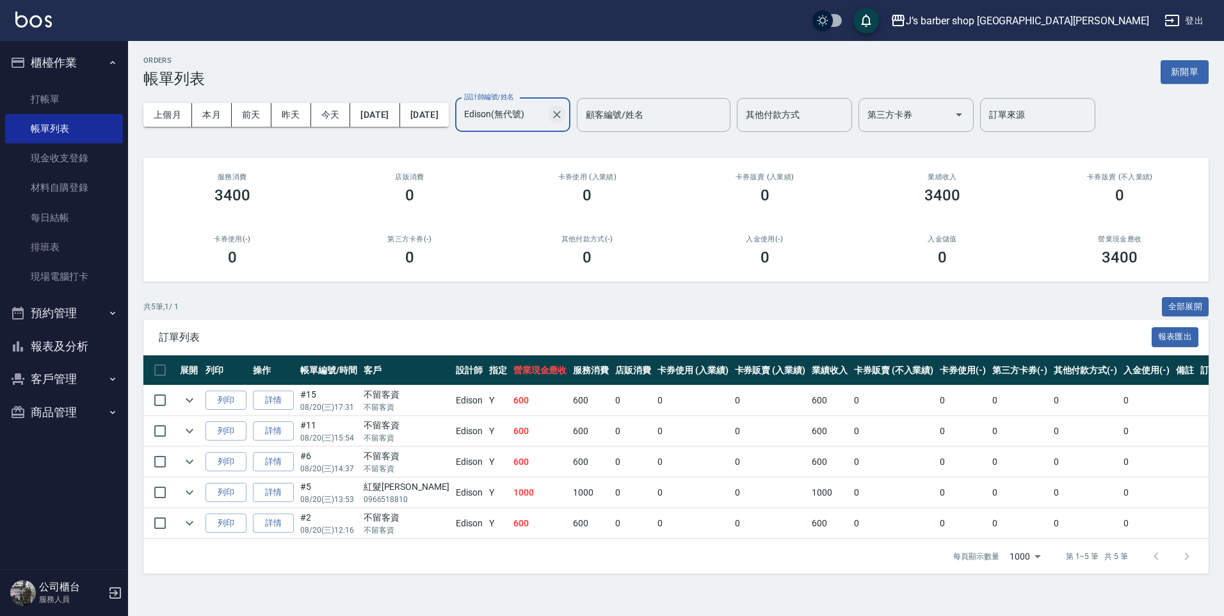
click at [566, 115] on button "Clear" at bounding box center [557, 115] width 18 height 18
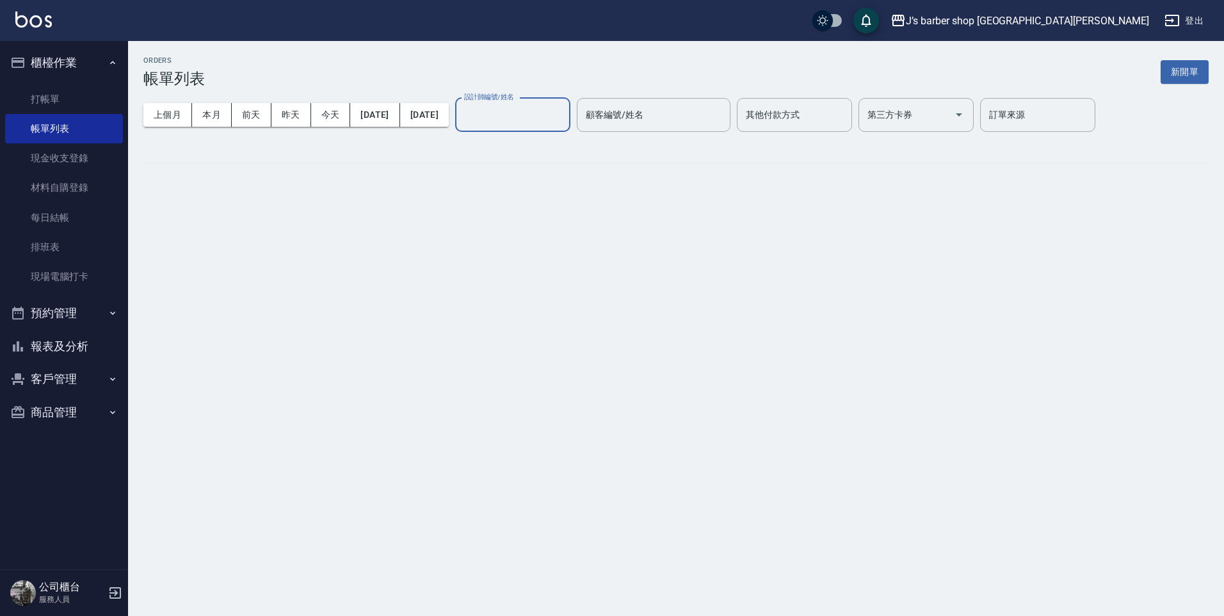
click at [546, 117] on input "設計師編號/姓名" at bounding box center [513, 115] width 104 height 22
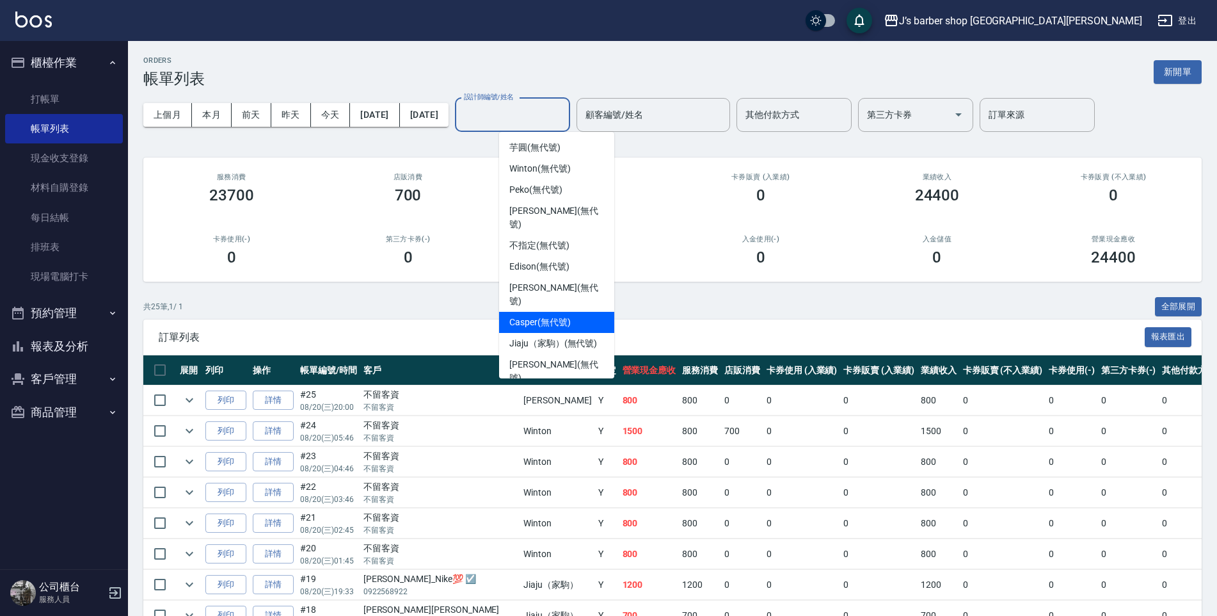
click at [540, 312] on div "Casper (無代號)" at bounding box center [556, 322] width 115 height 21
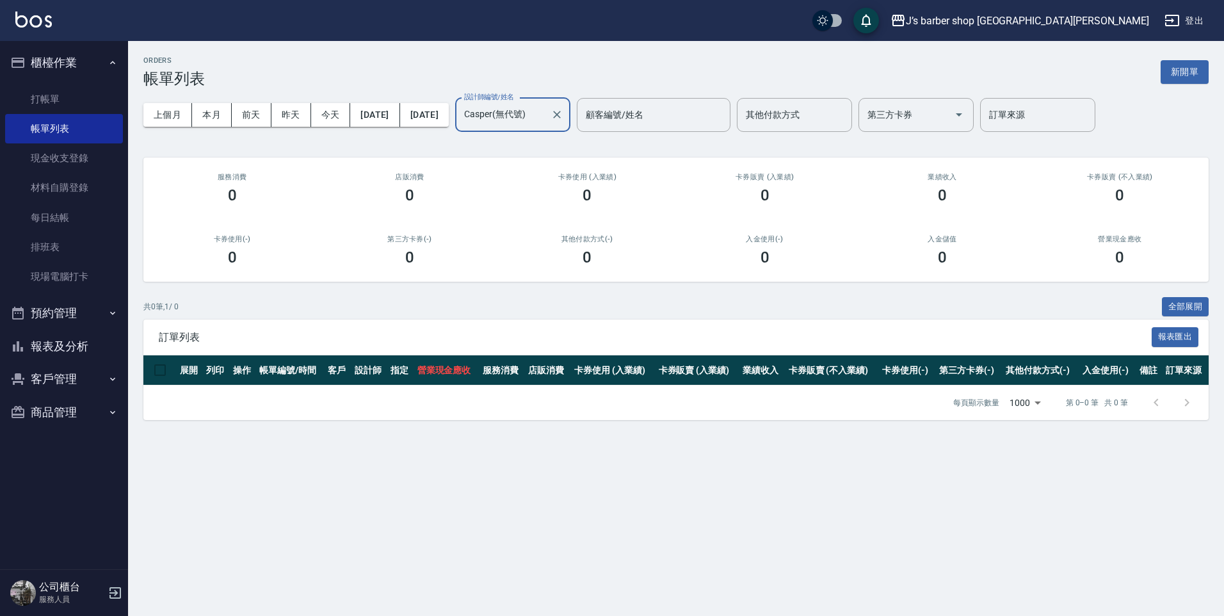
click at [545, 125] on input "Casper(無代號)" at bounding box center [503, 115] width 84 height 22
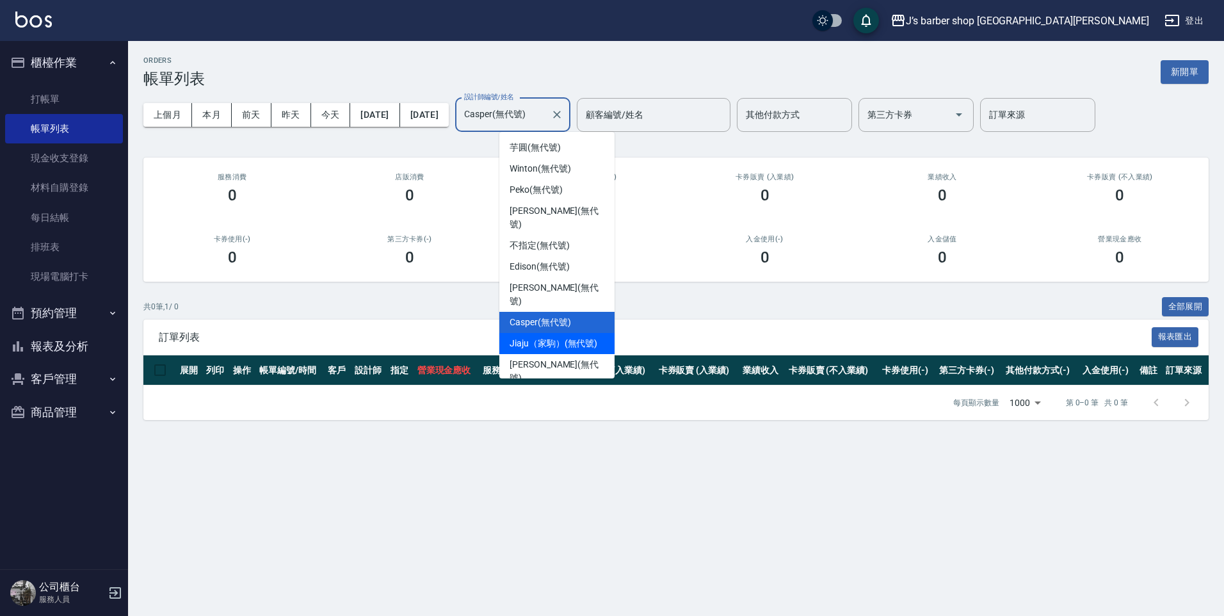
click at [560, 337] on span "Jiaju（家駒） (無代號)" at bounding box center [553, 343] width 88 height 13
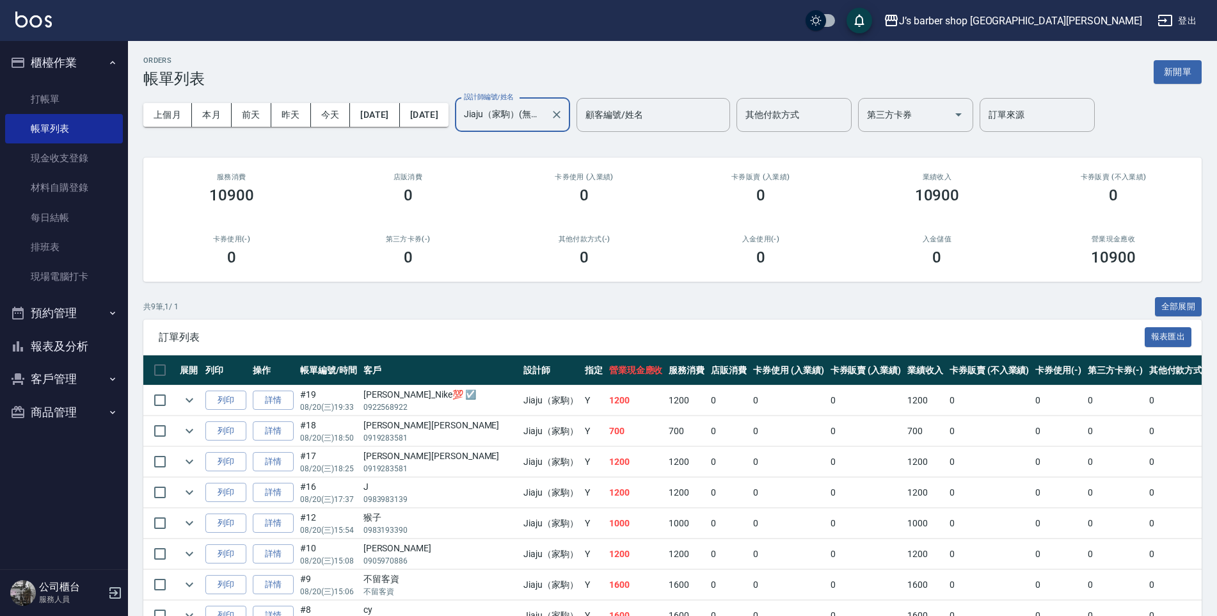
click at [545, 114] on input "Jiaju（家駒）(無代號)" at bounding box center [503, 115] width 84 height 22
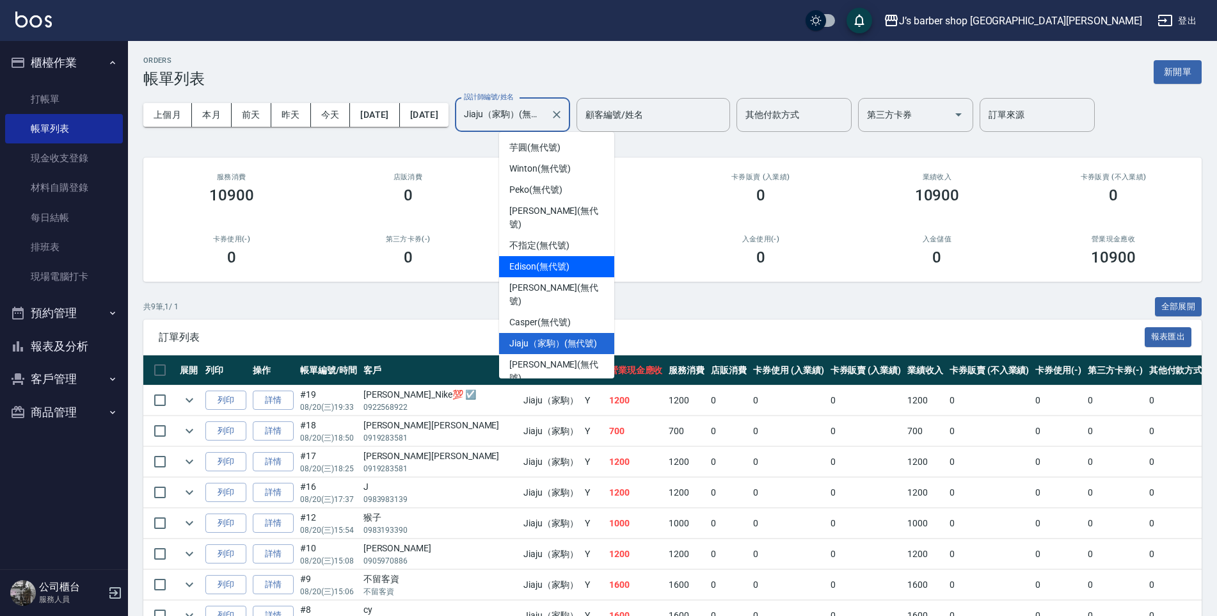
click at [532, 260] on span "Edison (無代號)" at bounding box center [539, 266] width 60 height 13
type input "Edison(無代號)"
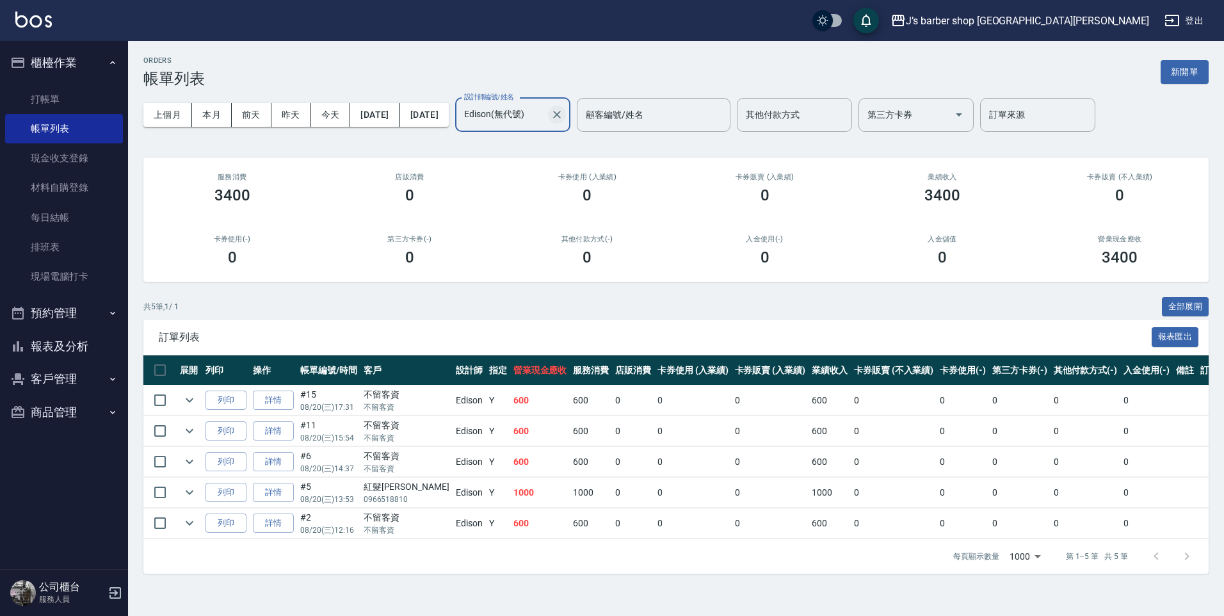
click at [563, 113] on icon "Clear" at bounding box center [556, 114] width 13 height 13
